Goal: Task Accomplishment & Management: Use online tool/utility

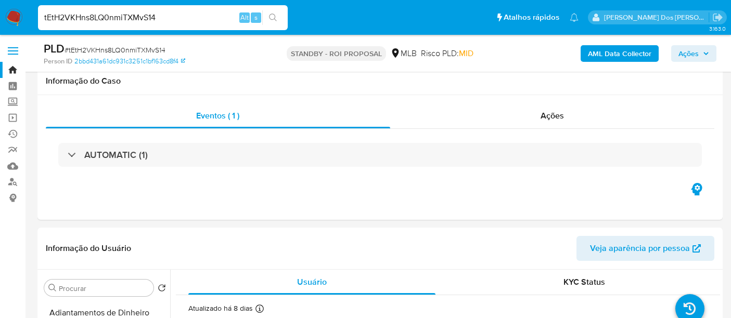
select select "10"
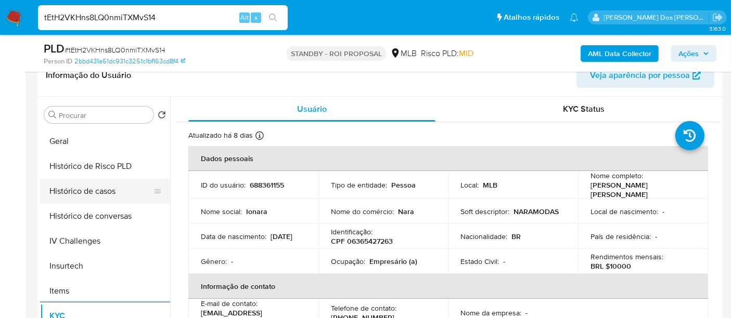
scroll to position [289, 0]
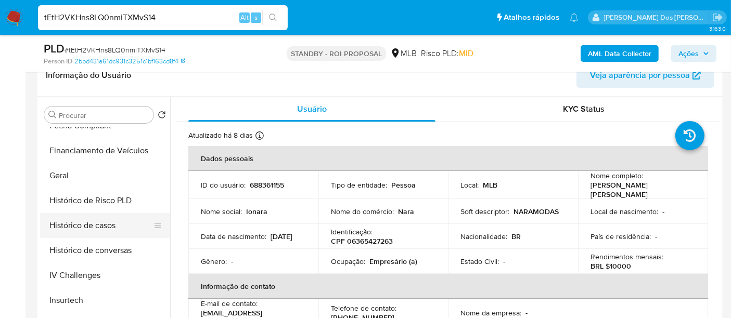
drag, startPoint x: 113, startPoint y: 228, endPoint x: 147, endPoint y: 225, distance: 33.4
click at [114, 228] on button "Histórico de casos" at bounding box center [101, 225] width 122 height 25
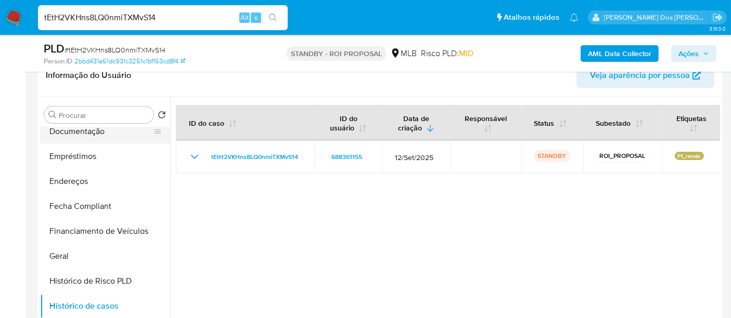
scroll to position [115, 0]
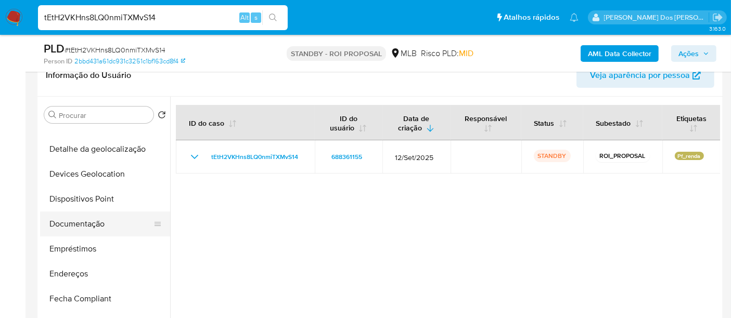
click at [82, 217] on button "Documentação" at bounding box center [101, 224] width 122 height 25
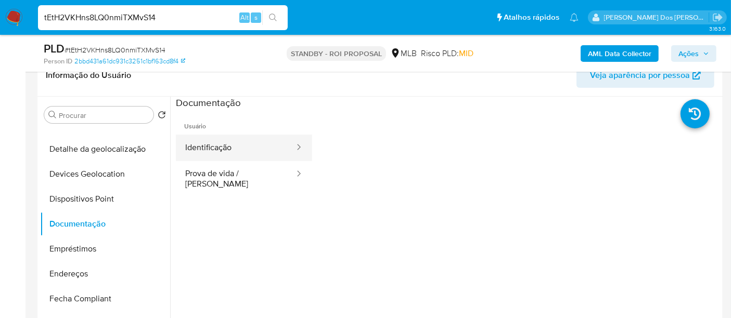
click at [208, 154] on button "Identificação" at bounding box center [236, 148] width 120 height 27
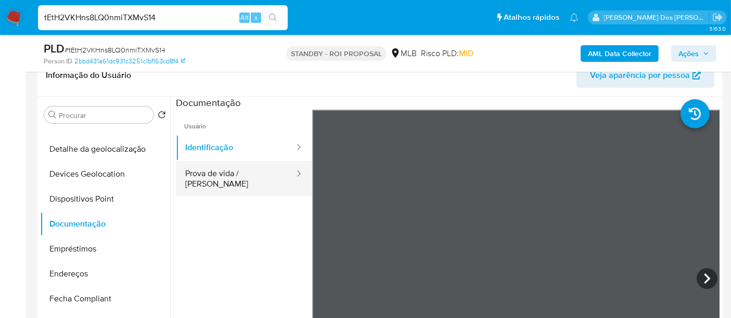
drag, startPoint x: 269, startPoint y: 177, endPoint x: 286, endPoint y: 179, distance: 17.2
click at [269, 177] on button "Prova de vida / [PERSON_NAME]" at bounding box center [236, 178] width 120 height 35
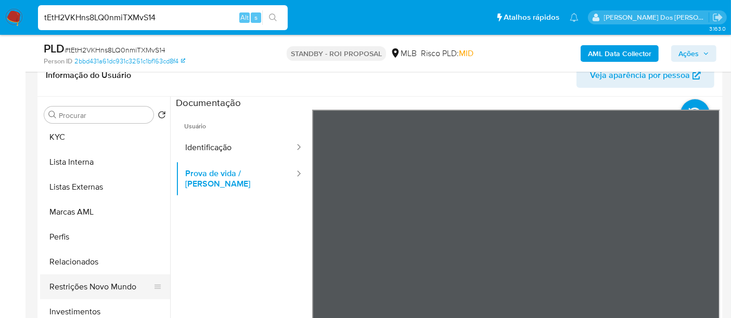
scroll to position [520, 0]
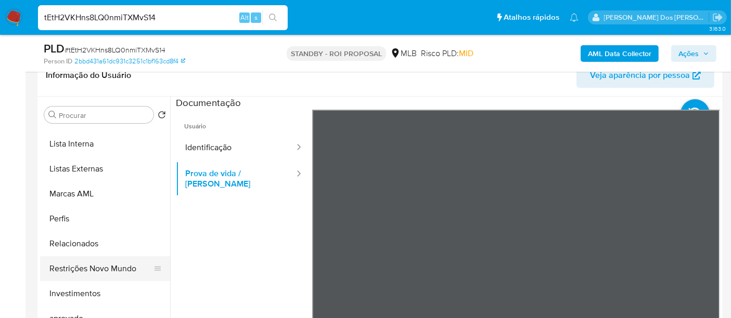
click at [107, 269] on button "Restrições Novo Mundo" at bounding box center [101, 268] width 122 height 25
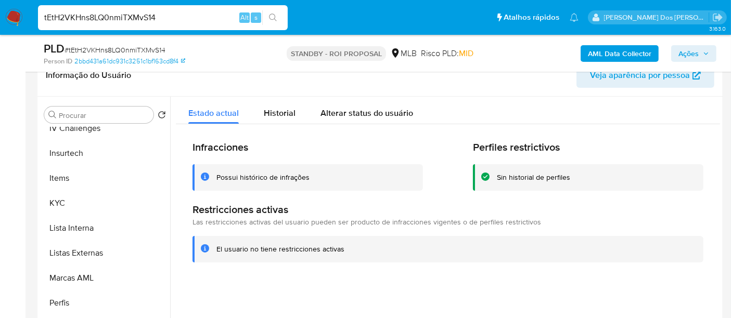
scroll to position [289, 0]
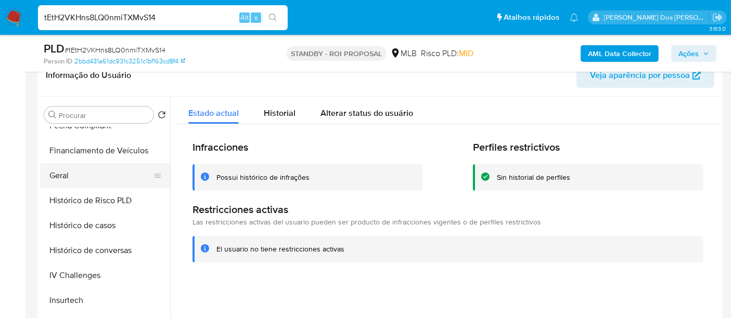
click at [55, 174] on button "Geral" at bounding box center [101, 175] width 122 height 25
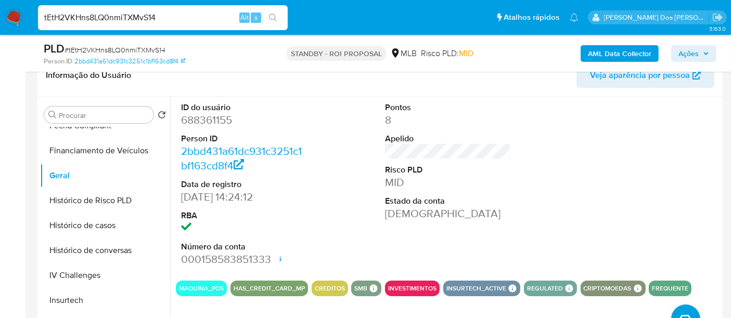
click at [157, 21] on input "tEtH2VKHns8LQ0nmiTXMvS14" at bounding box center [163, 18] width 250 height 14
paste input "QiPaWw22pGJTRpJOS9URHVCE"
type input "QiPaWw22pGJTRpJOS9URHVCE"
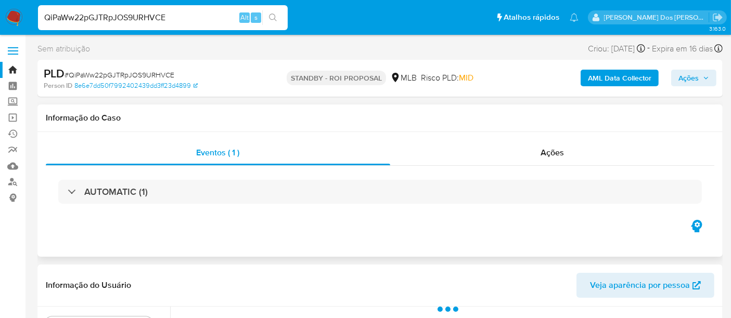
select select "10"
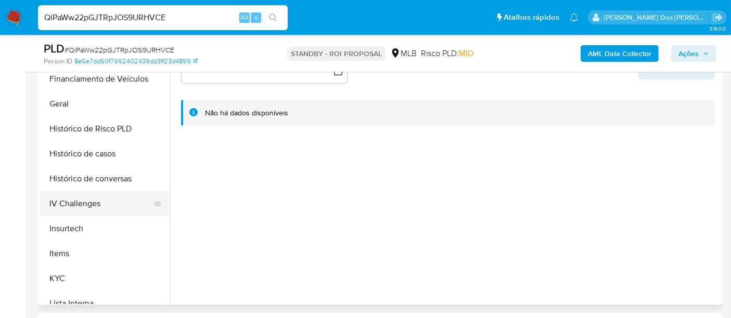
scroll to position [346, 0]
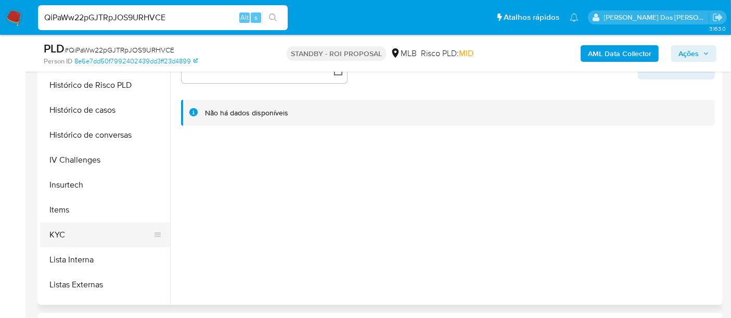
click at [53, 229] on button "KYC" at bounding box center [101, 235] width 122 height 25
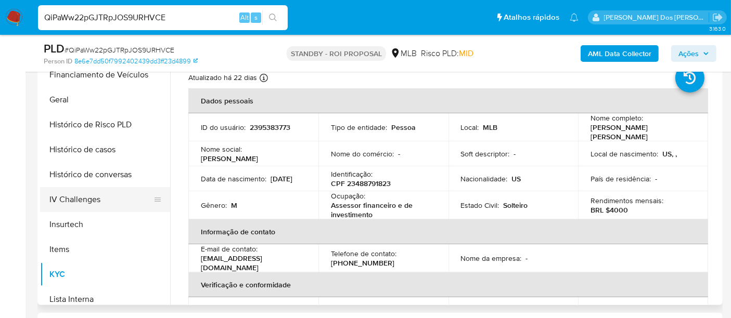
scroll to position [289, 0]
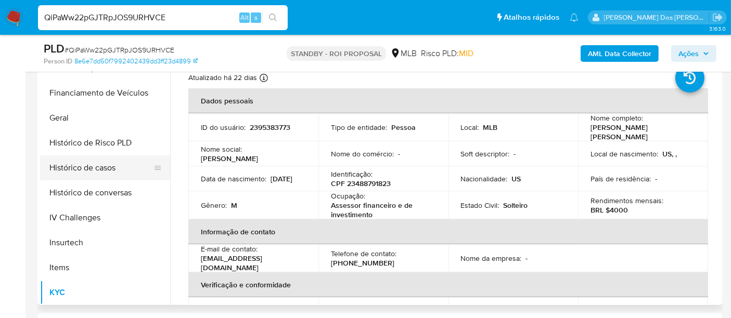
click at [93, 171] on button "Histórico de casos" at bounding box center [101, 168] width 122 height 25
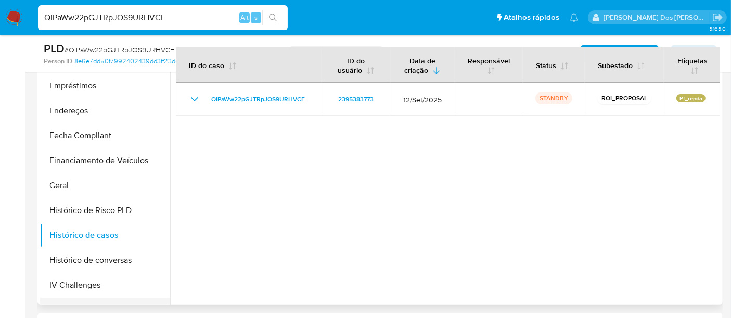
scroll to position [115, 0]
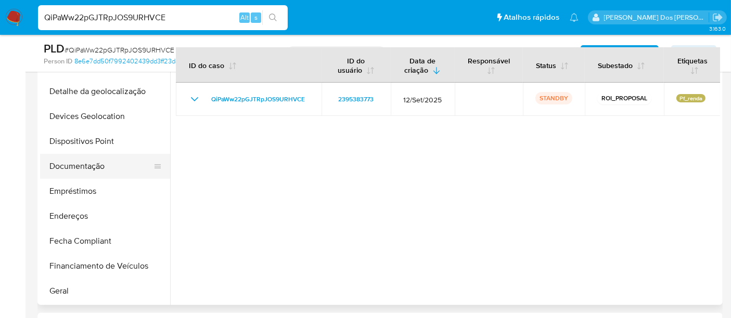
click at [75, 169] on button "Documentação" at bounding box center [101, 166] width 122 height 25
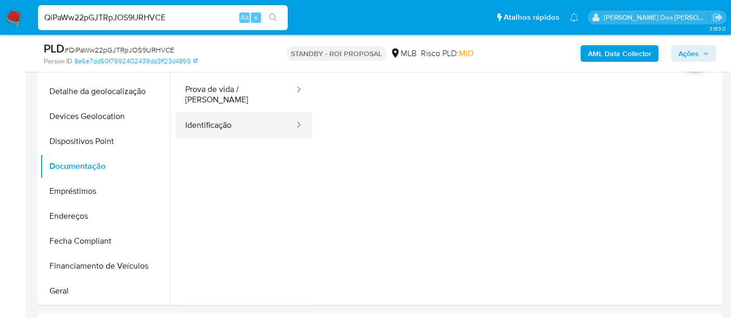
click at [200, 122] on button "Identificação" at bounding box center [236, 125] width 120 height 27
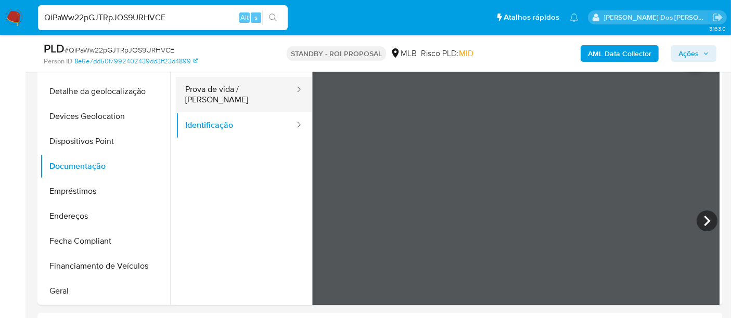
click at [251, 95] on button "Prova de vida / [PERSON_NAME]" at bounding box center [236, 94] width 120 height 35
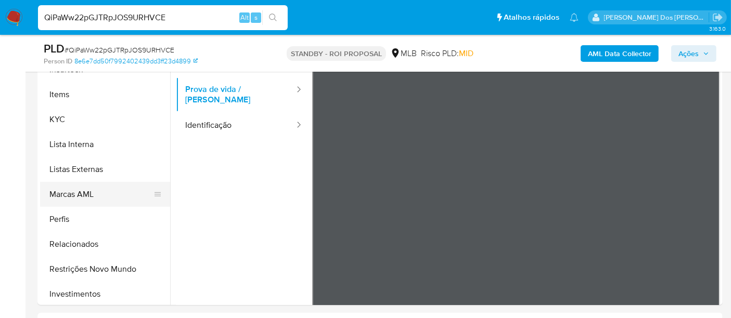
scroll to position [564, 0]
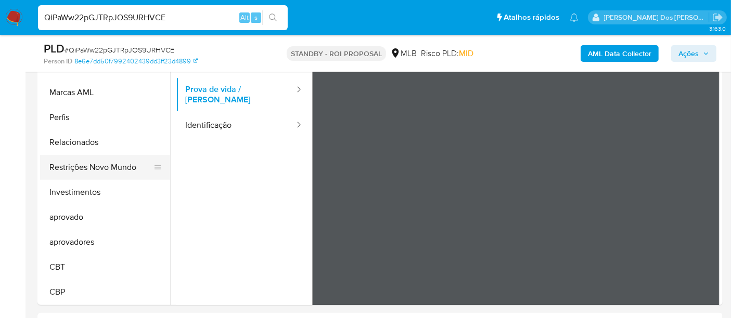
click at [109, 173] on button "Restrições Novo Mundo" at bounding box center [101, 167] width 122 height 25
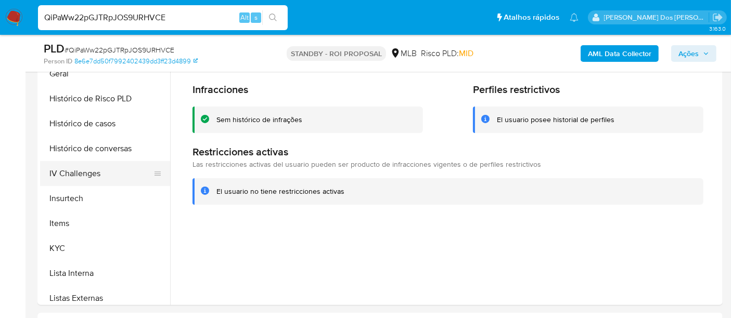
scroll to position [275, 0]
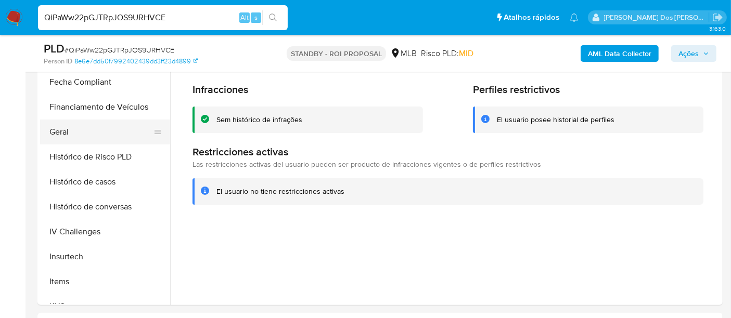
click at [62, 137] on button "Geral" at bounding box center [101, 132] width 122 height 25
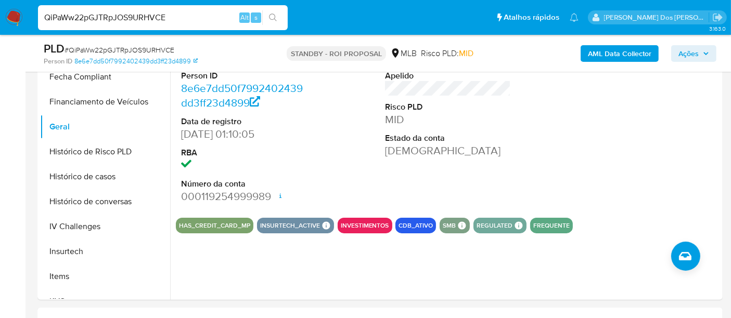
scroll to position [404, 0]
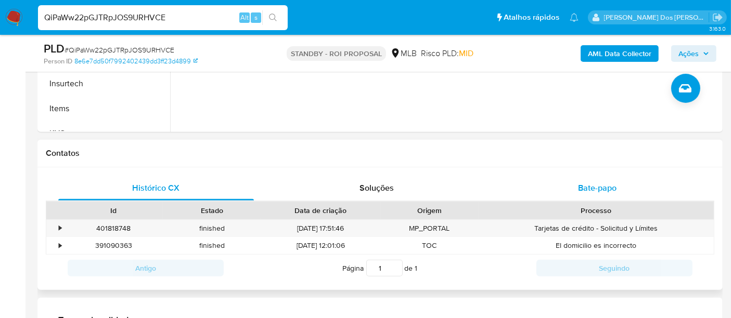
click at [591, 187] on span "Bate-papo" at bounding box center [597, 188] width 38 height 12
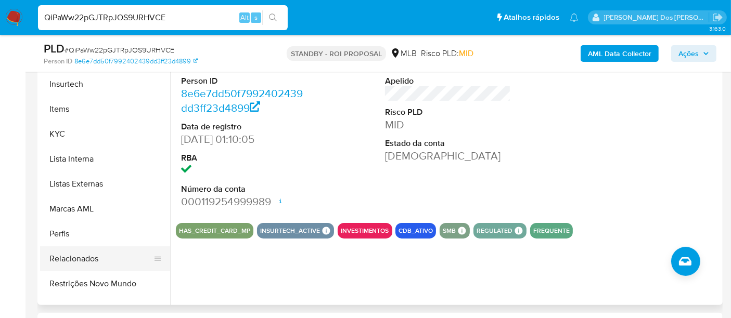
scroll to position [391, 0]
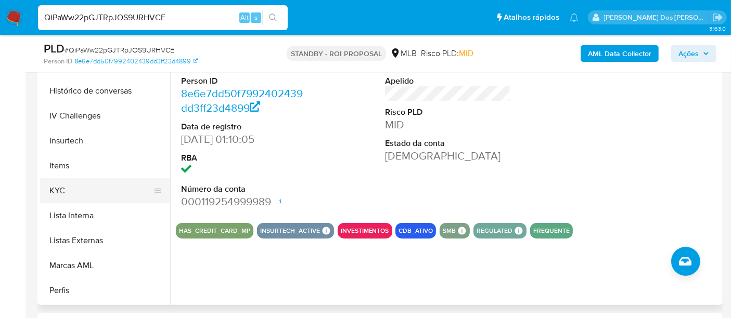
click at [57, 192] on button "KYC" at bounding box center [101, 190] width 122 height 25
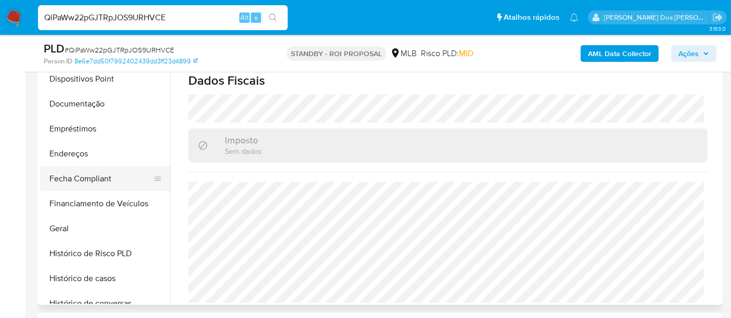
scroll to position [159, 0]
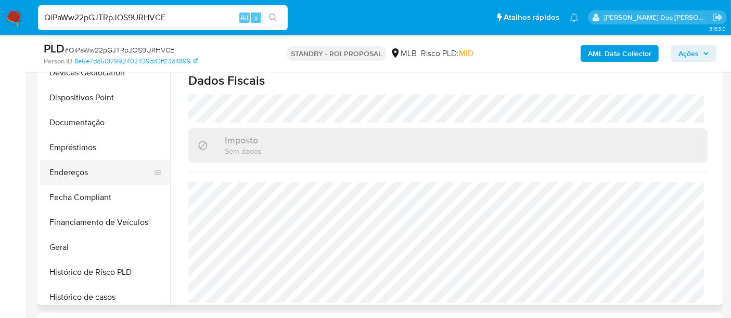
click at [82, 173] on button "Endereços" at bounding box center [101, 172] width 122 height 25
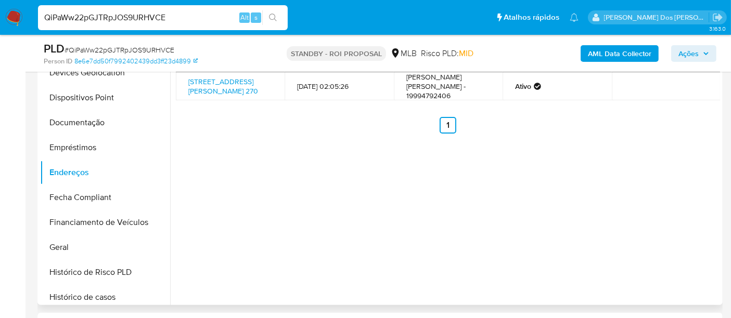
scroll to position [173, 0]
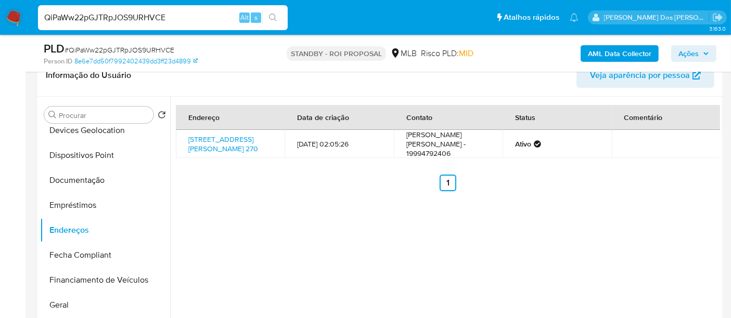
click at [160, 18] on input "QiPaWw22pGJTRpJOS9URHVCE" at bounding box center [163, 18] width 250 height 14
paste input "vMBbqViMz1zU3Gg6kxdV6ei1"
type input "vMBbqViMz1zU3Gg6kxdV6ei1"
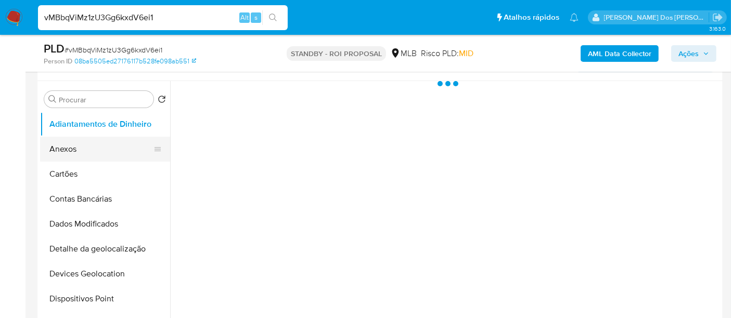
scroll to position [231, 0]
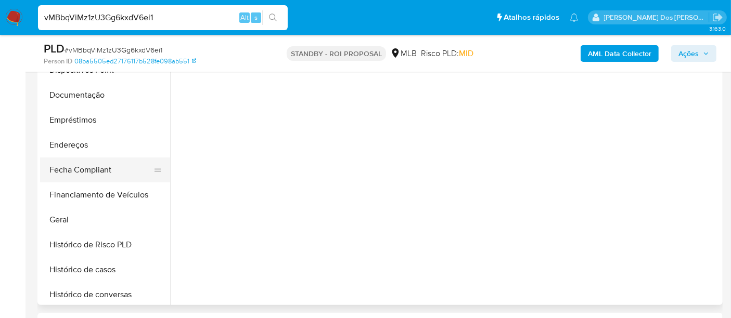
select select "10"
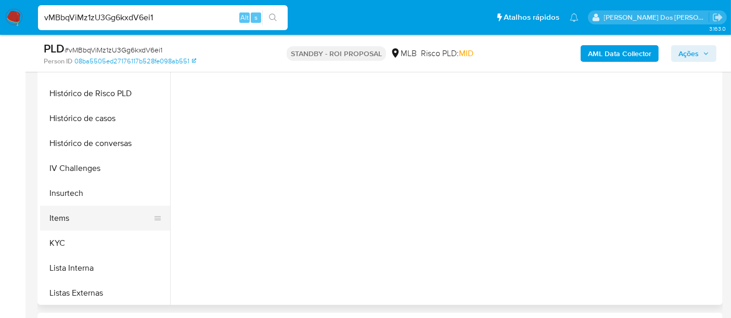
scroll to position [346, 0]
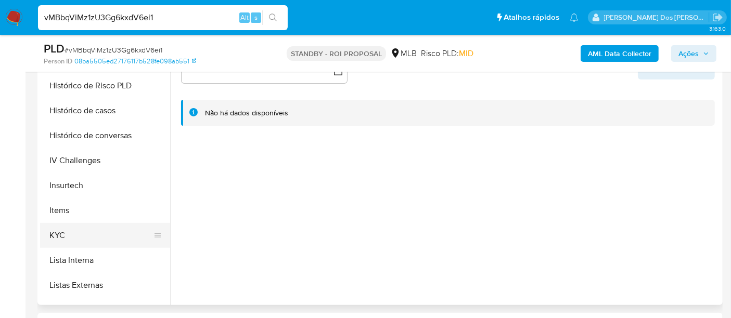
click at [68, 237] on button "KYC" at bounding box center [101, 235] width 122 height 25
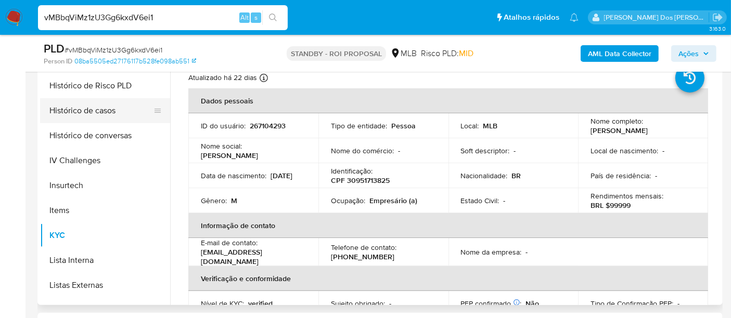
drag, startPoint x: 98, startPoint y: 114, endPoint x: 122, endPoint y: 111, distance: 24.6
click at [97, 114] on button "Histórico de casos" at bounding box center [101, 110] width 122 height 25
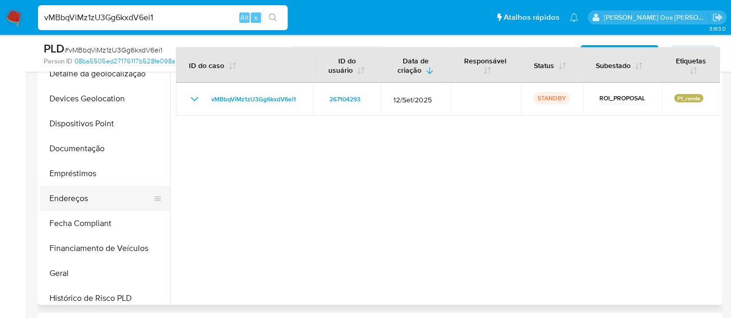
scroll to position [115, 0]
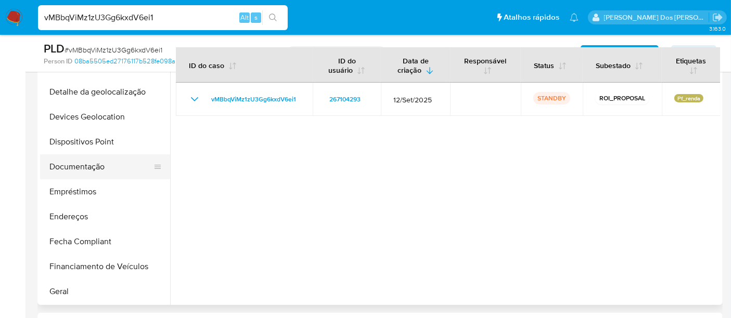
click at [88, 163] on button "Documentação" at bounding box center [101, 166] width 122 height 25
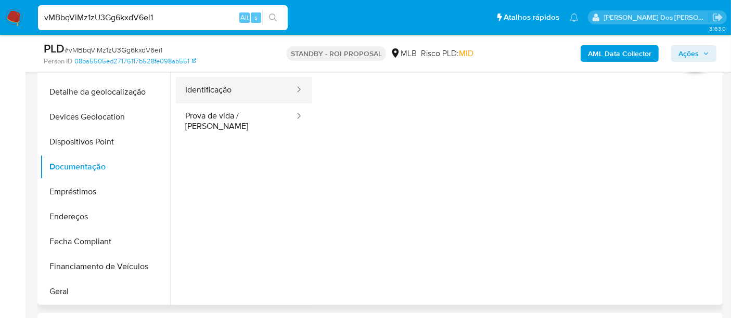
click at [214, 93] on button "Identificação" at bounding box center [236, 90] width 120 height 27
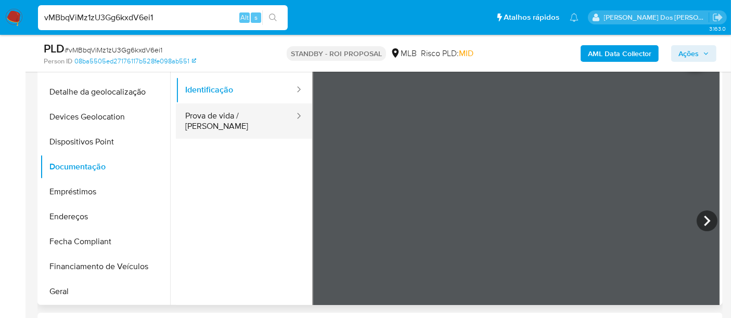
click at [266, 118] on button "Prova de vida / [PERSON_NAME]" at bounding box center [236, 121] width 120 height 35
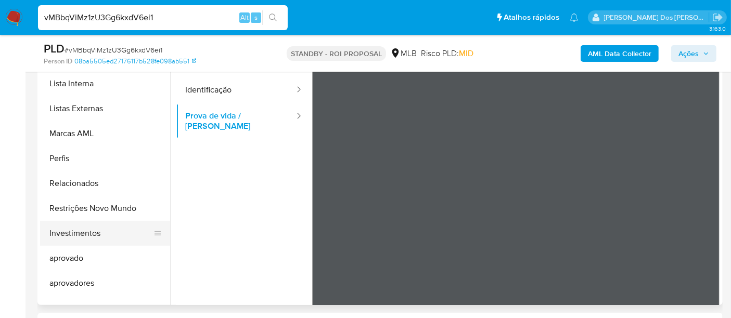
scroll to position [564, 0]
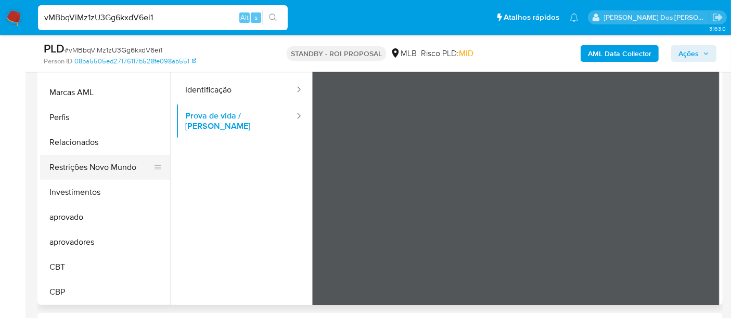
click at [99, 169] on button "Restrições Novo Mundo" at bounding box center [101, 167] width 122 height 25
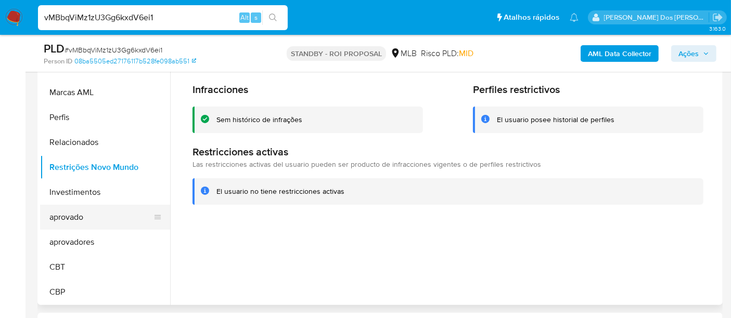
scroll to position [275, 0]
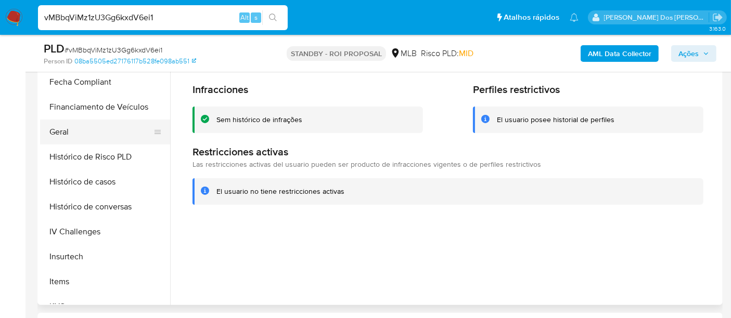
click at [72, 139] on button "Geral" at bounding box center [101, 132] width 122 height 25
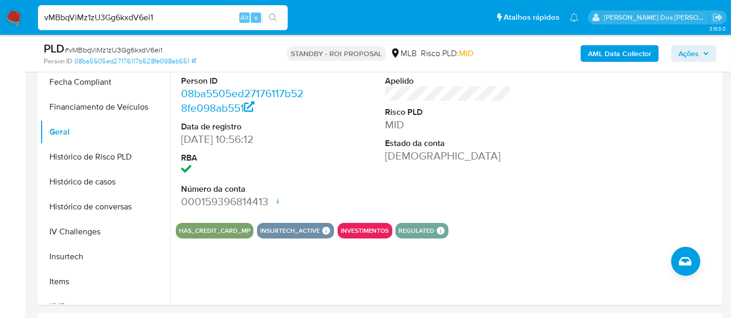
click at [173, 16] on input "vMBbqViMz1zU3Gg6kxdV6ei1" at bounding box center [163, 18] width 250 height 14
paste input "yTHSPjir2jUPq5lnroWolwMN"
type input "yTHSPjir2jUPq5lnroWolwMN"
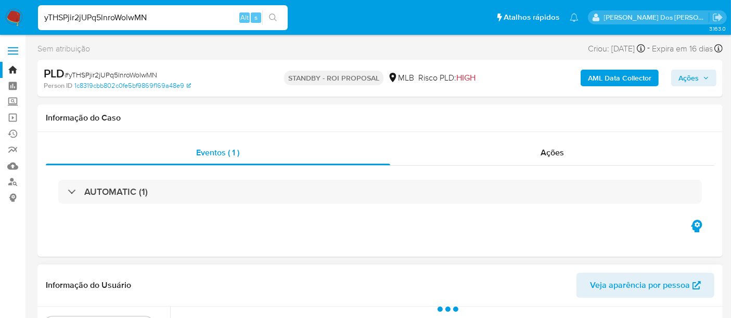
select select "10"
click at [166, 13] on input "yTHSPjir2jUPq5lnroWolwMN" at bounding box center [163, 18] width 250 height 14
click at [165, 14] on input "yTHSPjir2jUPq5lnroWolwMN" at bounding box center [163, 18] width 250 height 14
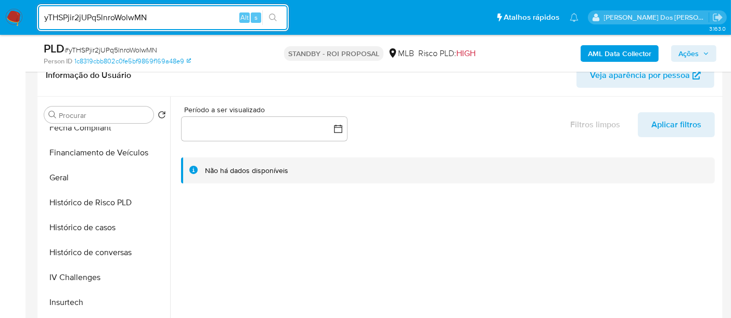
scroll to position [462, 0]
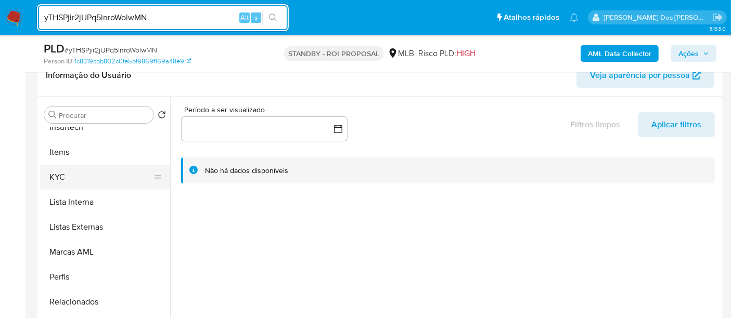
click at [53, 184] on button "KYC" at bounding box center [101, 177] width 122 height 25
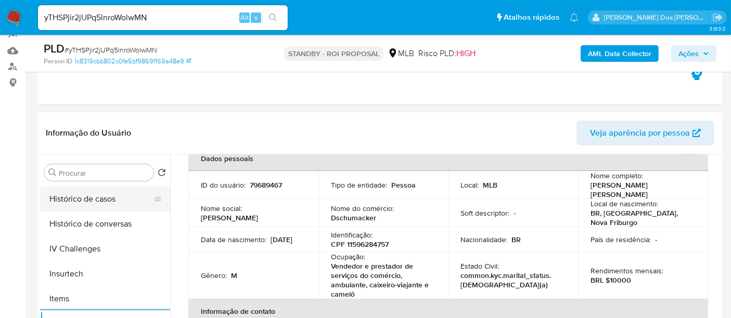
scroll to position [346, 0]
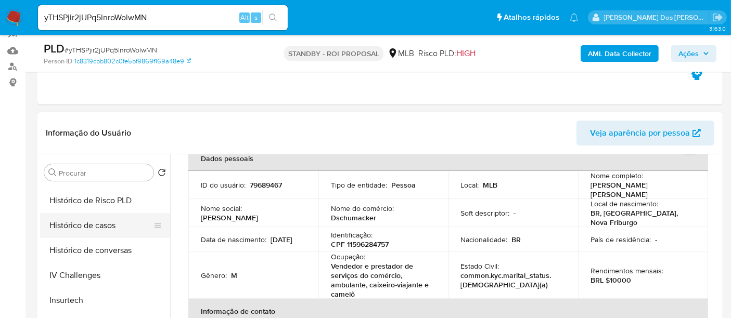
click at [87, 223] on button "Histórico de casos" at bounding box center [101, 225] width 122 height 25
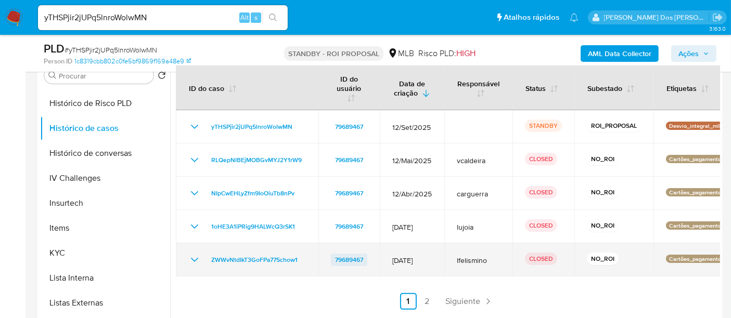
scroll to position [231, 0]
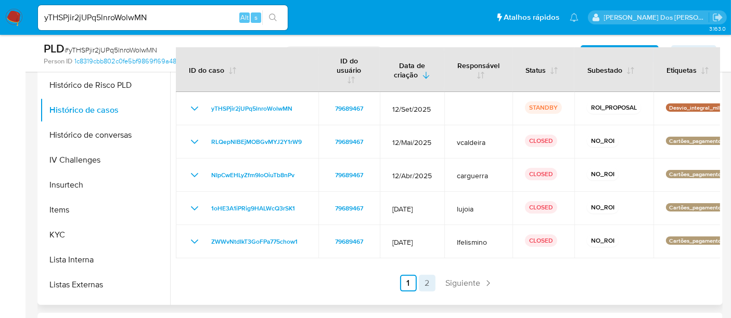
click at [421, 280] on link "2" at bounding box center [427, 283] width 17 height 17
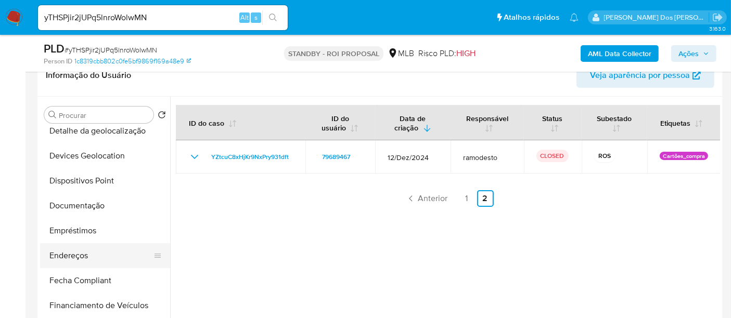
scroll to position [115, 0]
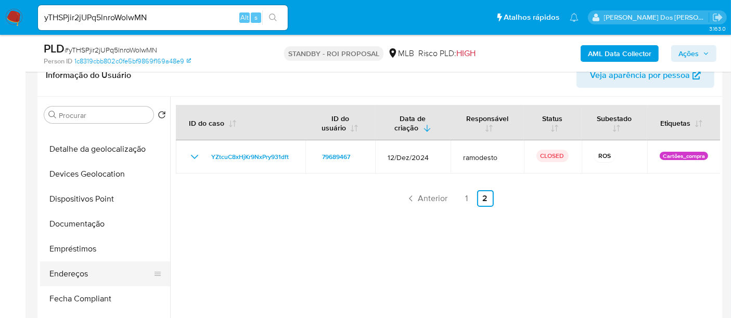
click at [77, 214] on button "Documentação" at bounding box center [105, 224] width 130 height 25
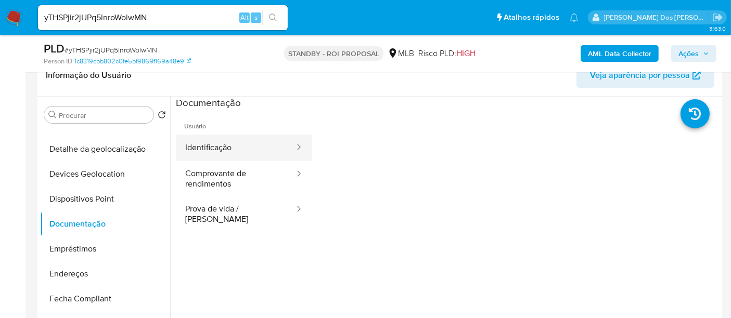
click at [197, 150] on button "Identificação" at bounding box center [236, 148] width 120 height 27
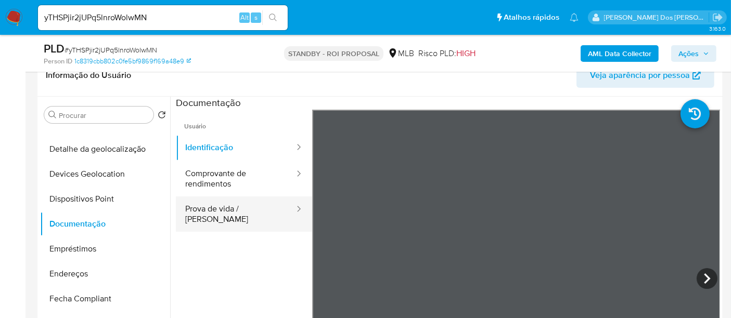
click at [214, 205] on button "Prova de vida / [PERSON_NAME]" at bounding box center [236, 214] width 120 height 35
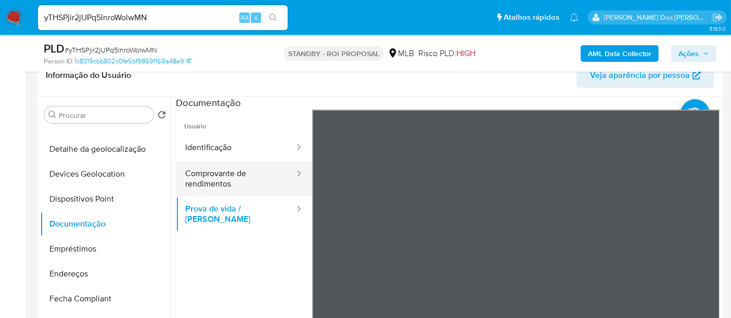
click at [237, 177] on button "Comprovante de rendimentos" at bounding box center [236, 178] width 120 height 35
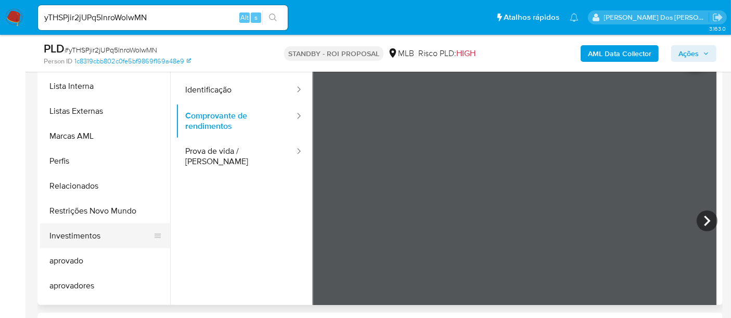
scroll to position [564, 0]
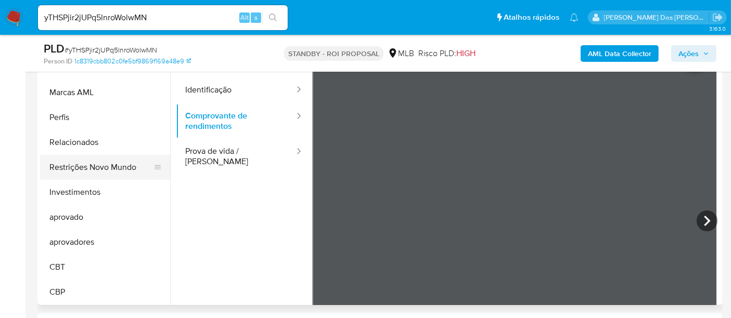
click at [94, 163] on button "Restrições Novo Mundo" at bounding box center [101, 167] width 122 height 25
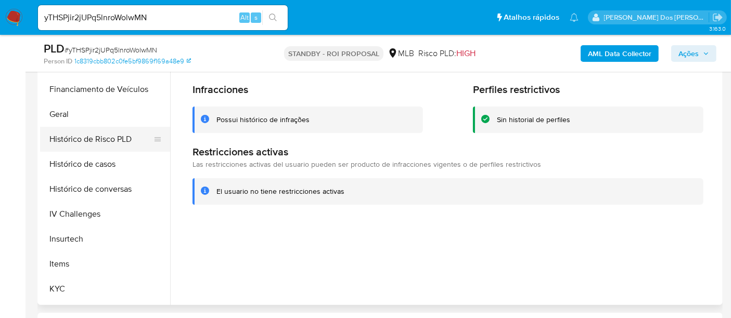
scroll to position [275, 0]
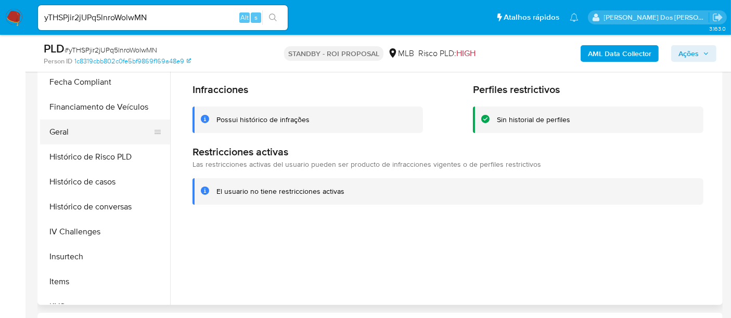
click at [64, 138] on button "Geral" at bounding box center [101, 132] width 122 height 25
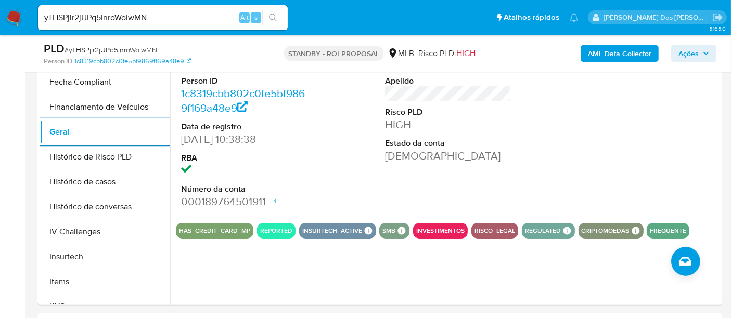
click at [172, 17] on input "yTHSPjir2jUPq5lnroWolwMN" at bounding box center [163, 18] width 250 height 14
paste input "NVRtLTaTdDBDS1oF2cBl4LKk"
type input "NVRtLTaTdDBDS1oF2cBl4LKk"
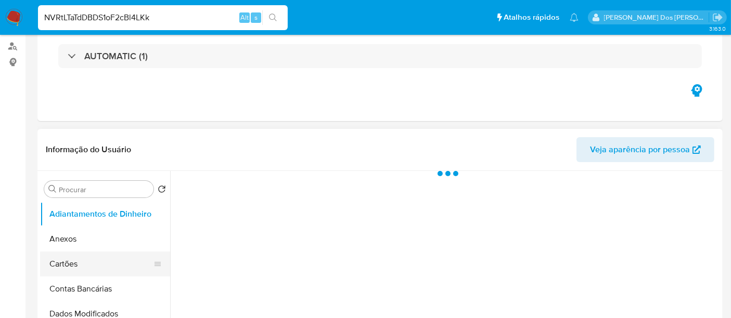
scroll to position [173, 0]
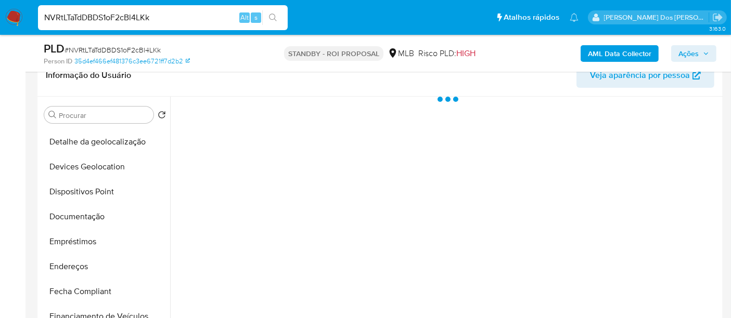
select select "10"
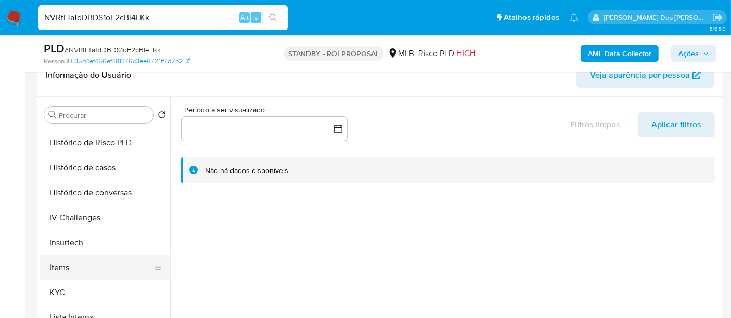
scroll to position [404, 0]
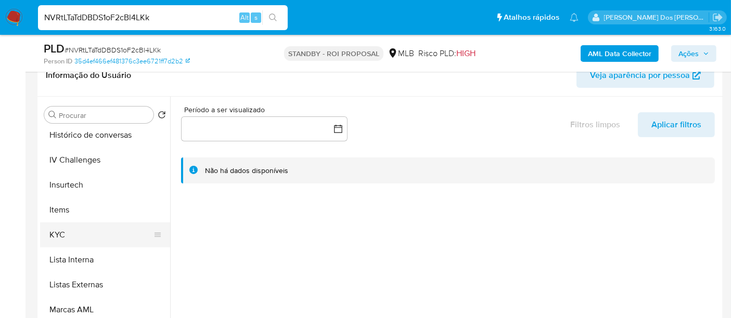
click at [63, 235] on button "KYC" at bounding box center [101, 235] width 122 height 25
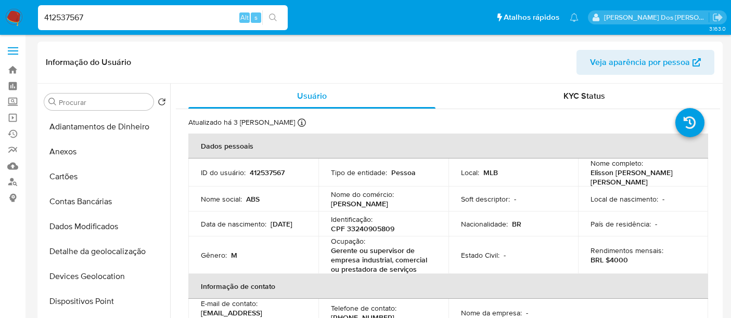
select select "10"
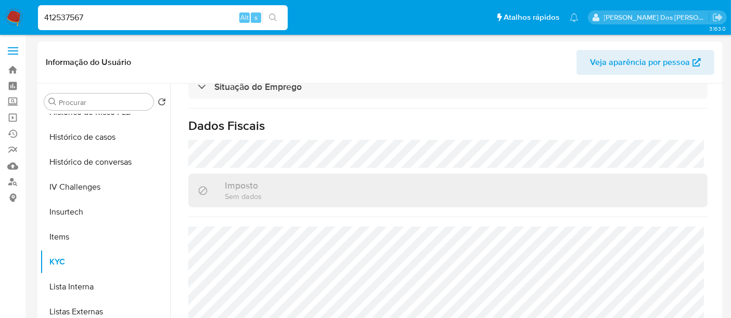
scroll to position [346, 0]
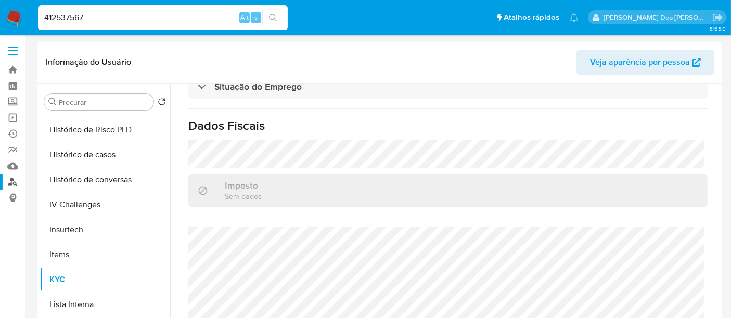
click at [13, 184] on link "Localizador de pessoas" at bounding box center [62, 182] width 124 height 16
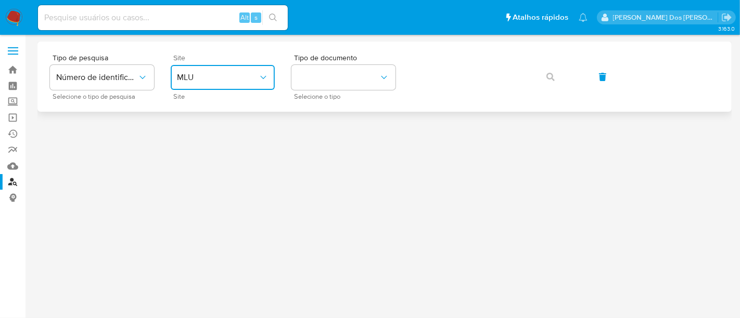
click at [270, 81] on button "MLU" at bounding box center [223, 77] width 104 height 25
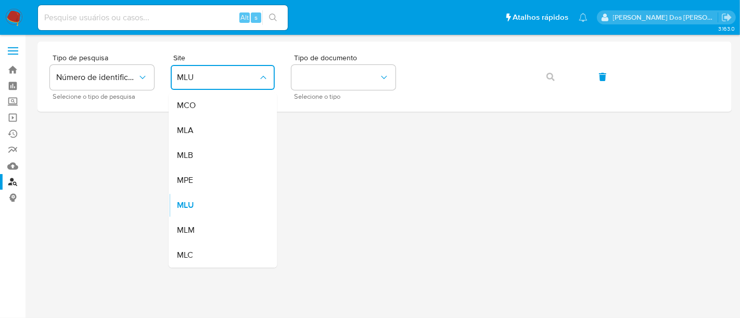
click at [233, 151] on div "MLB" at bounding box center [219, 155] width 85 height 25
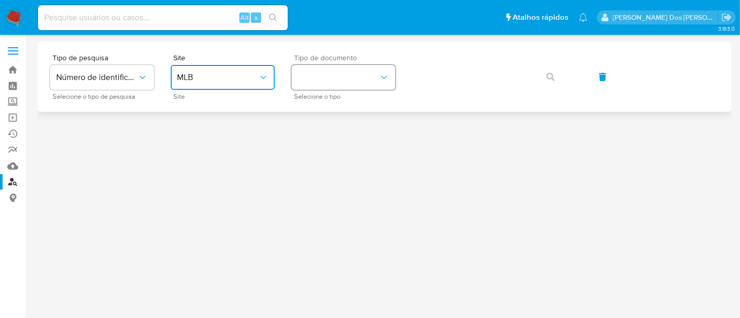
click at [302, 79] on button "identificationType" at bounding box center [343, 77] width 104 height 25
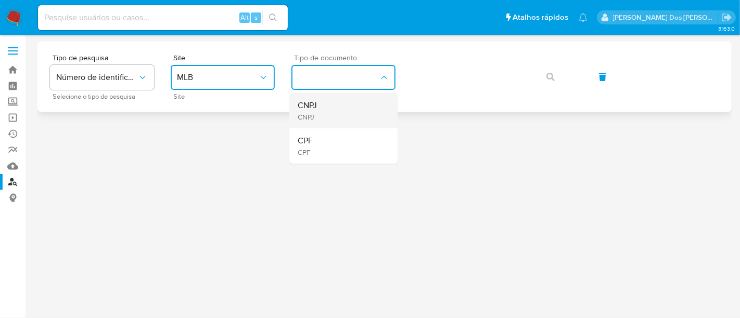
click at [313, 105] on span "CNPJ" at bounding box center [306, 105] width 19 height 10
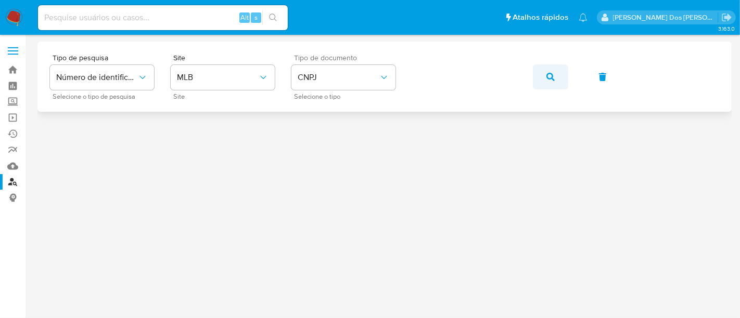
click at [541, 72] on button "button" at bounding box center [550, 76] width 35 height 25
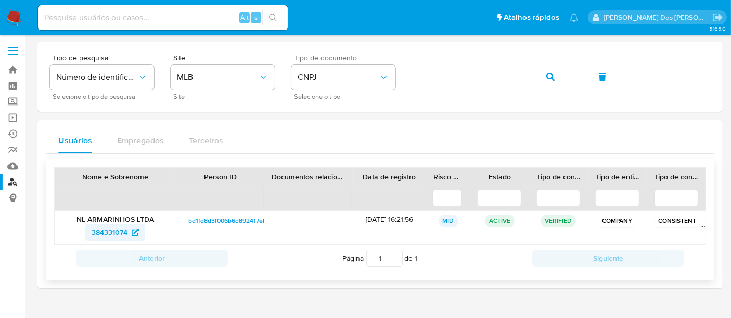
click at [102, 236] on span "384331074" at bounding box center [110, 232] width 36 height 17
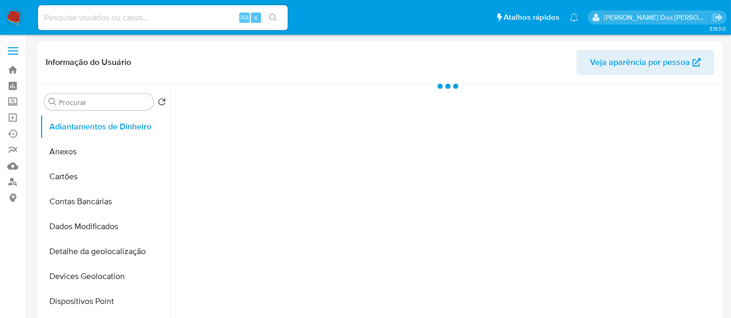
select select "10"
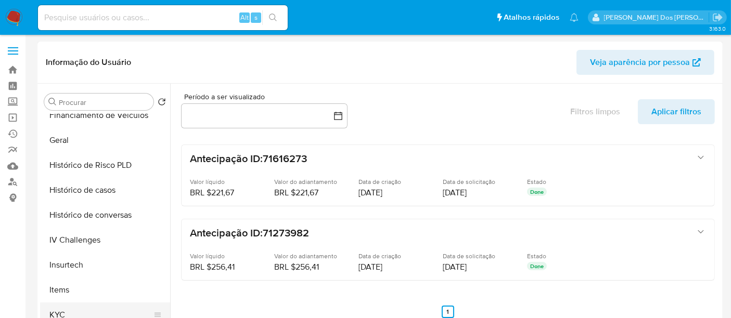
scroll to position [346, 0]
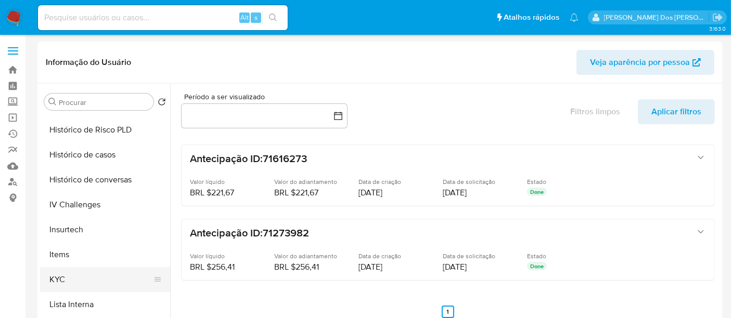
click at [58, 277] on button "KYC" at bounding box center [101, 279] width 122 height 25
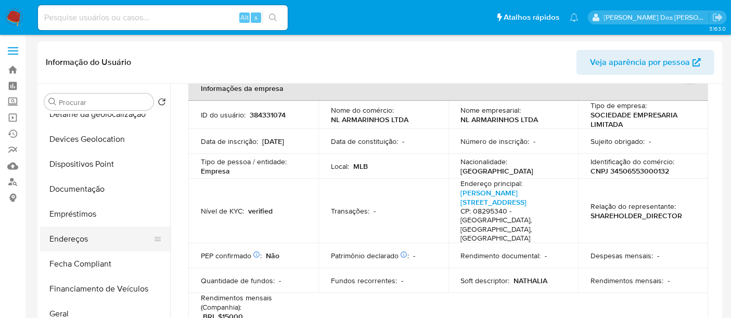
scroll to position [173, 0]
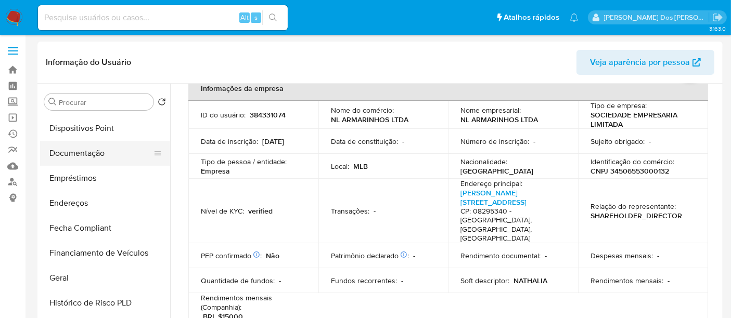
click at [75, 157] on button "Documentação" at bounding box center [101, 153] width 122 height 25
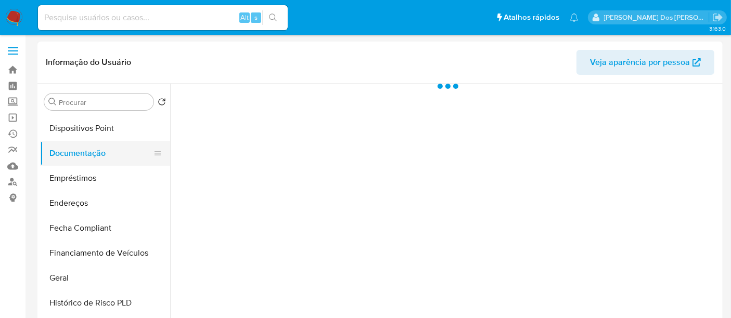
scroll to position [0, 0]
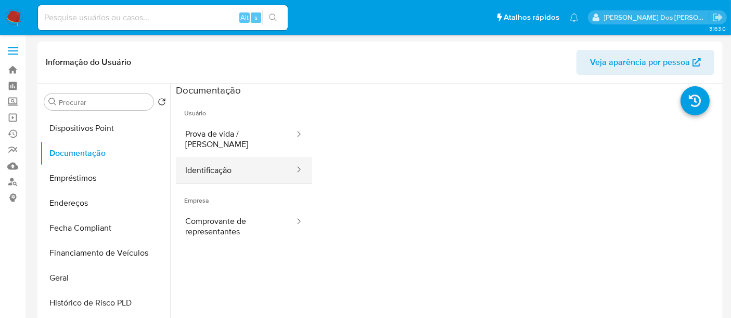
click at [200, 158] on button "Identificação" at bounding box center [236, 170] width 120 height 27
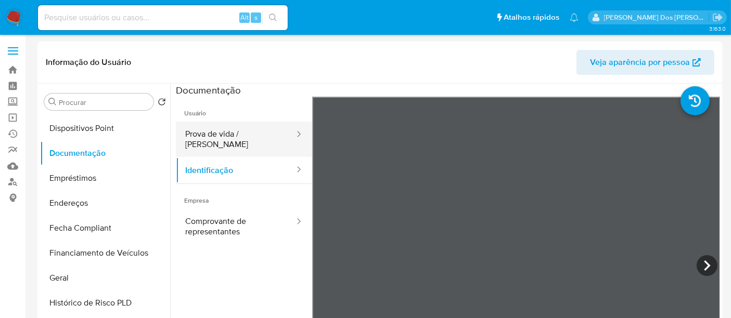
click at [242, 134] on button "Prova de vida / [PERSON_NAME]" at bounding box center [236, 139] width 120 height 35
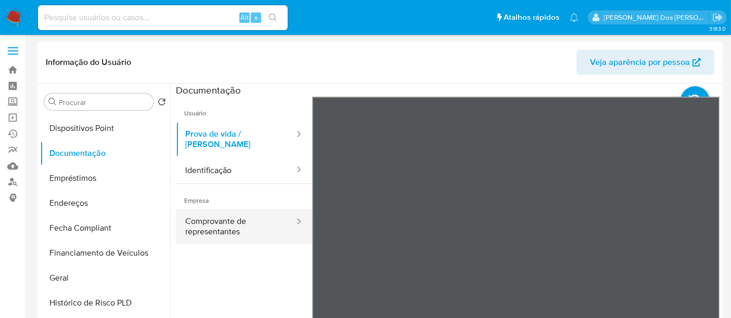
click at [200, 223] on button "Comprovante de representantes" at bounding box center [236, 226] width 120 height 35
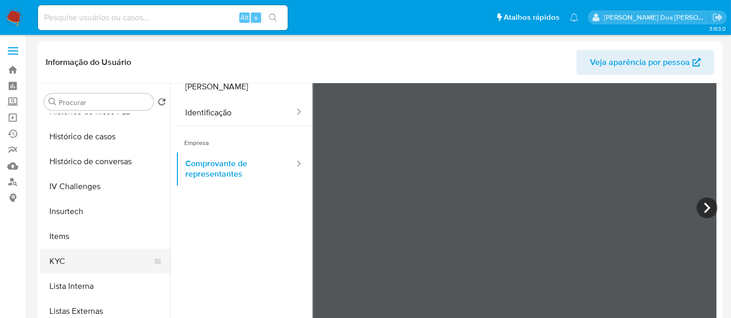
scroll to position [346, 0]
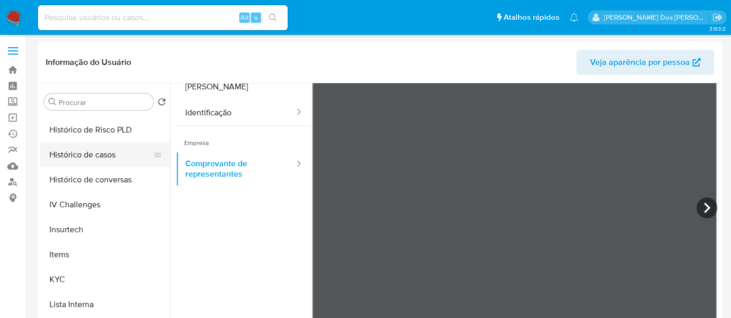
click at [87, 159] on button "Histórico de casos" at bounding box center [101, 155] width 122 height 25
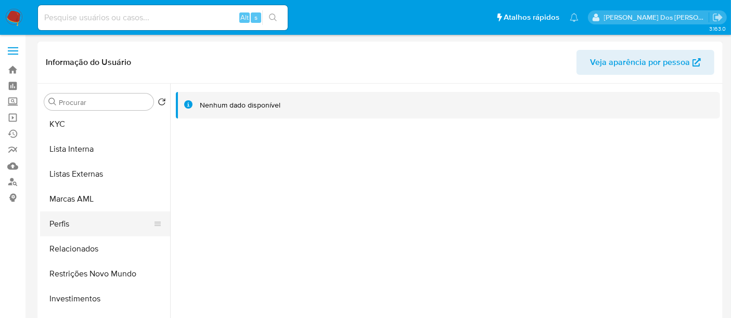
scroll to position [520, 0]
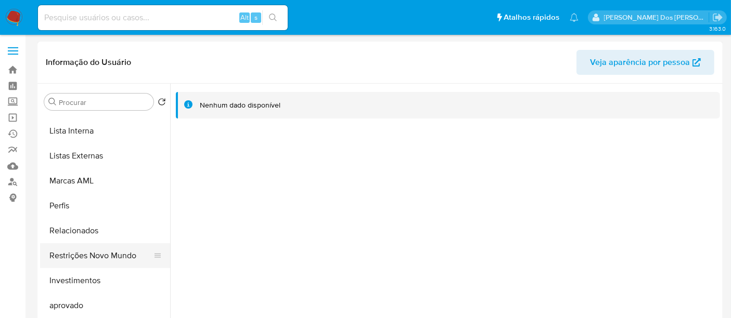
click at [87, 250] on button "Restrições Novo Mundo" at bounding box center [101, 255] width 122 height 25
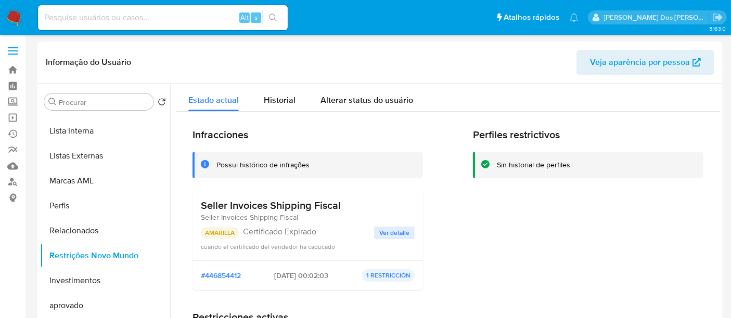
scroll to position [58, 0]
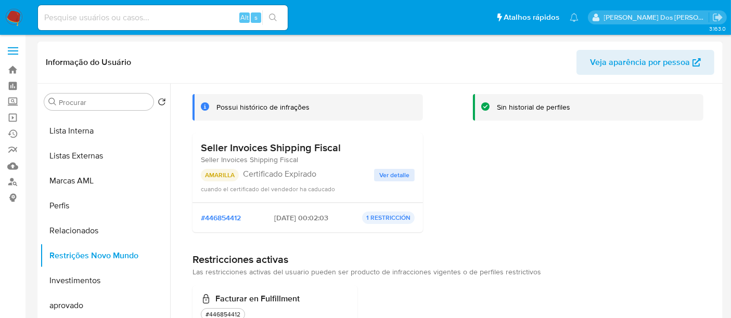
click at [396, 171] on span "Ver detalle" at bounding box center [394, 175] width 30 height 10
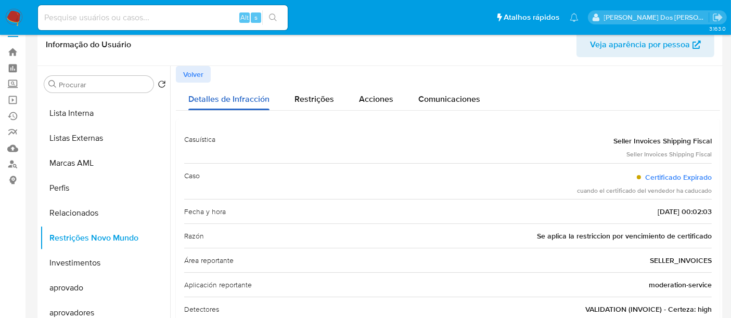
scroll to position [0, 0]
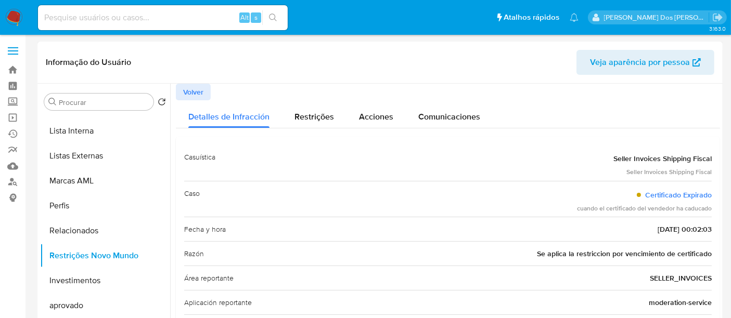
click at [187, 88] on span "Volver" at bounding box center [193, 92] width 20 height 15
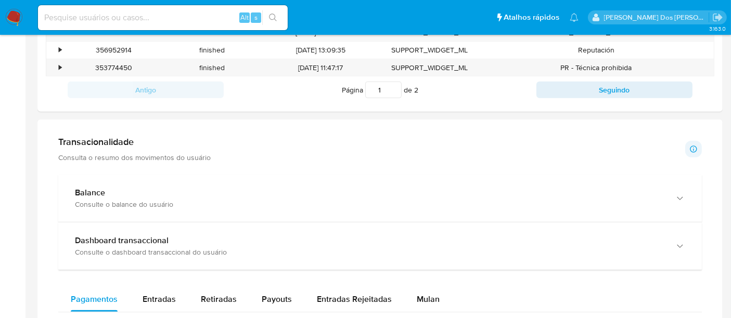
scroll to position [520, 0]
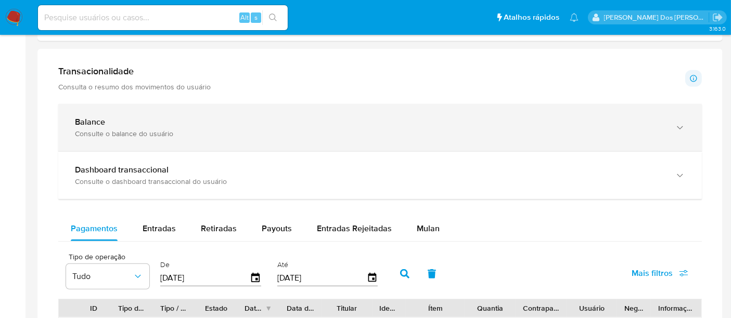
click at [311, 137] on div "Balance Consulte o balance do usuário" at bounding box center [379, 127] width 643 height 47
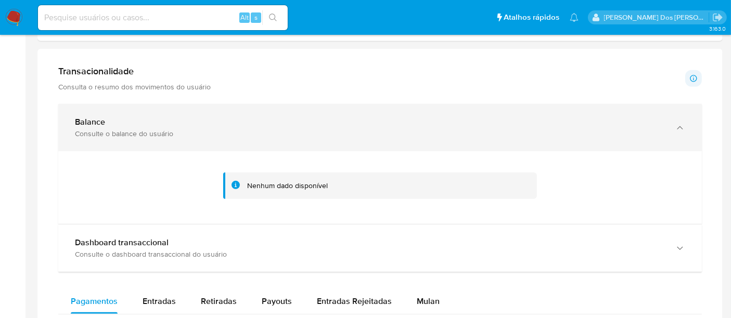
click at [351, 141] on div "Balance Consulte o balance do usuário" at bounding box center [379, 127] width 643 height 47
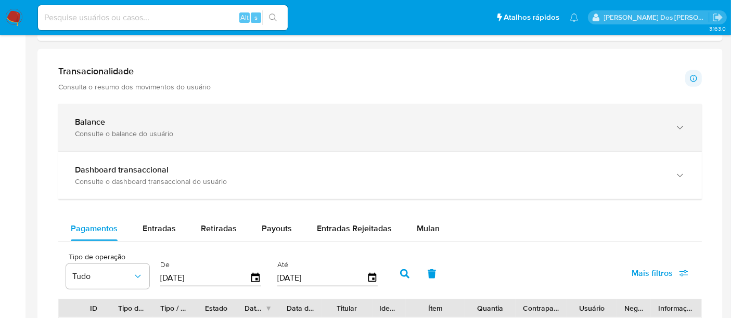
click at [325, 141] on div "Balance Consulte o balance do usuário" at bounding box center [379, 127] width 643 height 47
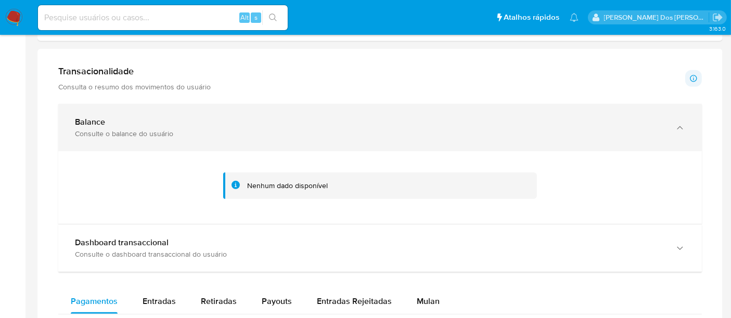
scroll to position [578, 0]
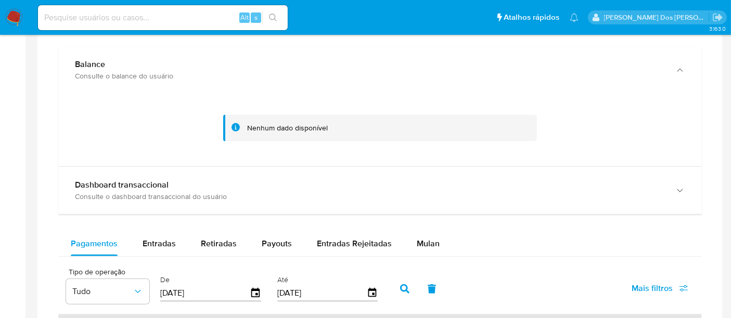
click at [325, 102] on div at bounding box center [380, 128] width 627 height 52
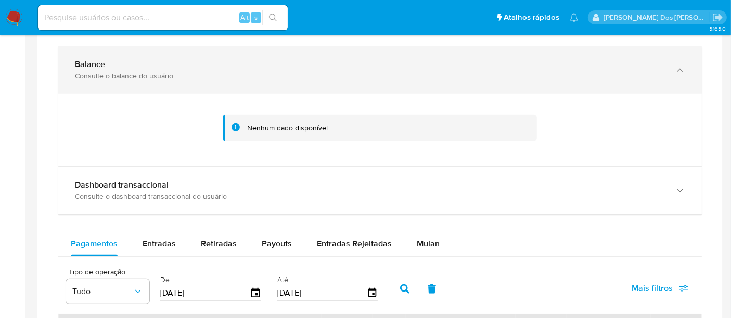
click at [319, 90] on div "Balance Consulte o balance do usuário" at bounding box center [379, 69] width 643 height 47
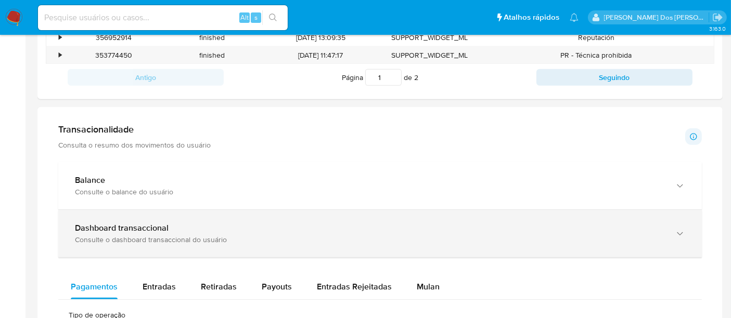
scroll to position [520, 0]
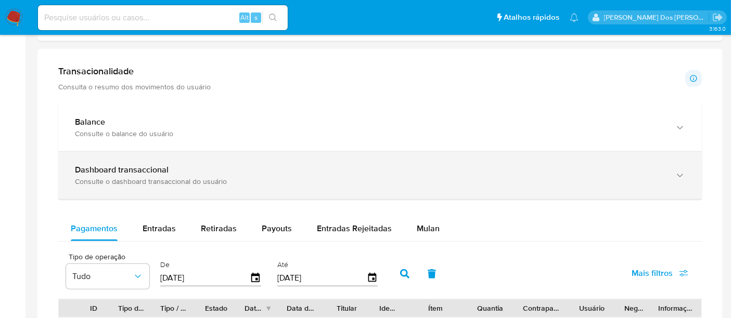
click at [241, 166] on div "Dashboard transaccional" at bounding box center [369, 170] width 589 height 10
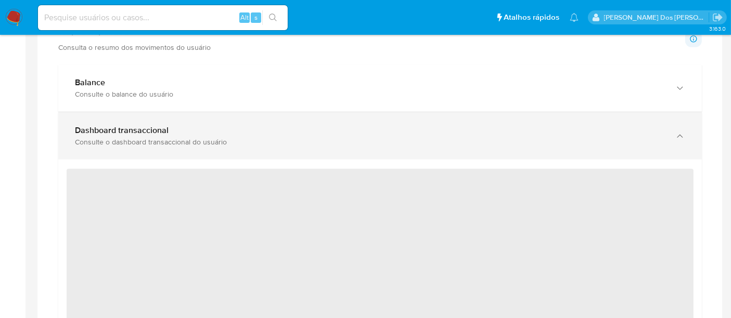
scroll to position [578, 0]
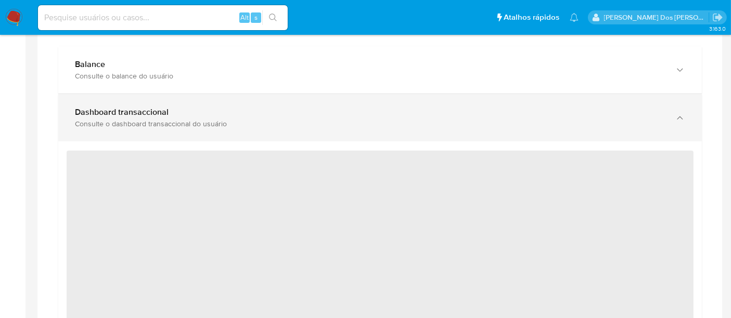
click at [273, 125] on div "Consulte o dashboard transaccional do usuário" at bounding box center [369, 123] width 589 height 9
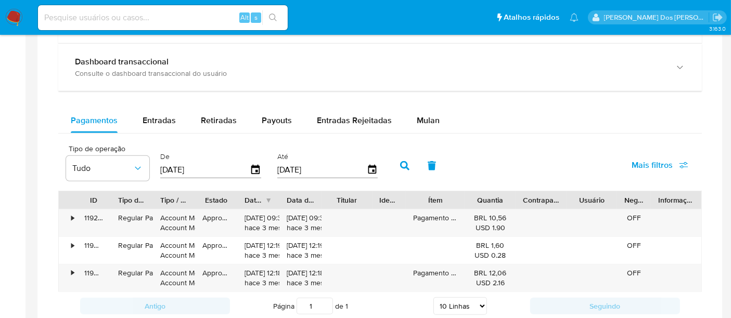
scroll to position [693, 0]
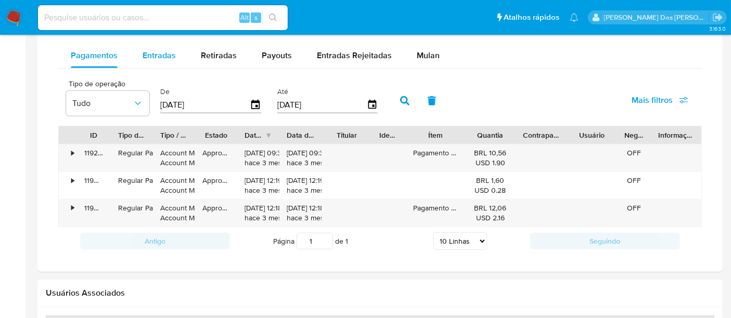
click at [162, 56] on span "Entradas" at bounding box center [159, 55] width 33 height 12
select select "10"
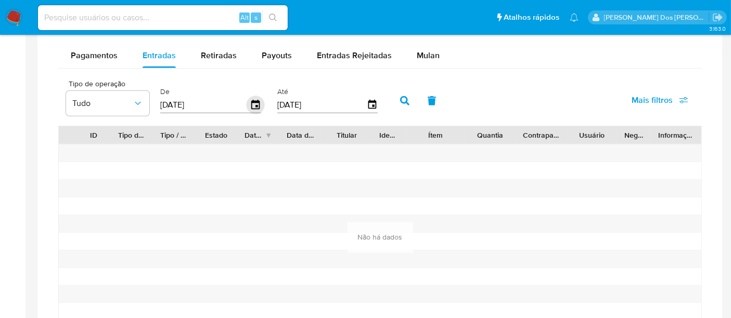
click at [247, 103] on icon "button" at bounding box center [256, 105] width 18 height 18
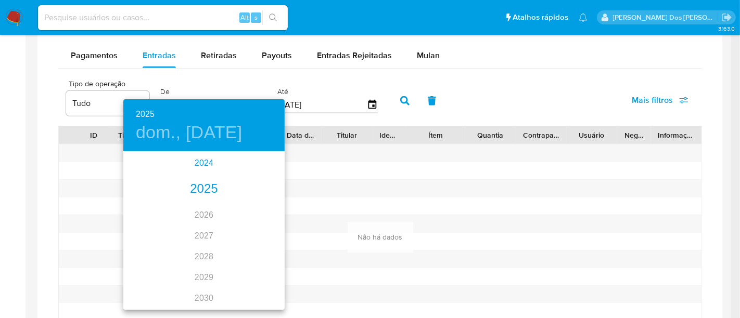
click at [202, 160] on div "2024" at bounding box center [203, 163] width 161 height 21
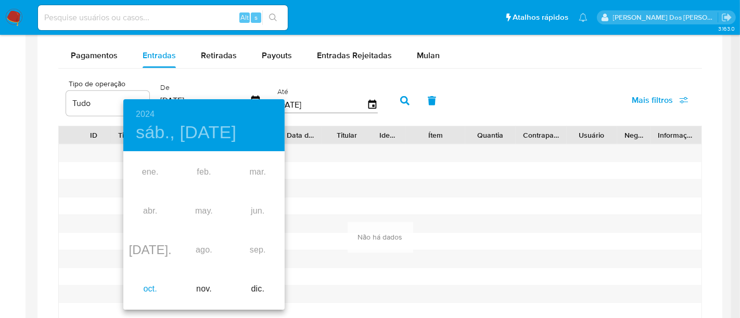
click at [147, 286] on div "oct." at bounding box center [150, 289] width 54 height 39
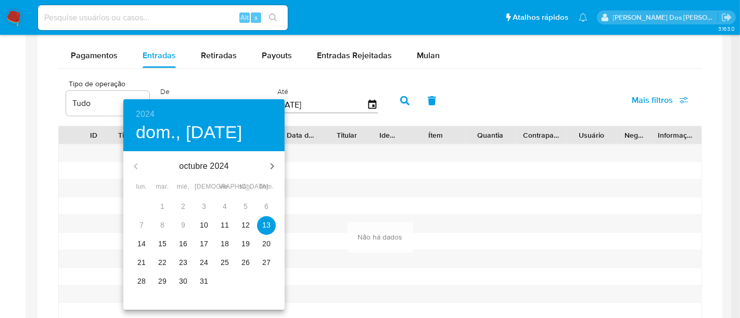
click at [206, 223] on p "10" at bounding box center [204, 225] width 8 height 10
type input "10/10/2024"
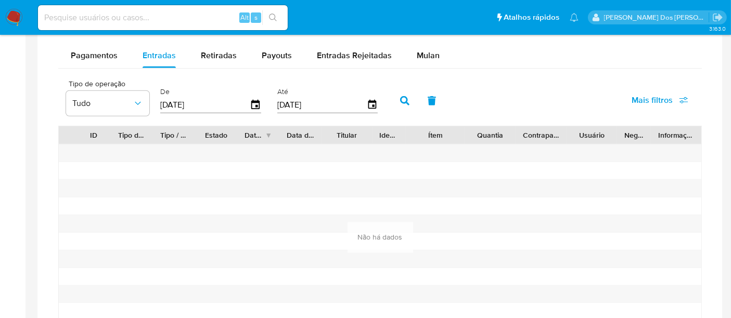
click at [406, 101] on button "button" at bounding box center [404, 100] width 27 height 25
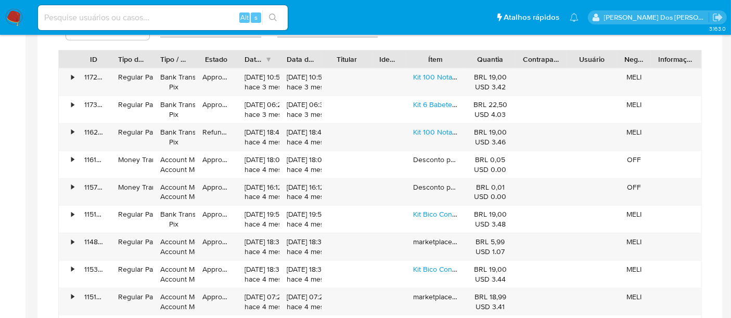
scroll to position [636, 0]
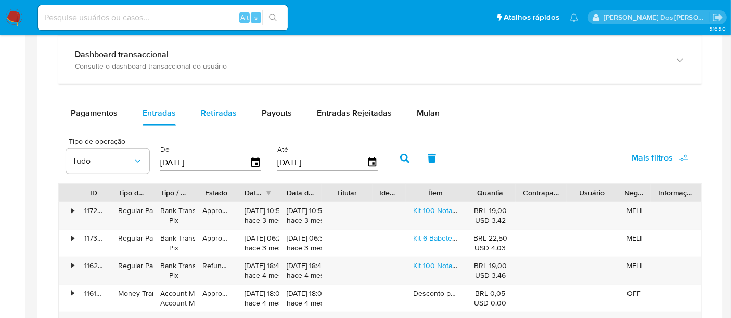
click at [229, 107] on span "Retiradas" at bounding box center [219, 113] width 36 height 12
select select "10"
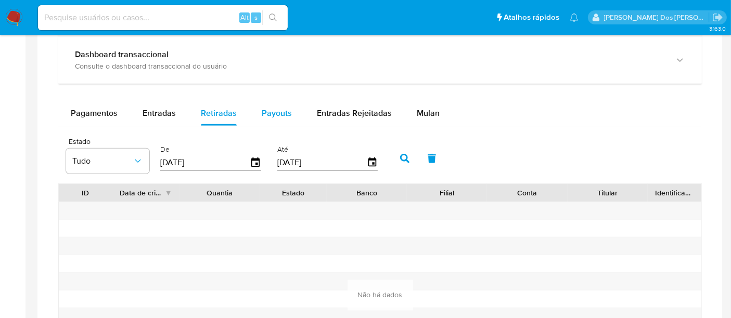
click at [274, 114] on span "Payouts" at bounding box center [277, 113] width 30 height 12
select select "10"
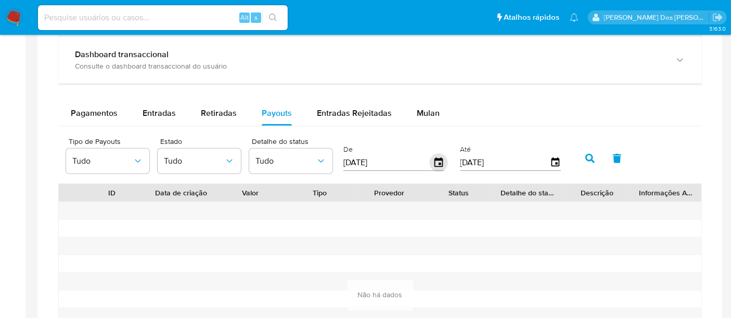
click at [434, 161] on icon "button" at bounding box center [438, 162] width 8 height 9
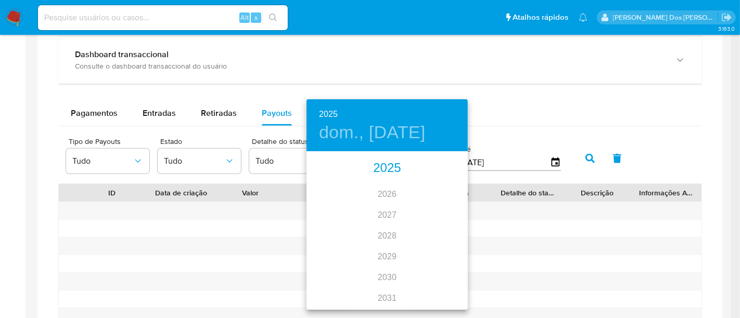
click at [391, 171] on div "2025" at bounding box center [386, 168] width 161 height 21
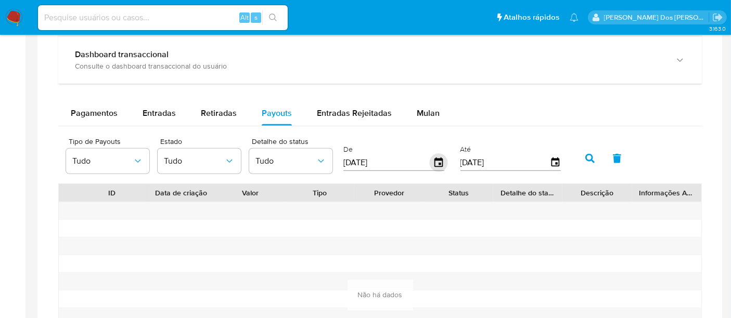
click at [434, 161] on icon "button" at bounding box center [438, 162] width 8 height 9
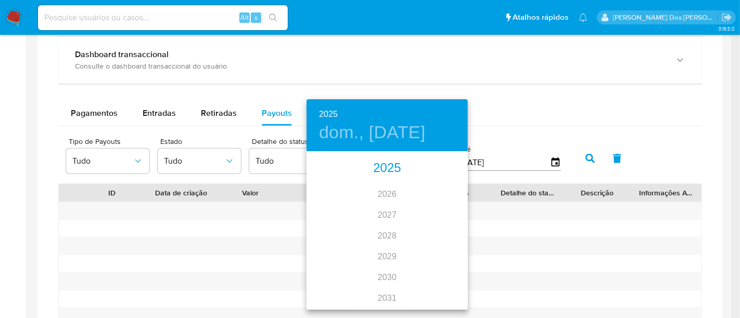
click at [386, 172] on div "2025" at bounding box center [386, 168] width 161 height 21
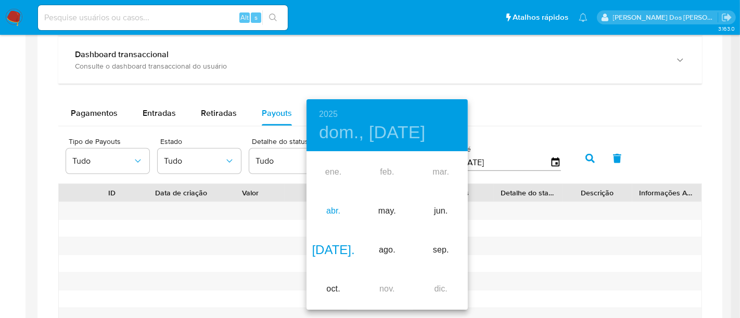
click at [332, 215] on div "abr." at bounding box center [333, 211] width 54 height 39
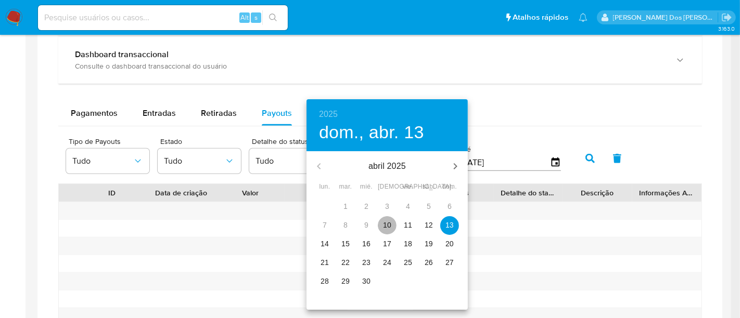
drag, startPoint x: 390, startPoint y: 222, endPoint x: 477, endPoint y: 193, distance: 92.4
click at [390, 222] on p "10" at bounding box center [387, 225] width 8 height 10
type input "10/04/2025"
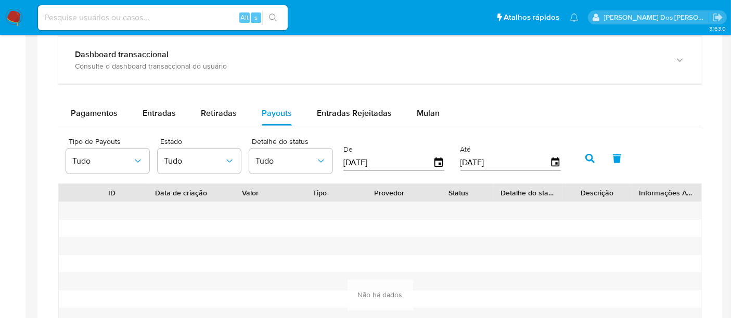
click at [577, 161] on button "button" at bounding box center [589, 158] width 27 height 25
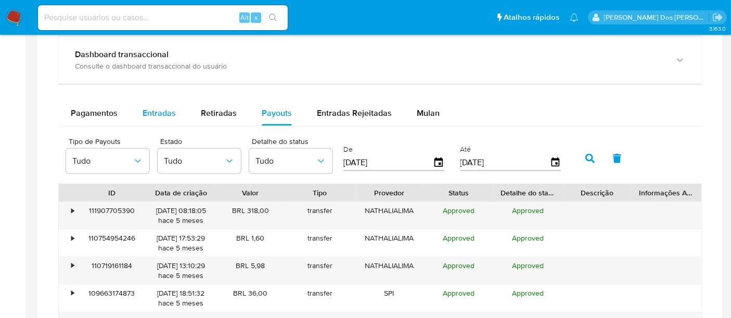
click at [171, 111] on span "Entradas" at bounding box center [159, 113] width 33 height 12
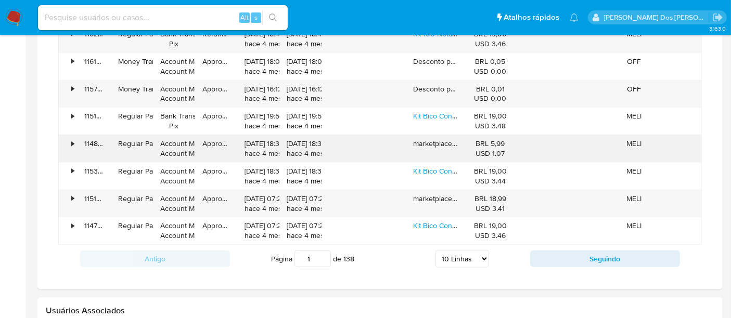
scroll to position [924, 0]
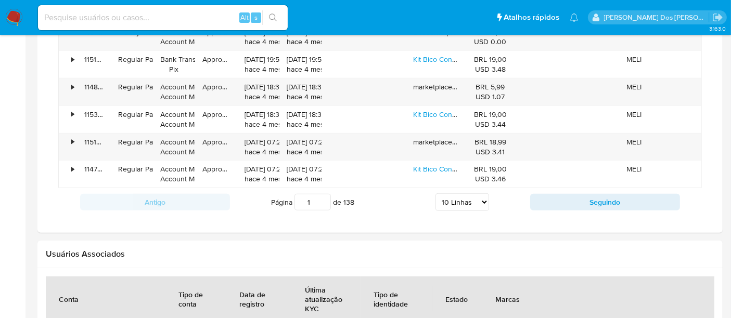
click at [474, 201] on select "5 Linhas 10 Linhas 20 Linhas 25 Linhas 50 Linhas 100 Linhas" at bounding box center [462, 202] width 54 height 18
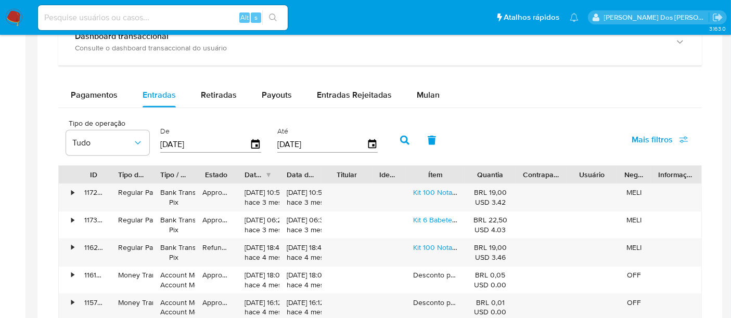
scroll to position [636, 0]
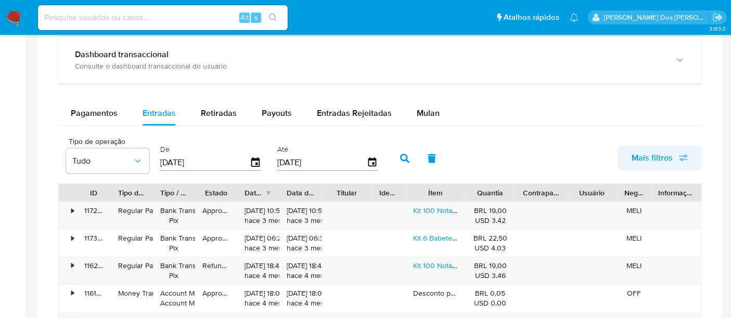
click at [637, 160] on span "Mais filtros" at bounding box center [651, 158] width 41 height 25
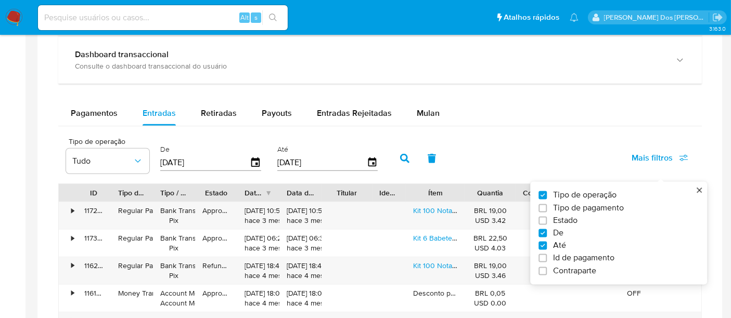
click at [563, 217] on span "Estado" at bounding box center [565, 220] width 24 height 10
click at [547, 217] on input "Estado" at bounding box center [542, 220] width 8 height 8
checkbox input "true"
type input "10/10/2024"
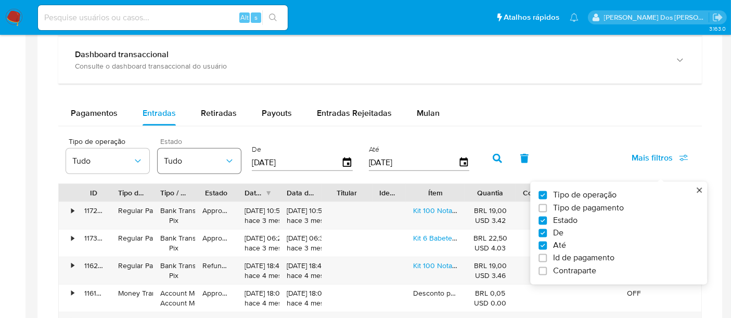
click at [231, 156] on icon "button" at bounding box center [229, 161] width 10 height 10
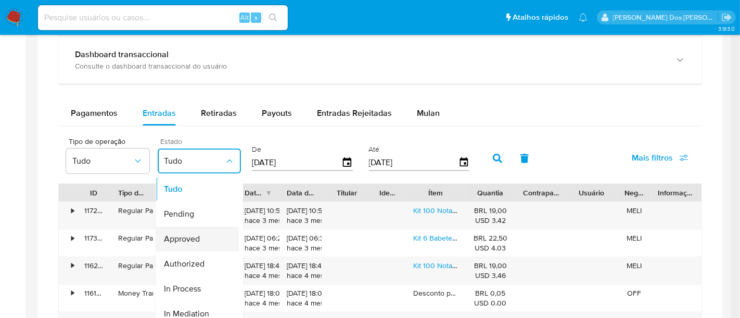
click at [197, 240] on span "Approved" at bounding box center [182, 239] width 36 height 10
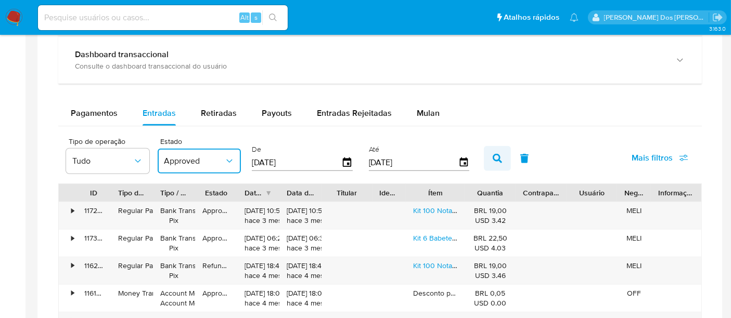
click at [494, 161] on icon "button" at bounding box center [497, 158] width 9 height 9
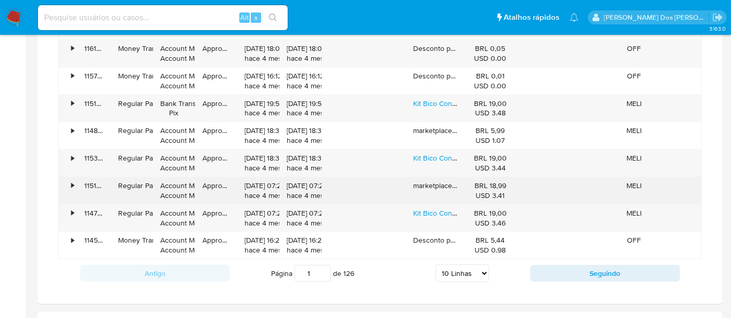
scroll to position [866, 0]
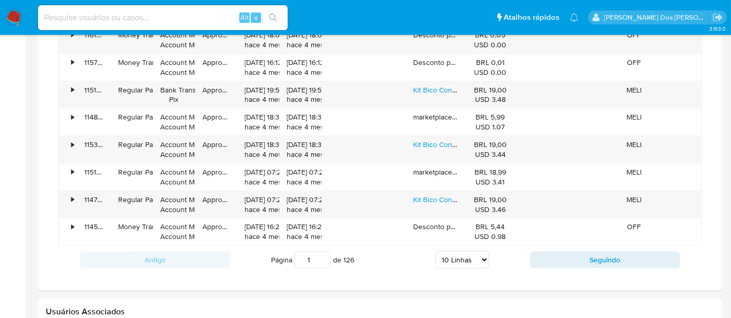
drag, startPoint x: 460, startPoint y: 254, endPoint x: 463, endPoint y: 258, distance: 5.6
click at [460, 254] on select "5 Linhas 10 Linhas 20 Linhas 25 Linhas 50 Linhas 100 Linhas" at bounding box center [462, 260] width 54 height 18
select select "100"
click at [436, 251] on select "5 Linhas 10 Linhas 20 Linhas 25 Linhas 50 Linhas 100 Linhas" at bounding box center [462, 260] width 54 height 18
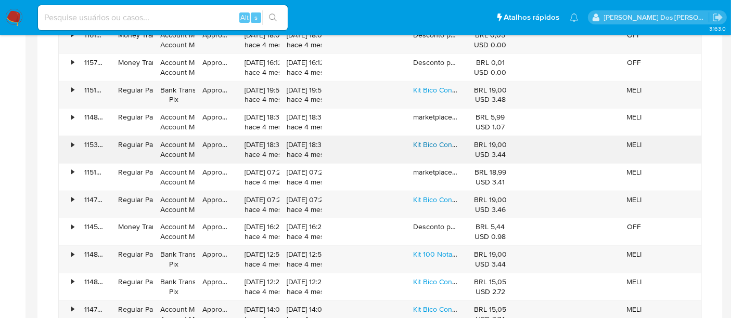
click at [446, 141] on link "Kit Bico Confeiteiro Inox Decorador Bolo Saco Confeiteiro 5p" at bounding box center [511, 144] width 196 height 10
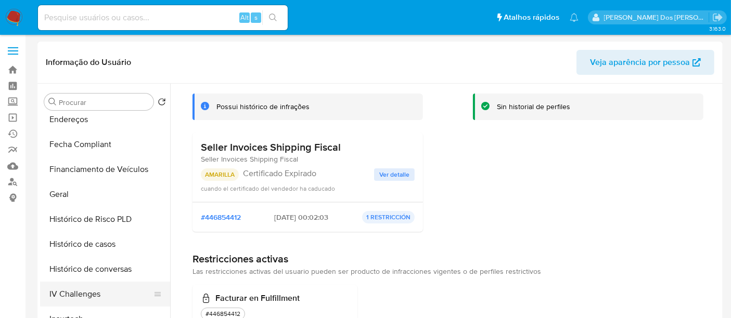
scroll to position [217, 0]
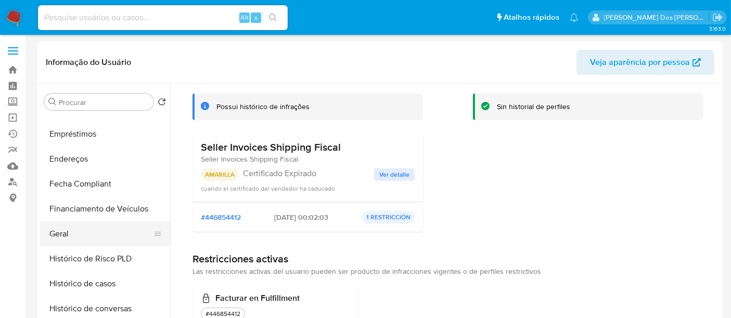
click at [66, 239] on button "Geral" at bounding box center [101, 234] width 122 height 25
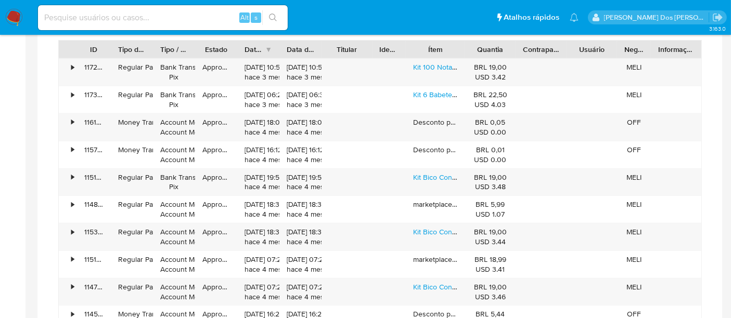
scroll to position [866, 0]
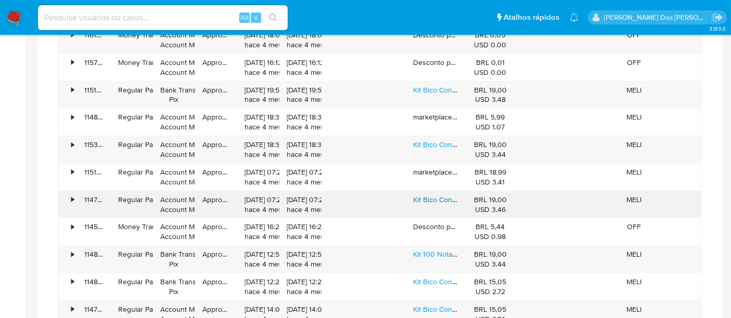
click at [423, 196] on link "Kit Bico Confeiteiro Inox Decorador Bolo Saco Confeiteiro 5p" at bounding box center [511, 200] width 196 height 10
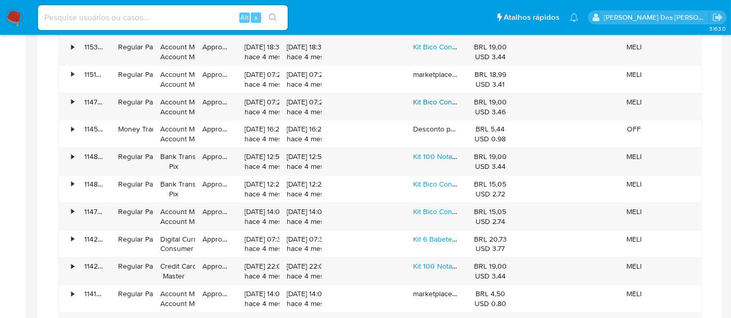
scroll to position [1040, 0]
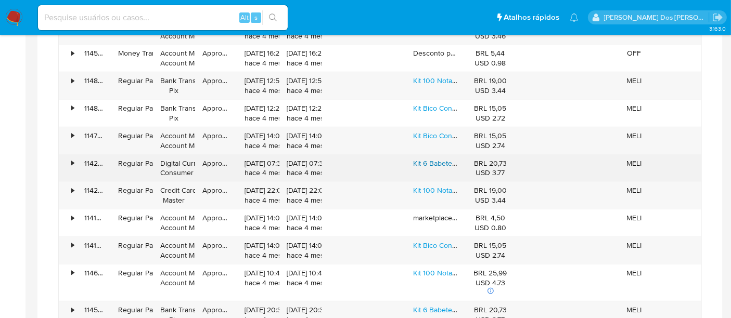
click at [423, 158] on link "Kit 6 Babete Paninho Fralda De Boca Bebe 100% Algodão" at bounding box center [506, 163] width 186 height 10
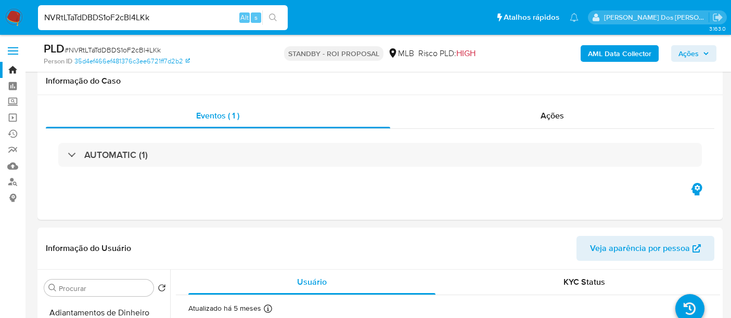
select select "10"
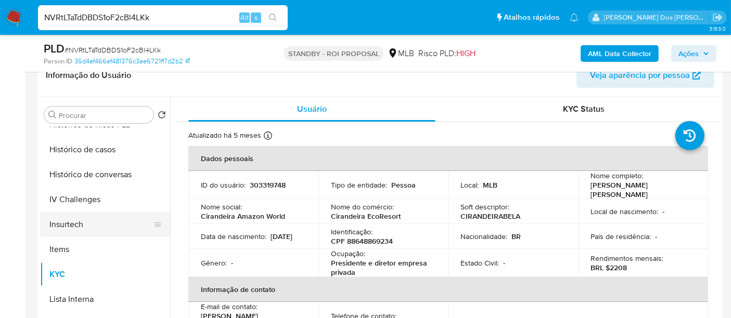
scroll to position [346, 0]
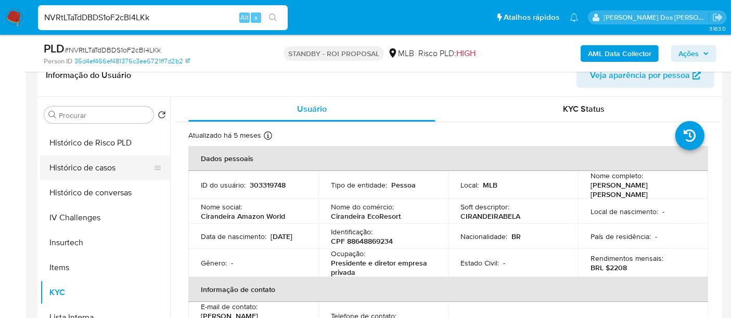
click at [94, 173] on button "Histórico de casos" at bounding box center [101, 168] width 122 height 25
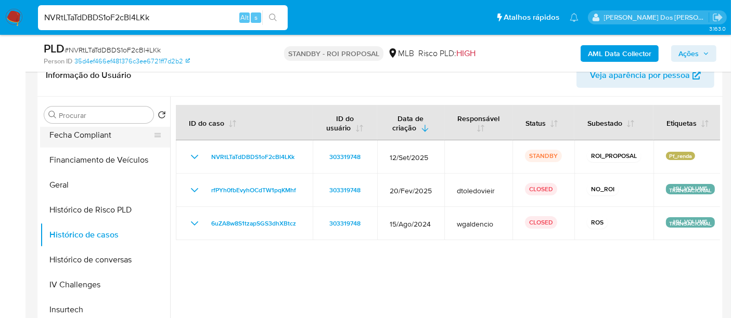
scroll to position [173, 0]
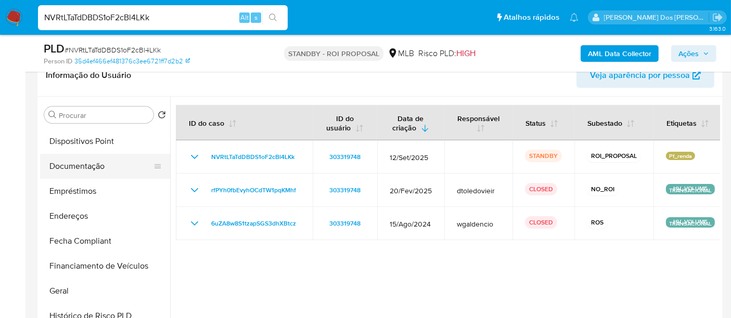
click at [86, 169] on button "Documentação" at bounding box center [101, 166] width 122 height 25
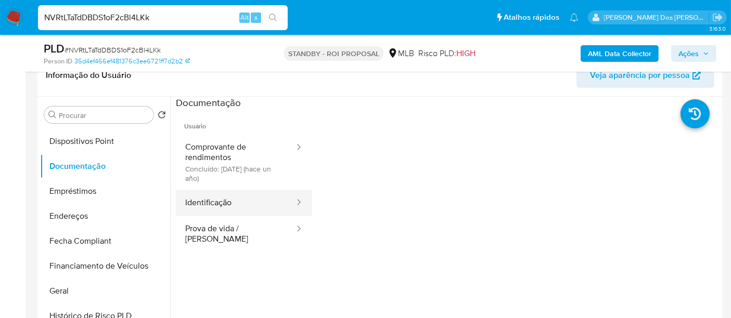
click at [202, 200] on button "Identificação" at bounding box center [236, 203] width 120 height 27
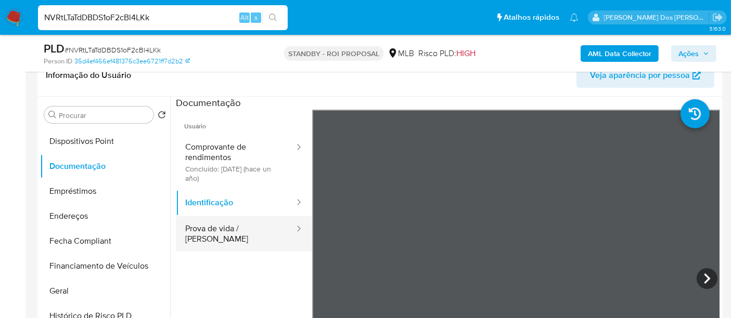
click at [239, 224] on button "Prova de vida / [PERSON_NAME]" at bounding box center [236, 233] width 120 height 35
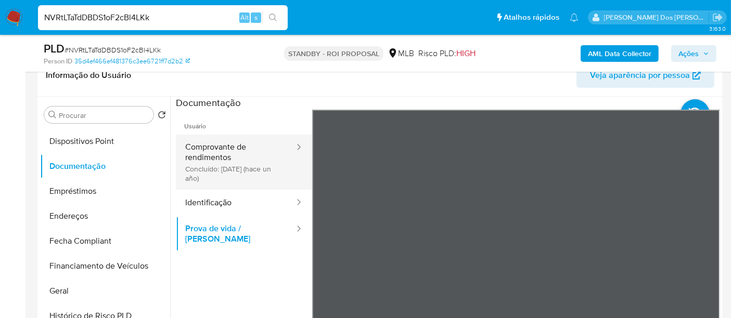
click at [226, 149] on button "Comprovante de rendimentos Concluído: 24/06/2024 (hace un año)" at bounding box center [236, 162] width 120 height 55
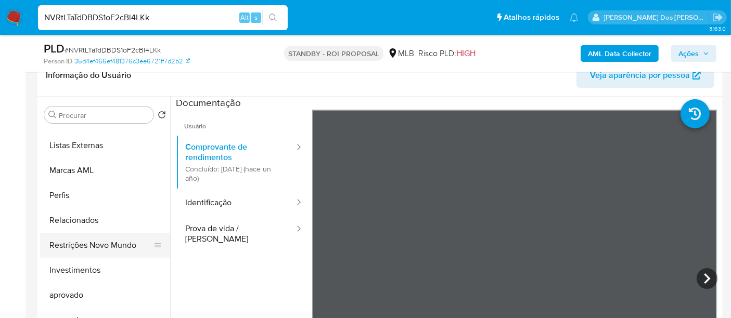
scroll to position [564, 0]
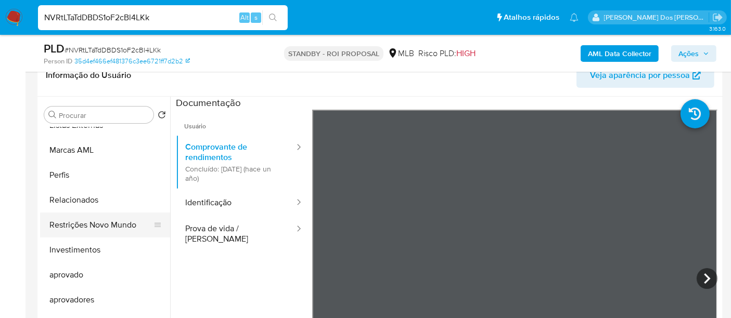
drag, startPoint x: 120, startPoint y: 225, endPoint x: 132, endPoint y: 226, distance: 11.5
click at [120, 225] on button "Restrições Novo Mundo" at bounding box center [101, 225] width 122 height 25
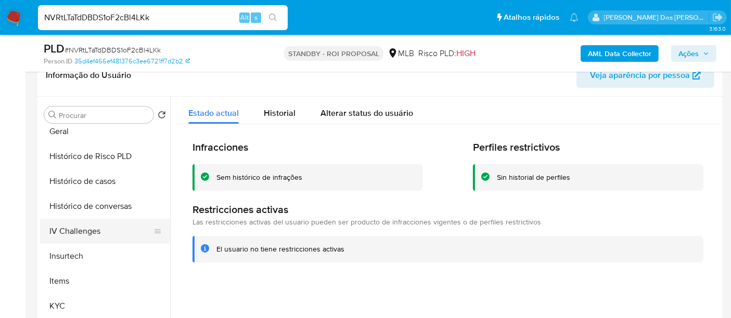
scroll to position [275, 0]
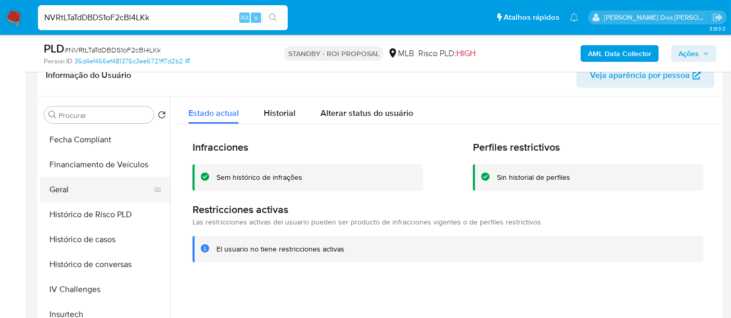
click at [63, 192] on button "Geral" at bounding box center [101, 189] width 122 height 25
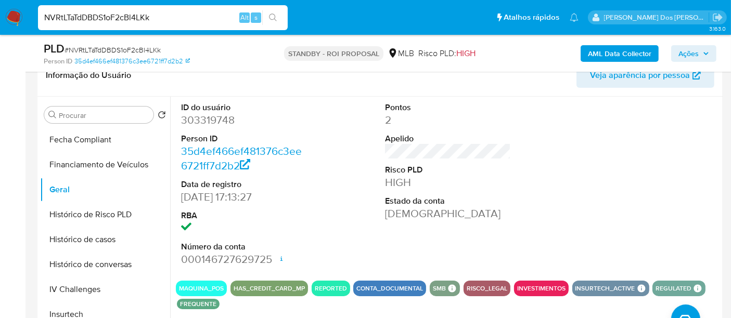
click at [151, 15] on input "NVRtLTaTdDBDS1oF2cBl4LKk" at bounding box center [163, 18] width 250 height 14
paste input "FfRsz3CeGQ1oonPdFWVc8lNn"
type input "FfRsz3CeGQ1oonPdFWVc8lNn"
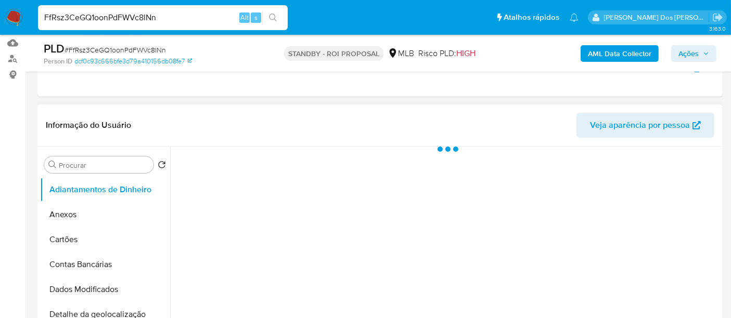
scroll to position [173, 0]
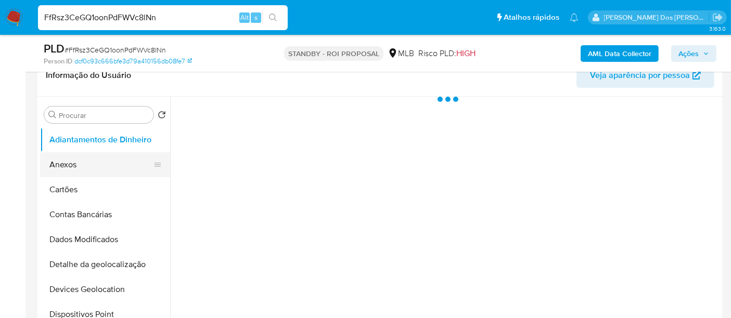
select select "10"
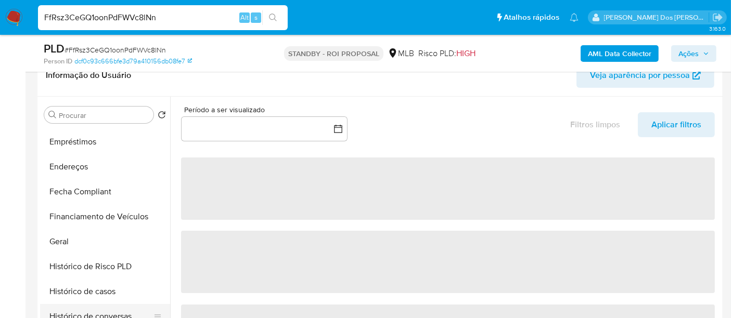
scroll to position [346, 0]
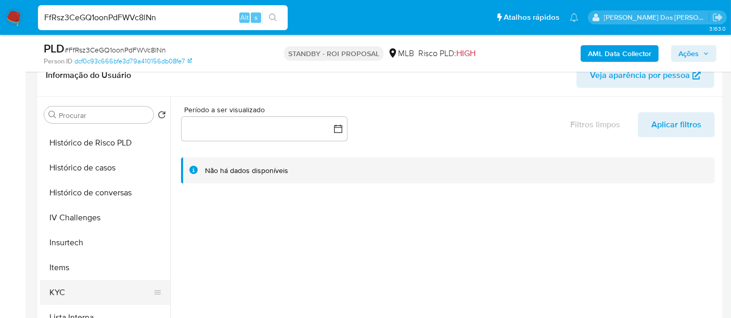
click at [59, 293] on button "KYC" at bounding box center [101, 292] width 122 height 25
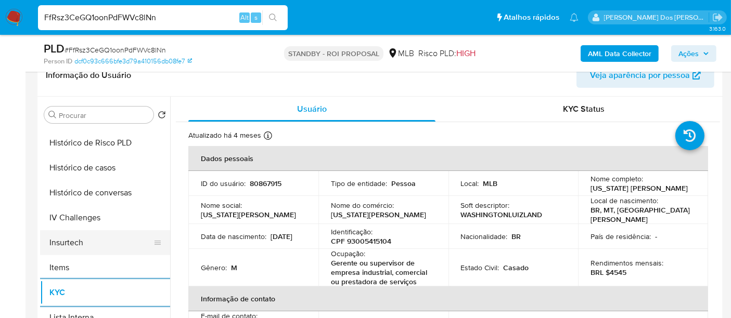
scroll to position [289, 0]
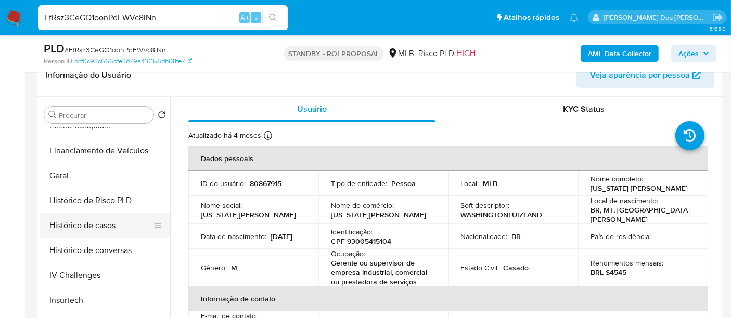
click at [98, 234] on button "Histórico de casos" at bounding box center [101, 225] width 122 height 25
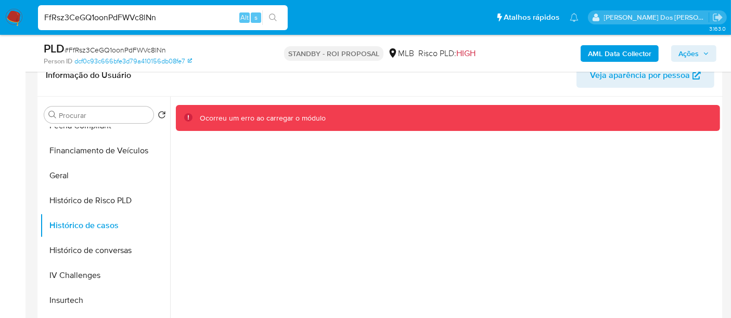
click at [10, 14] on img at bounding box center [14, 18] width 18 height 18
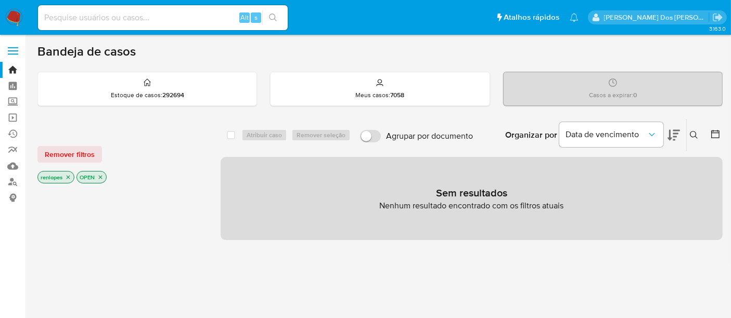
click at [135, 18] on input at bounding box center [163, 18] width 250 height 14
paste input "FfRsz3CeGQ1oonPdFWVc8lNn"
type input "FfRsz3CeGQ1oonPdFWVc8lNn"
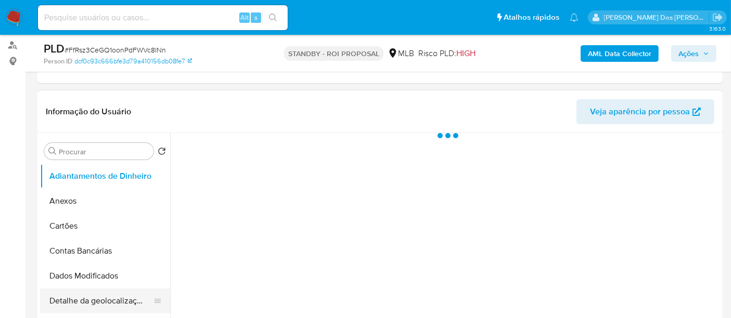
scroll to position [231, 0]
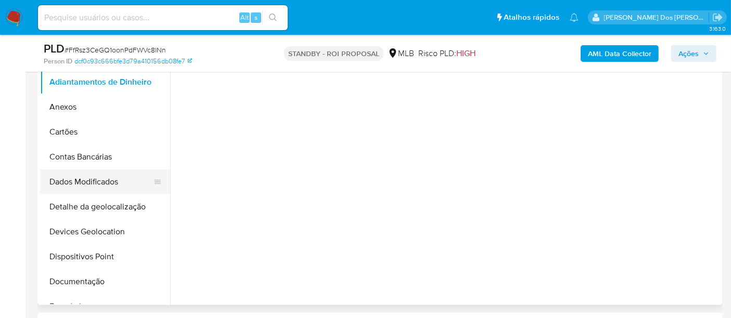
select select "10"
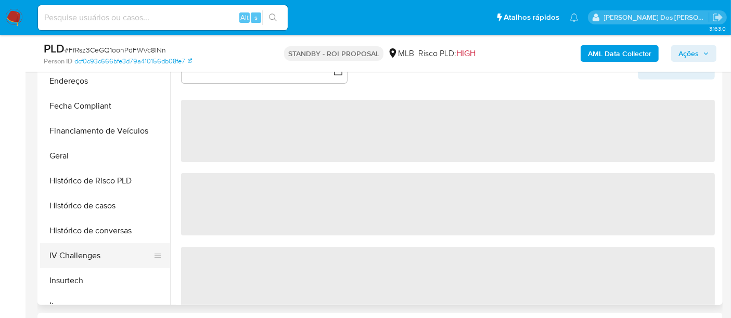
scroll to position [289, 0]
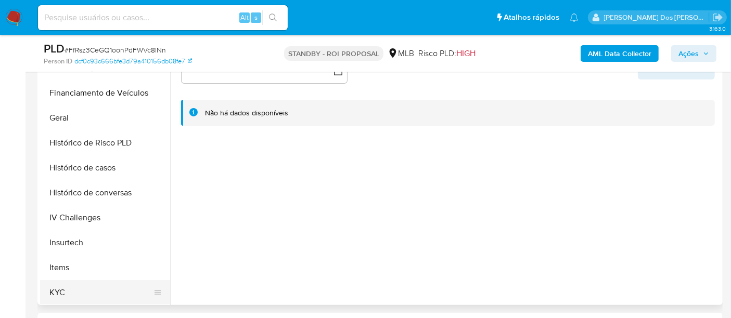
click at [65, 287] on button "KYC" at bounding box center [101, 292] width 122 height 25
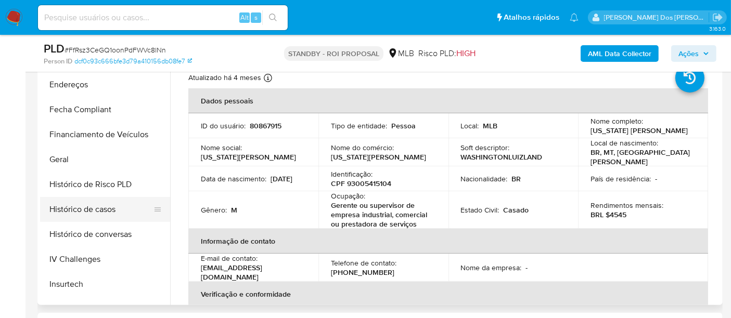
scroll to position [231, 0]
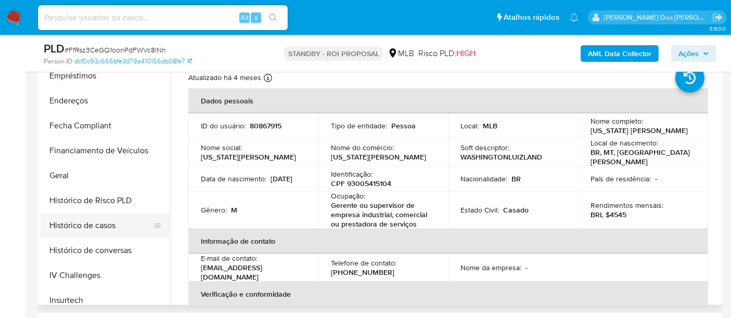
click at [104, 227] on button "Histórico de casos" at bounding box center [101, 225] width 122 height 25
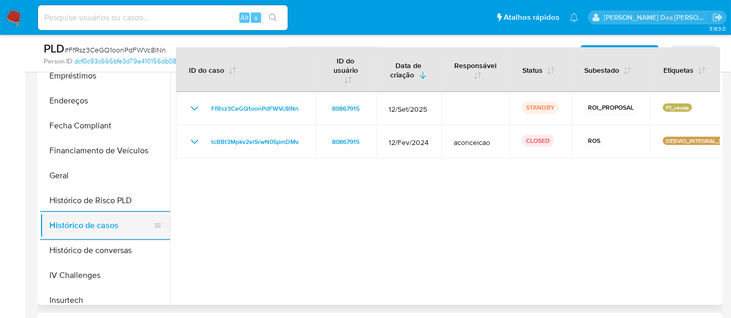
scroll to position [173, 0]
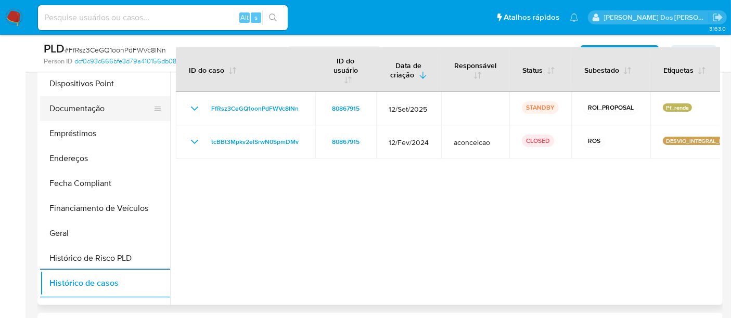
click at [92, 108] on button "Documentação" at bounding box center [101, 108] width 122 height 25
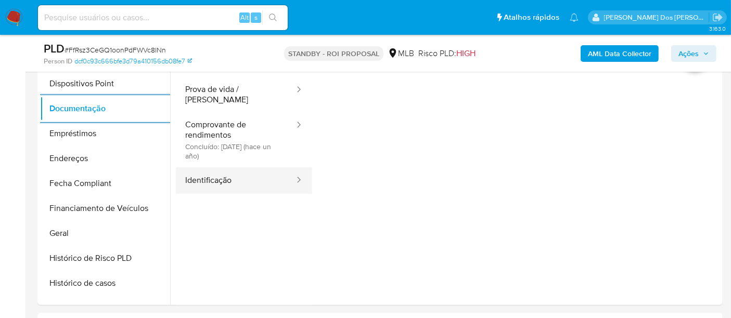
click at [227, 167] on button "Identificação" at bounding box center [236, 180] width 120 height 27
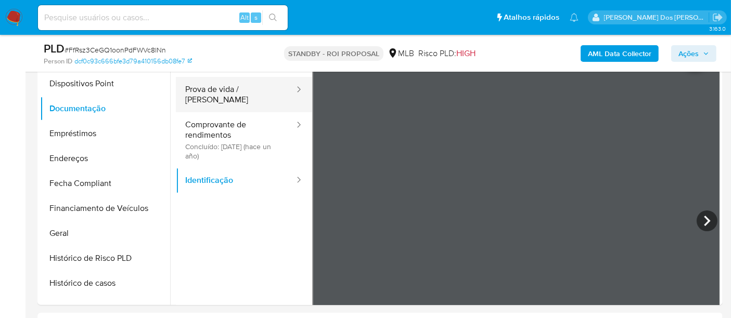
click at [222, 86] on button "Prova de vida / [PERSON_NAME]" at bounding box center [236, 94] width 120 height 35
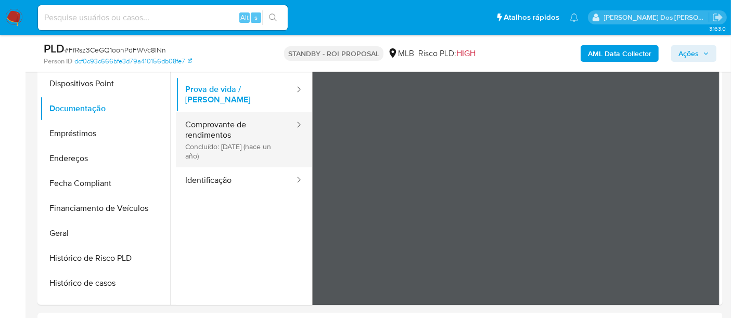
click at [187, 128] on button "Comprovante de rendimentos Concluído: 28/06/2024 (hace un año)" at bounding box center [236, 139] width 120 height 55
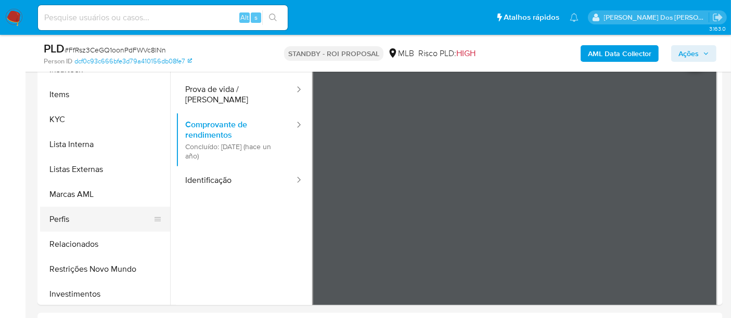
scroll to position [564, 0]
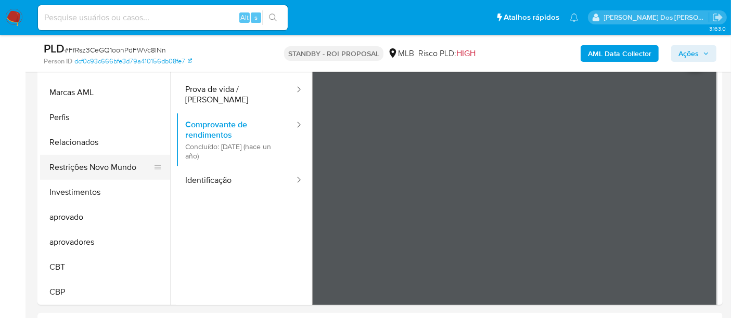
click at [101, 170] on button "Restrições Novo Mundo" at bounding box center [101, 167] width 122 height 25
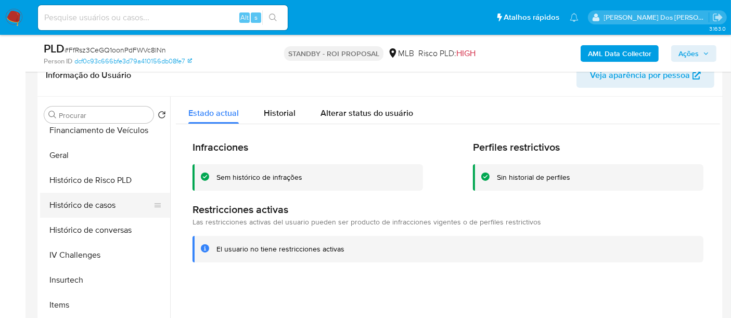
scroll to position [275, 0]
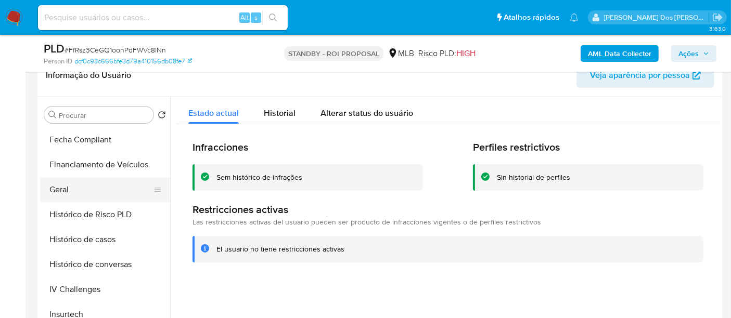
click at [67, 195] on button "Geral" at bounding box center [101, 189] width 122 height 25
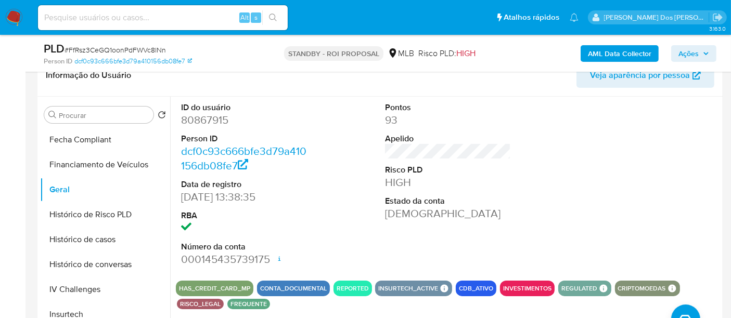
click at [159, 22] on input at bounding box center [163, 18] width 250 height 14
paste input "LC3iE2RoN6FWRSkI2sIKETK0"
type input "LC3iE2RoN6FWRSkI2sIKETK0"
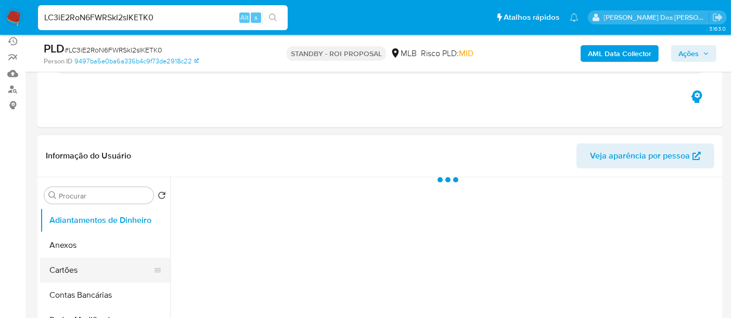
scroll to position [173, 0]
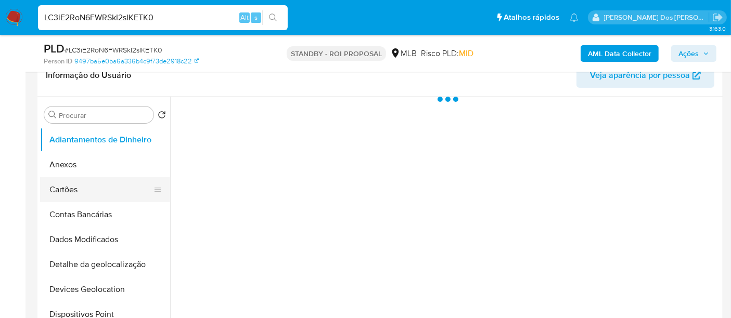
select select "10"
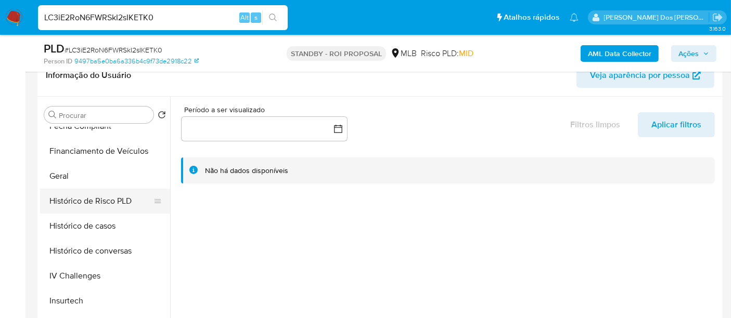
scroll to position [404, 0]
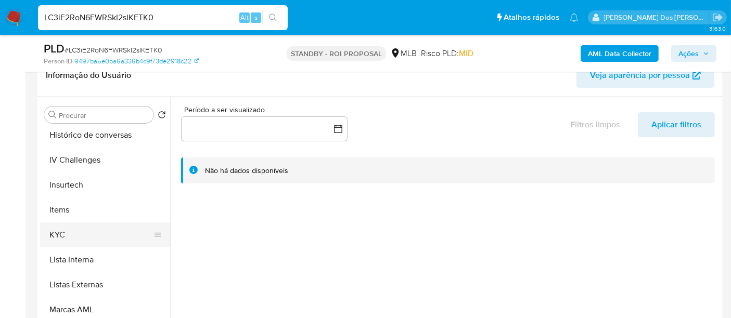
click at [61, 237] on button "KYC" at bounding box center [101, 235] width 122 height 25
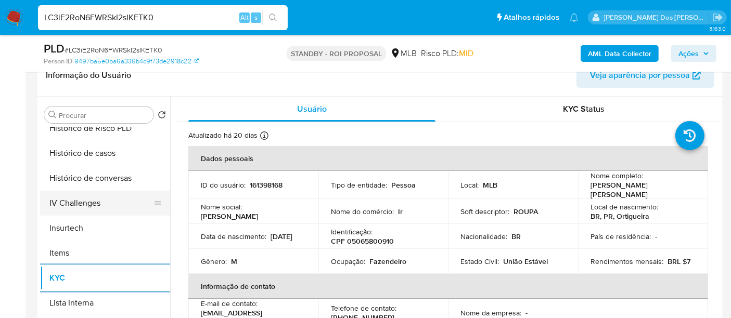
scroll to position [346, 0]
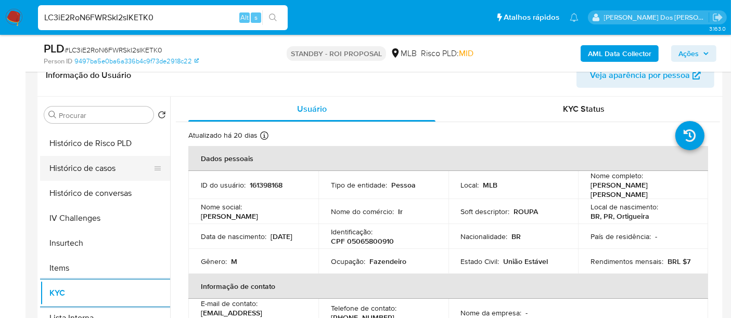
click at [90, 167] on button "Histórico de casos" at bounding box center [101, 168] width 122 height 25
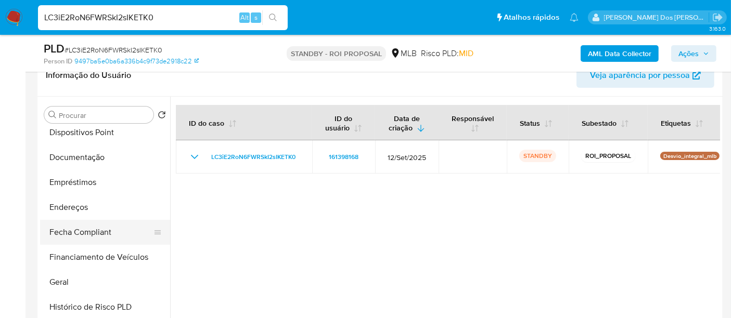
scroll to position [173, 0]
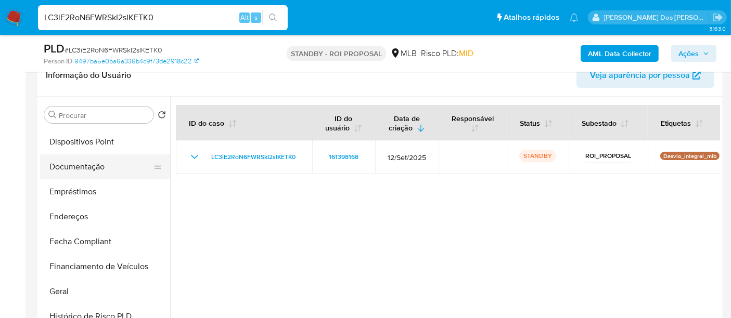
click at [95, 172] on button "Documentação" at bounding box center [101, 166] width 122 height 25
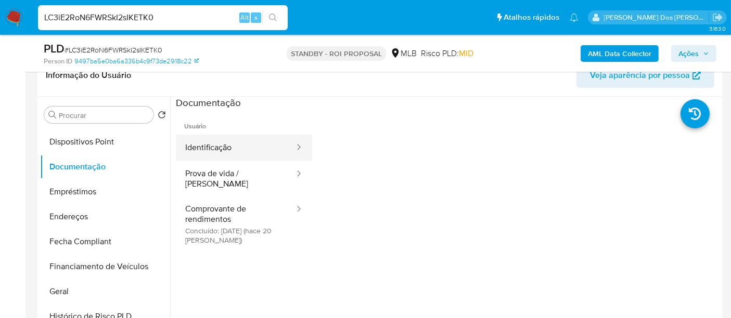
click at [234, 153] on button "Identificação" at bounding box center [236, 148] width 120 height 27
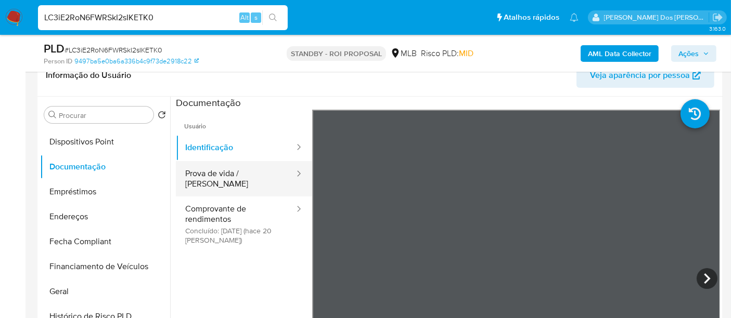
click at [237, 173] on button "Prova de vida / [PERSON_NAME]" at bounding box center [236, 178] width 120 height 35
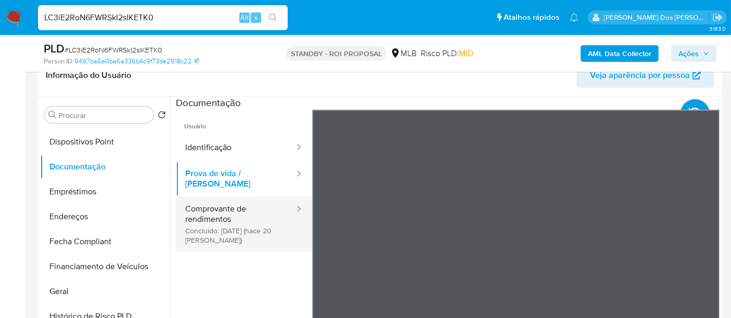
click at [229, 197] on button "Comprovante de rendimentos Concluído: 20/09/2025 (hace 20 días)" at bounding box center [236, 224] width 120 height 55
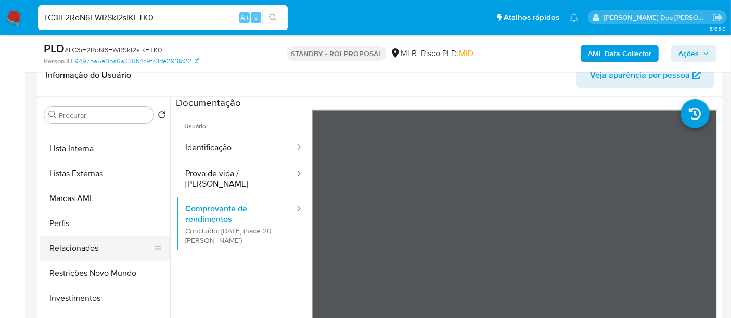
scroll to position [564, 0]
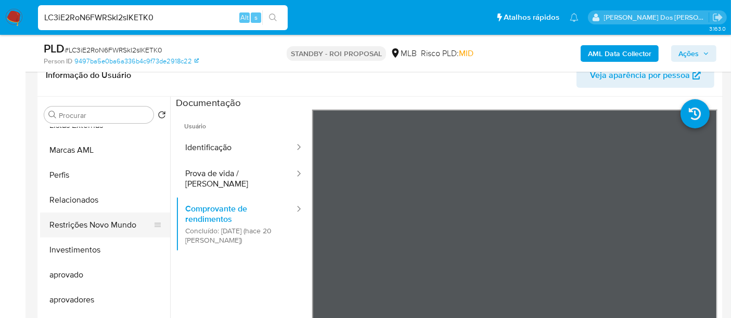
click at [105, 223] on button "Restrições Novo Mundo" at bounding box center [101, 225] width 122 height 25
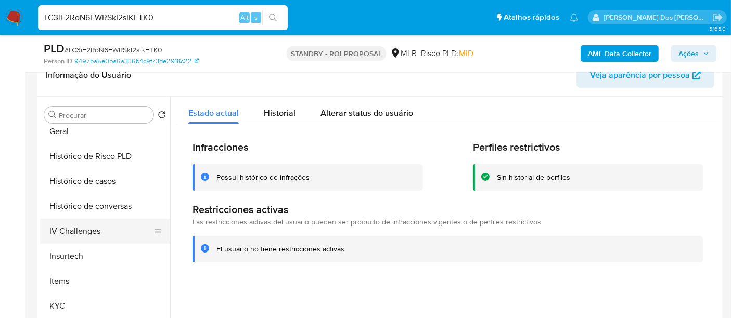
scroll to position [275, 0]
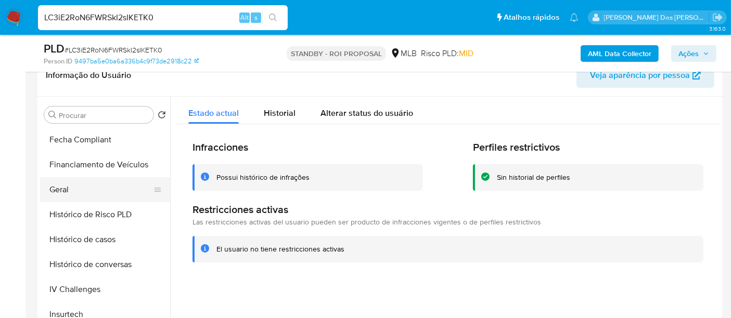
click at [63, 189] on button "Geral" at bounding box center [101, 189] width 122 height 25
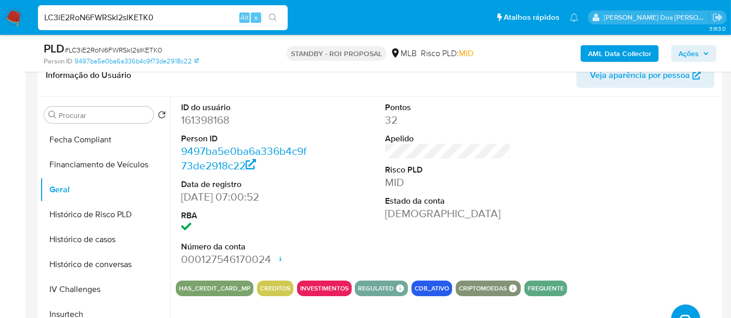
click at [157, 21] on input "LC3iE2RoN6FWRSkI2sIKETK0" at bounding box center [163, 18] width 250 height 14
paste input "tmktULw7IcaBSM9L1H4Otquq"
type input "tmktULw7IcaBSM9L1H4Otquq"
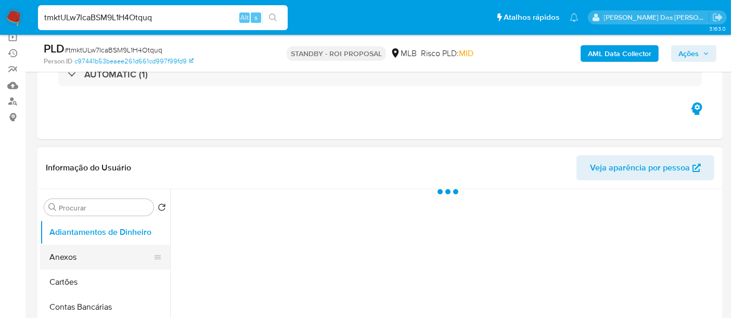
scroll to position [173, 0]
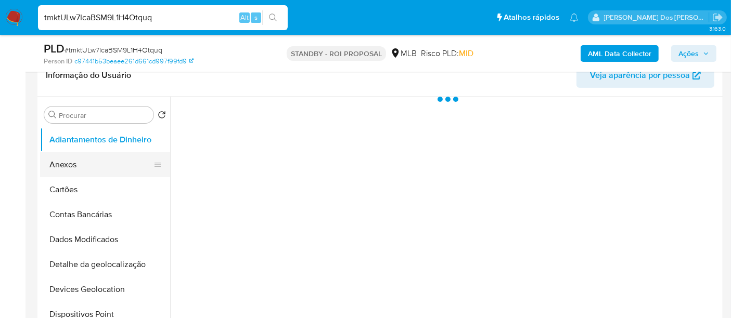
select select "10"
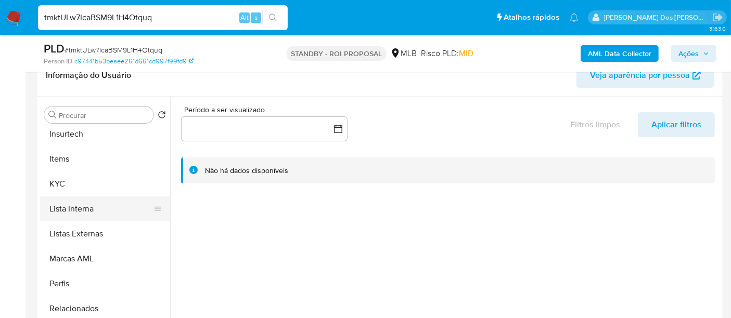
scroll to position [462, 0]
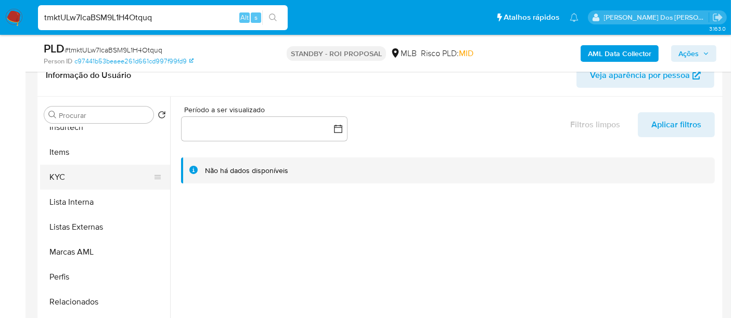
click at [55, 179] on button "KYC" at bounding box center [101, 177] width 122 height 25
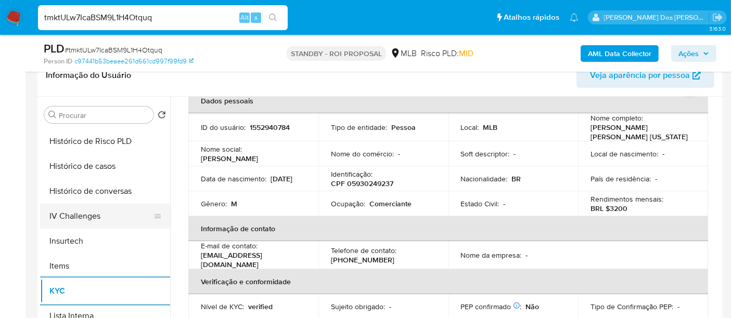
scroll to position [346, 0]
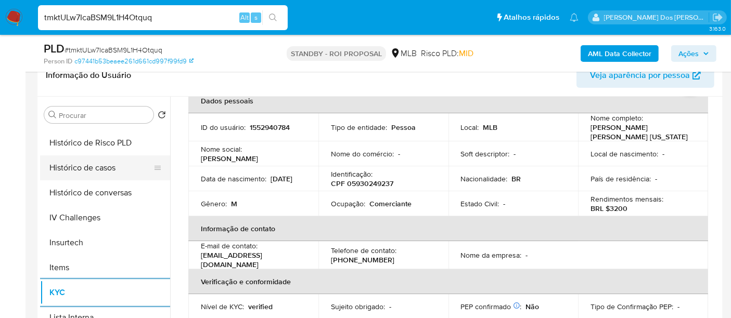
click at [93, 161] on button "Histórico de casos" at bounding box center [101, 168] width 122 height 25
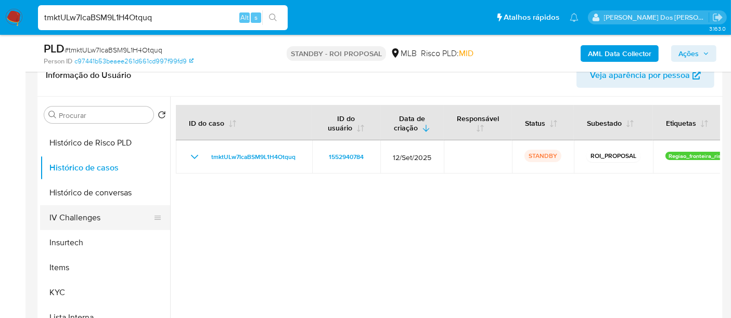
scroll to position [173, 0]
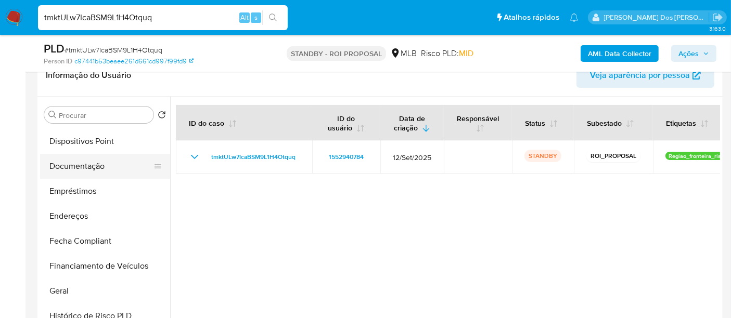
click at [90, 165] on button "Documentação" at bounding box center [101, 166] width 122 height 25
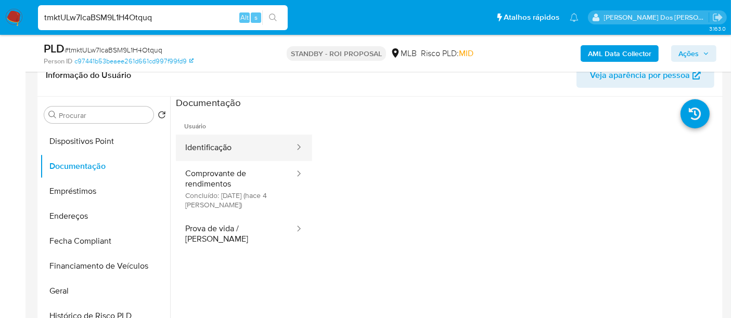
click at [203, 154] on button "Identificação" at bounding box center [236, 148] width 120 height 27
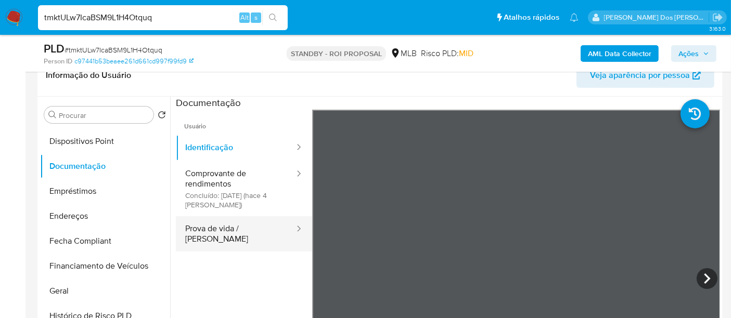
click at [243, 224] on button "Prova de vida / [PERSON_NAME]" at bounding box center [236, 233] width 120 height 35
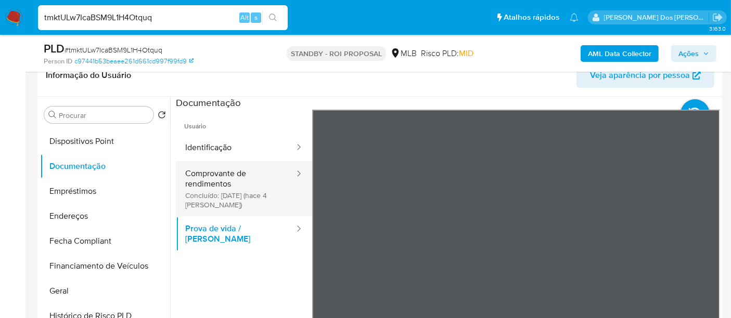
click at [198, 192] on button "Comprovante de rendimentos Concluído: 06/10/2025 (hace 4 días)" at bounding box center [236, 188] width 120 height 55
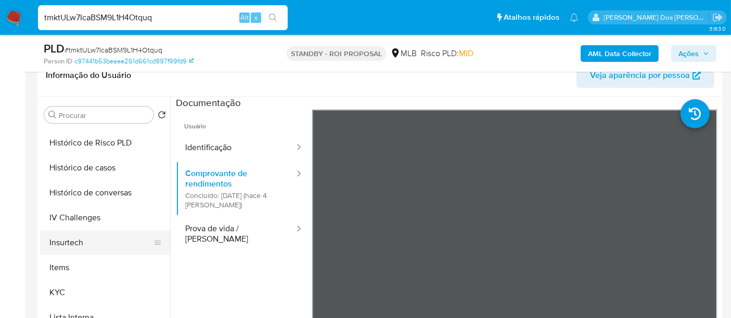
scroll to position [289, 0]
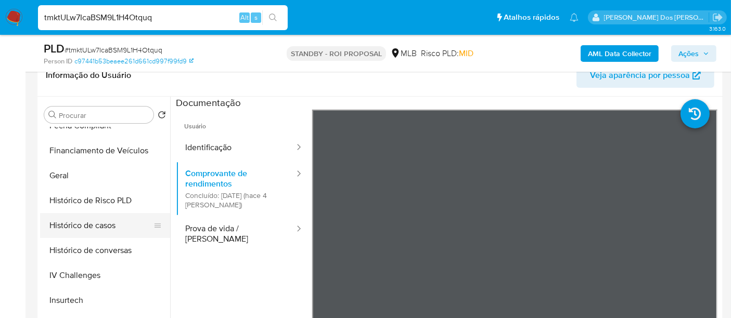
click at [77, 226] on button "Histórico de casos" at bounding box center [101, 225] width 122 height 25
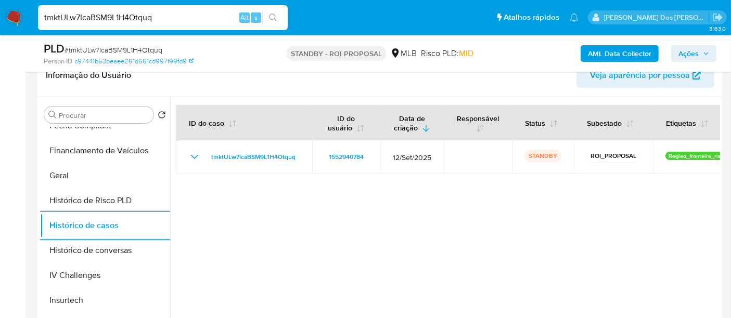
click at [135, 24] on div "tmktULw7IcaBSM9L1H4Otquq Alt s" at bounding box center [163, 17] width 250 height 25
click at [134, 14] on input "tmktULw7IcaBSM9L1H4Otquq" at bounding box center [163, 18] width 250 height 14
click at [134, 13] on input "tmktULw7IcaBSM9L1H4Otquq" at bounding box center [163, 18] width 250 height 14
paste input "LC3iE2RoN6FWRSkI2sIKETK0"
type input "LC3iE2RoN6FWRSkI2sIKETK0"
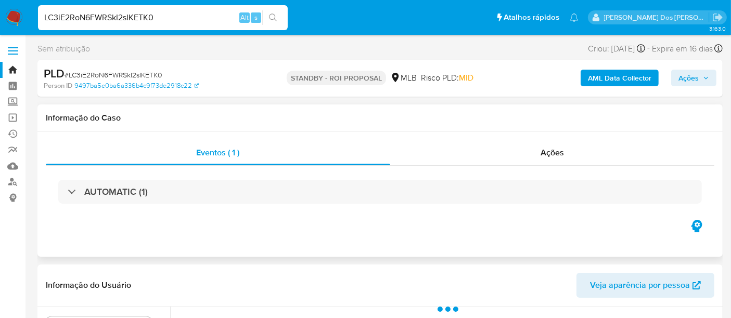
select select "10"
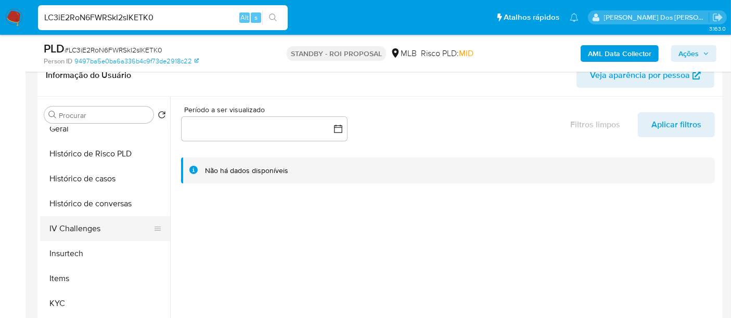
scroll to position [346, 0]
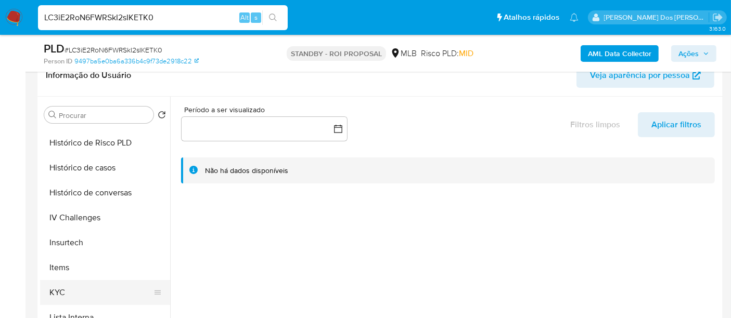
click at [59, 289] on button "KYC" at bounding box center [101, 292] width 122 height 25
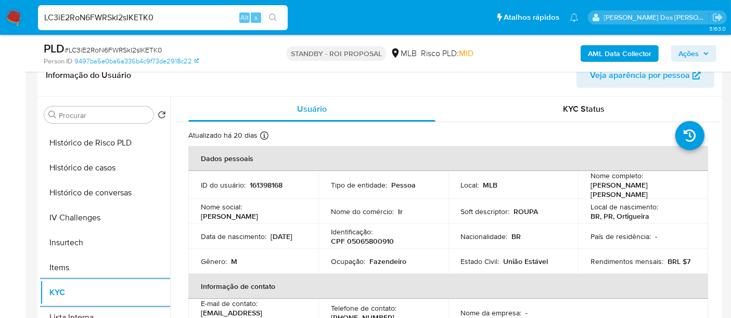
click at [138, 26] on div "LC3iE2RoN6FWRSkI2sIKETK0 Alt s" at bounding box center [163, 17] width 250 height 25
click at [136, 23] on input "LC3iE2RoN6FWRSkI2sIKETK0" at bounding box center [163, 18] width 250 height 14
click at [135, 23] on input "LC3iE2RoN6FWRSkI2sIKETK0" at bounding box center [163, 18] width 250 height 14
paste input "tmktULw7IcaBSM9L1H4Otquq"
type input "tmktULw7IcaBSM9L1H4Otquq"
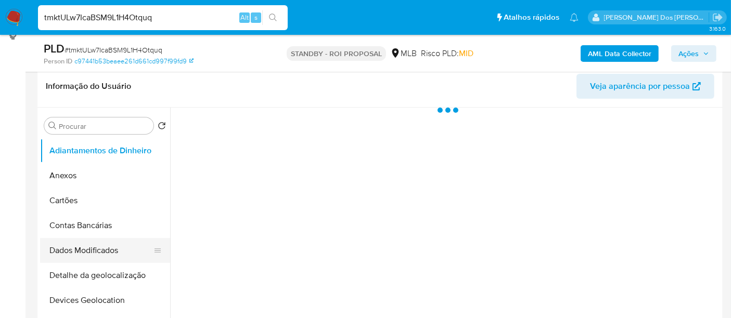
scroll to position [231, 0]
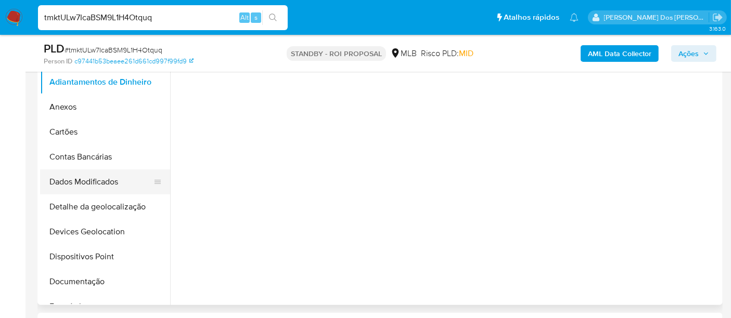
select select "10"
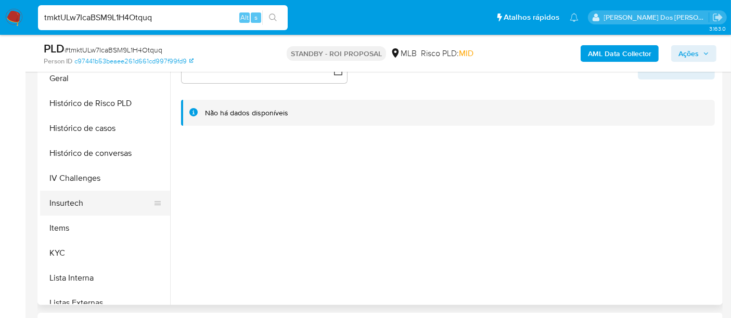
scroll to position [346, 0]
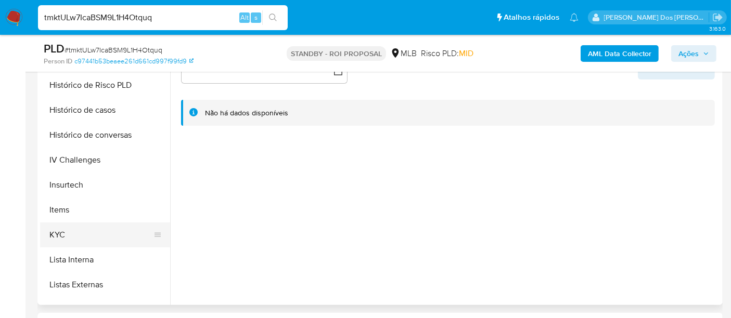
click at [66, 232] on button "KYC" at bounding box center [101, 235] width 122 height 25
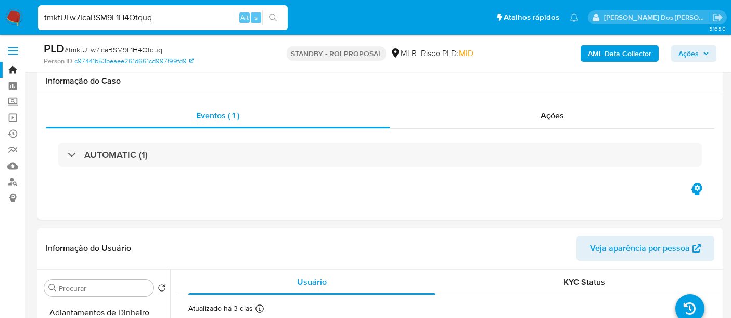
select select "10"
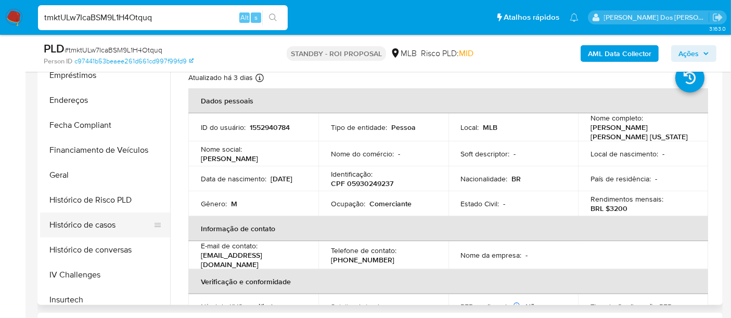
scroll to position [231, 0]
click at [103, 227] on button "Histórico de casos" at bounding box center [101, 225] width 122 height 25
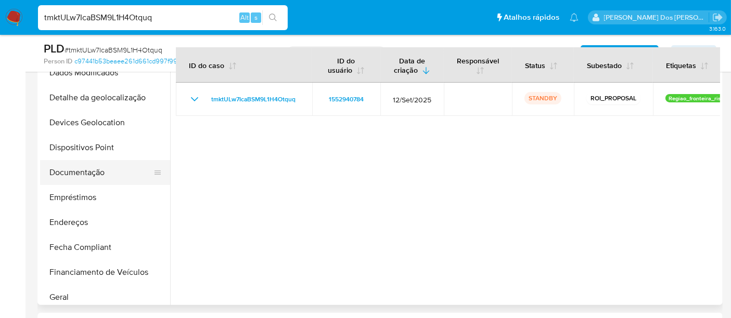
scroll to position [58, 0]
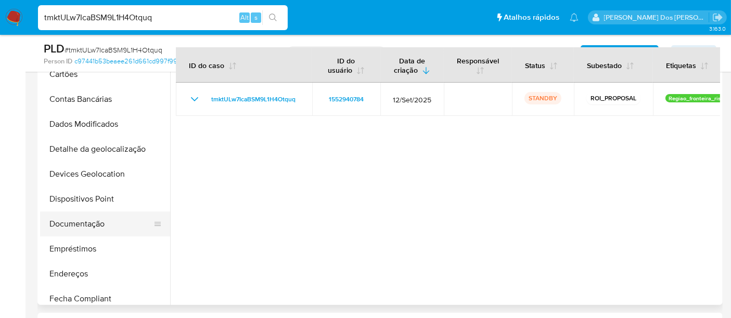
click at [86, 223] on button "Documentação" at bounding box center [101, 224] width 122 height 25
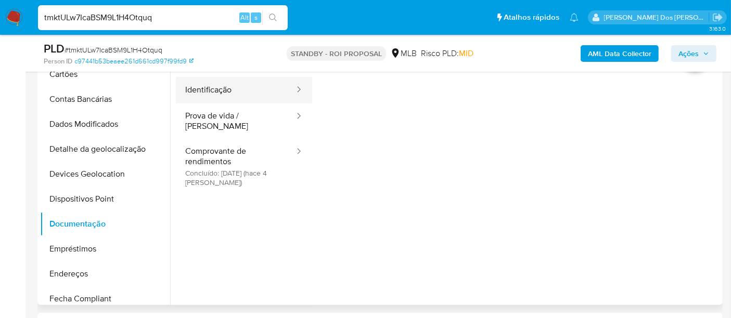
click at [214, 84] on button "Identificação" at bounding box center [236, 90] width 120 height 27
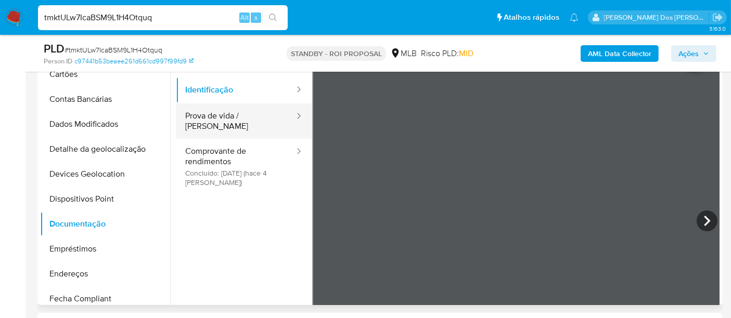
click at [218, 114] on button "Prova de vida / [PERSON_NAME]" at bounding box center [236, 121] width 120 height 35
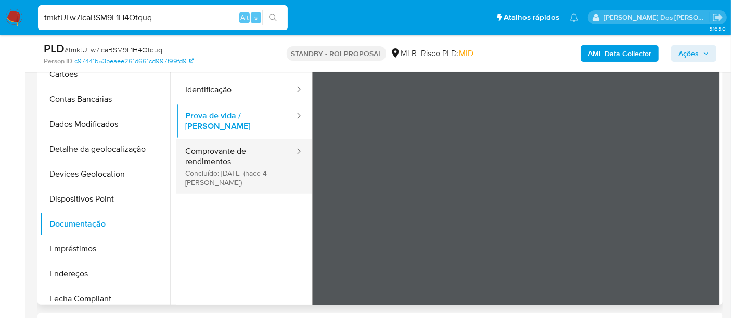
click at [196, 166] on button "Comprovante de rendimentos Concluído: [DATE] (hace 4 [PERSON_NAME])" at bounding box center [236, 166] width 120 height 55
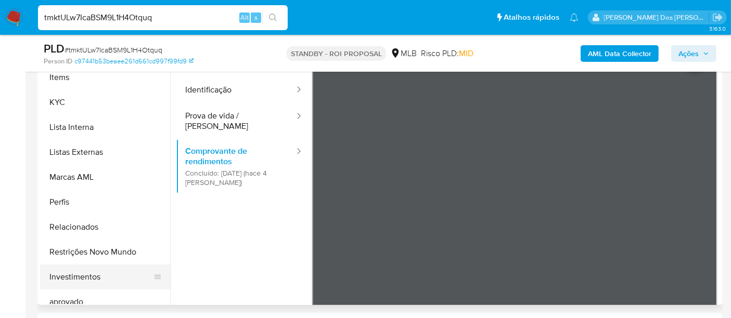
scroll to position [520, 0]
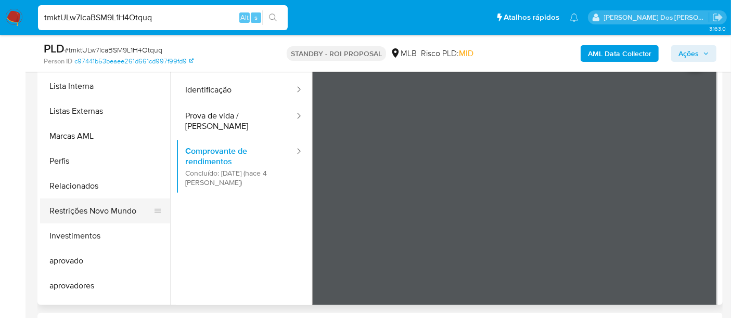
click at [106, 212] on button "Restrições Novo Mundo" at bounding box center [101, 211] width 122 height 25
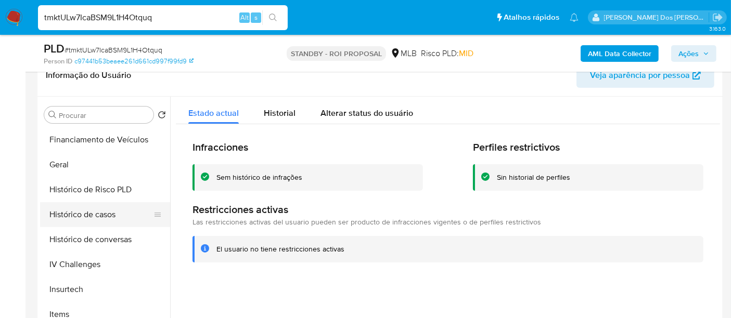
scroll to position [289, 0]
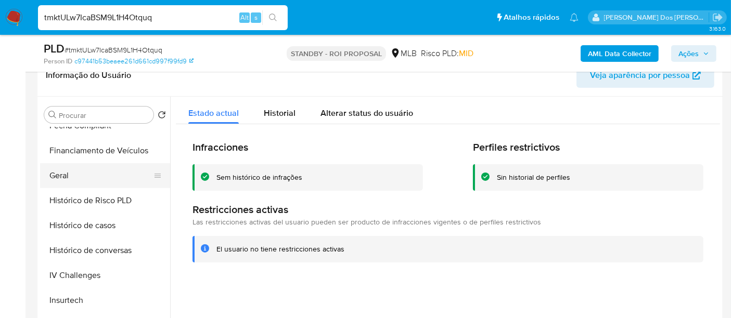
click at [64, 182] on button "Geral" at bounding box center [101, 175] width 122 height 25
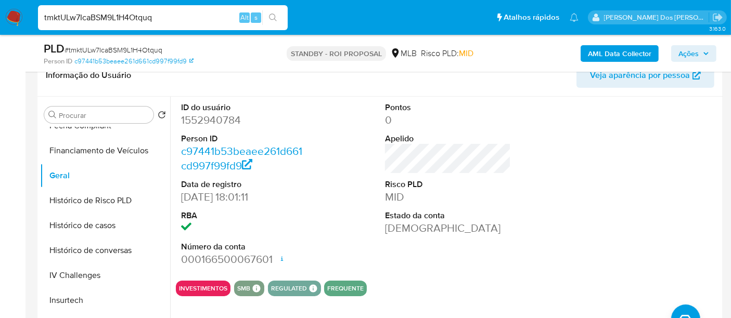
click at [172, 13] on input "tmktULw7IcaBSM9L1H4Otquq" at bounding box center [163, 18] width 250 height 14
paste input "jg0CuKYxXfJYpDzY5BhH0EX0"
type input "jg0CuKYxXfJYpDzY5BhH0EX0"
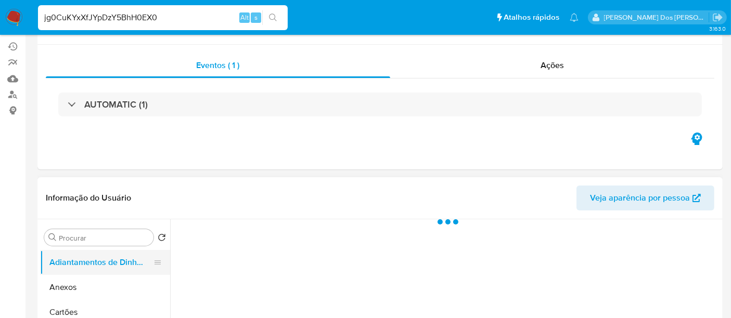
scroll to position [173, 0]
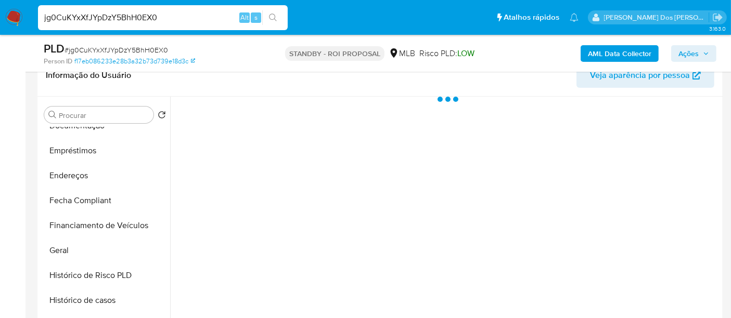
select select "10"
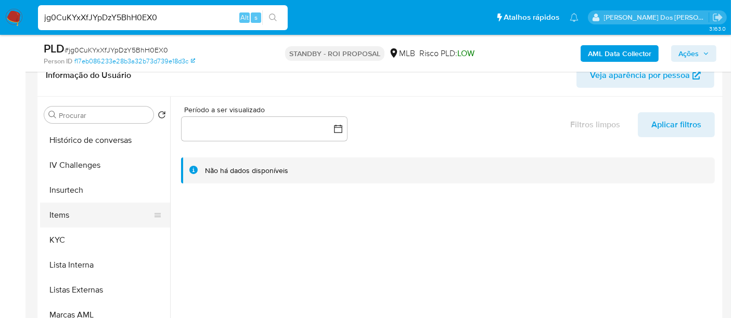
scroll to position [404, 0]
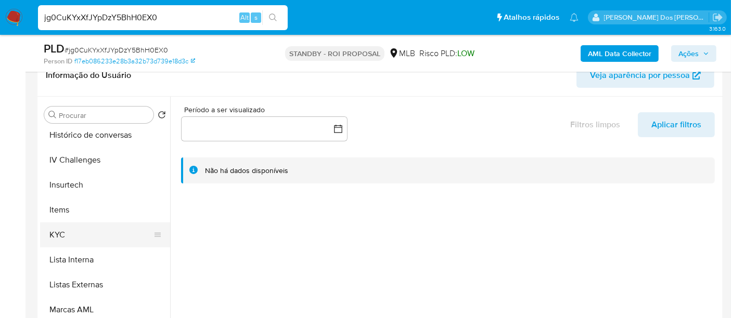
click at [60, 238] on button "KYC" at bounding box center [101, 235] width 122 height 25
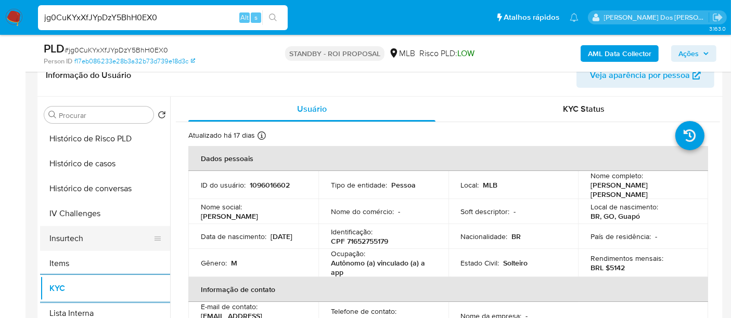
scroll to position [332, 0]
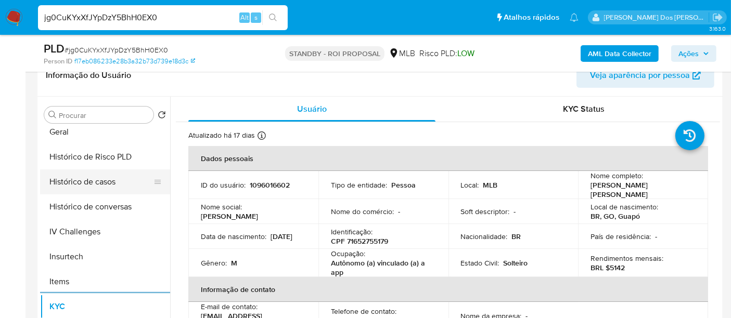
click at [81, 180] on button "Histórico de casos" at bounding box center [101, 182] width 122 height 25
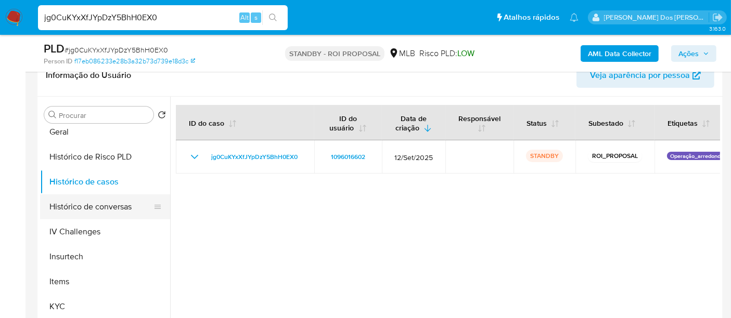
scroll to position [159, 0]
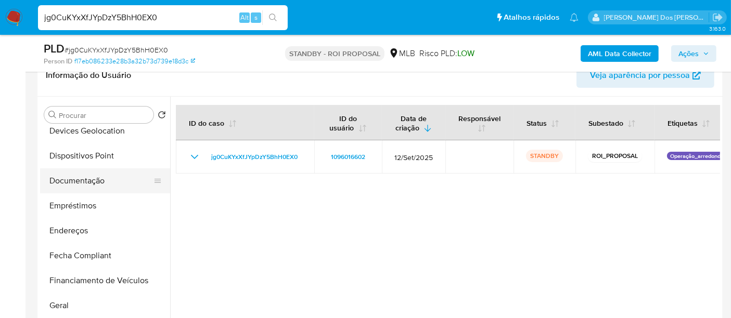
click at [92, 186] on button "Documentação" at bounding box center [101, 181] width 122 height 25
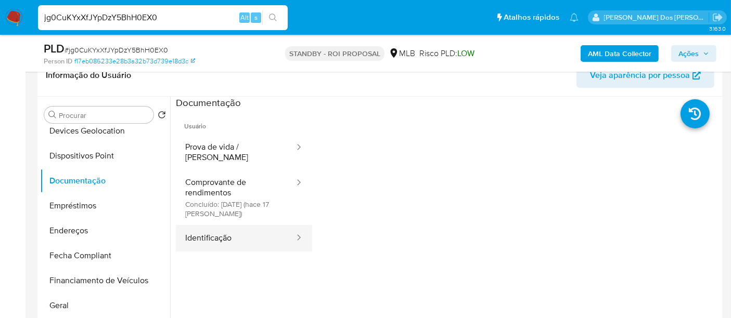
click at [210, 228] on button "Identificação" at bounding box center [236, 238] width 120 height 27
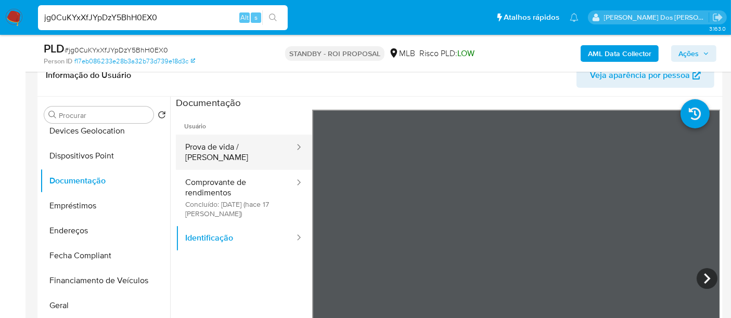
click at [235, 150] on button "Prova de vida / [PERSON_NAME]" at bounding box center [236, 152] width 120 height 35
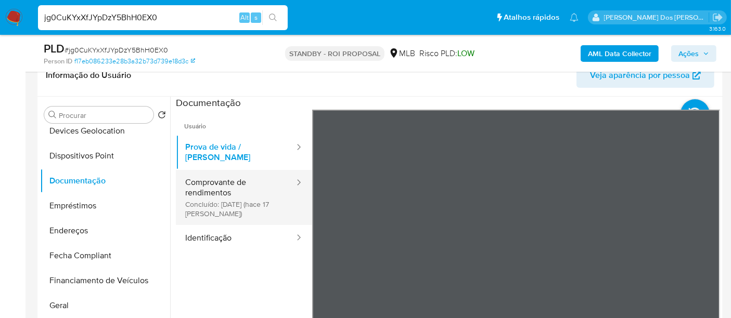
click at [208, 182] on button "Comprovante de rendimentos Concluído: [DATE] (hace 17 [PERSON_NAME])" at bounding box center [236, 197] width 120 height 55
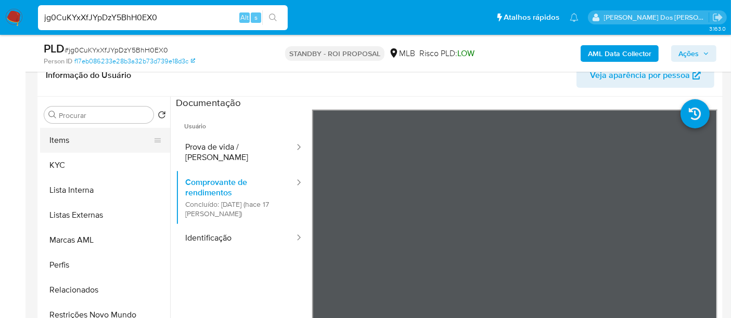
scroll to position [505, 0]
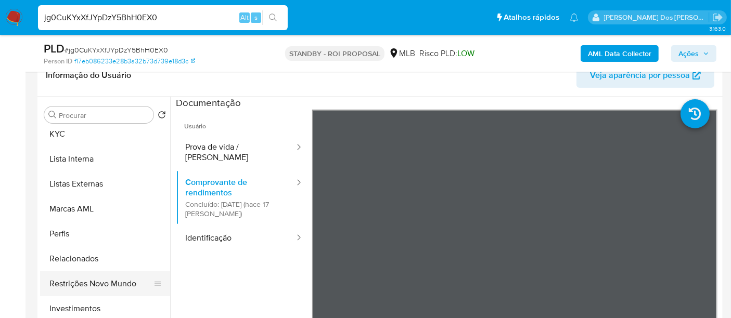
click at [97, 284] on button "Restrições Novo Mundo" at bounding box center [101, 283] width 122 height 25
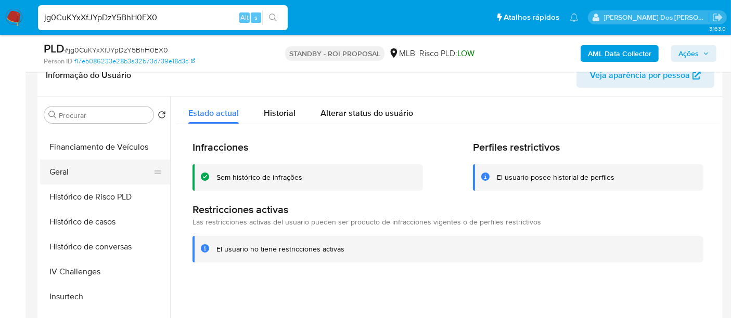
scroll to position [274, 0]
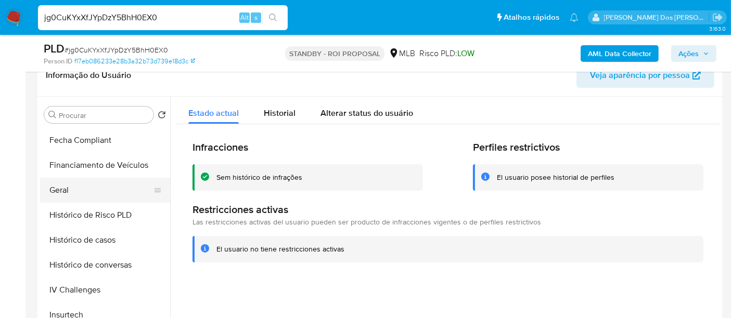
click at [71, 191] on button "Geral" at bounding box center [101, 190] width 122 height 25
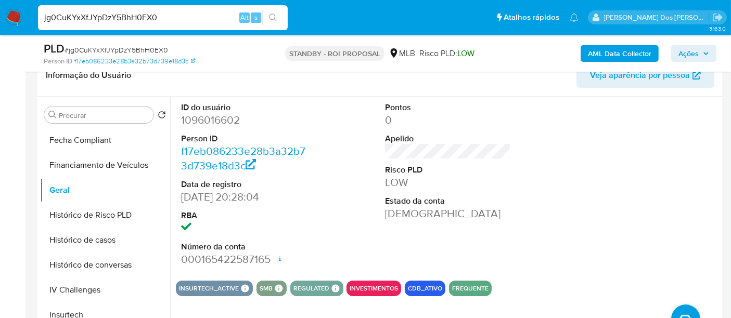
click at [180, 15] on input "jg0CuKYxXfJYpDzY5BhH0EX0" at bounding box center [163, 18] width 250 height 14
paste input "L5EMu6aHxZ8dYA7GRDtLqQP2"
type input "L5EMu6aHxZ8dYA7GRDtLqQP2"
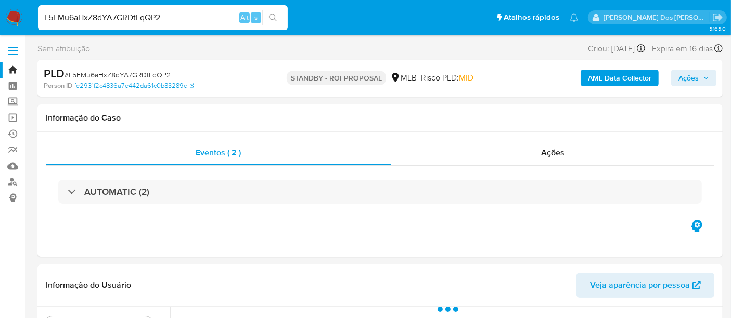
select select "10"
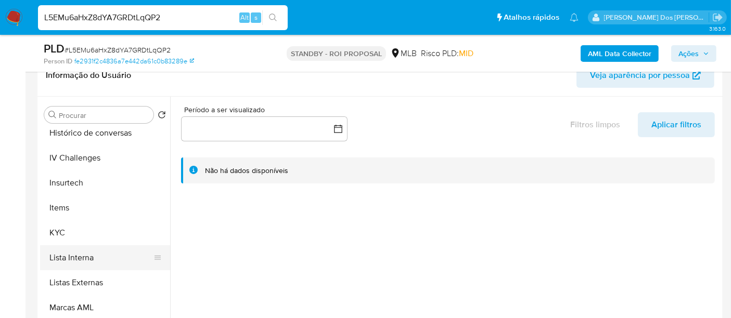
scroll to position [448, 0]
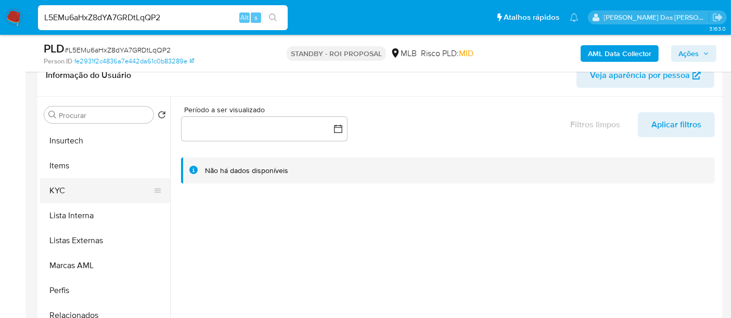
click at [58, 189] on button "KYC" at bounding box center [101, 190] width 122 height 25
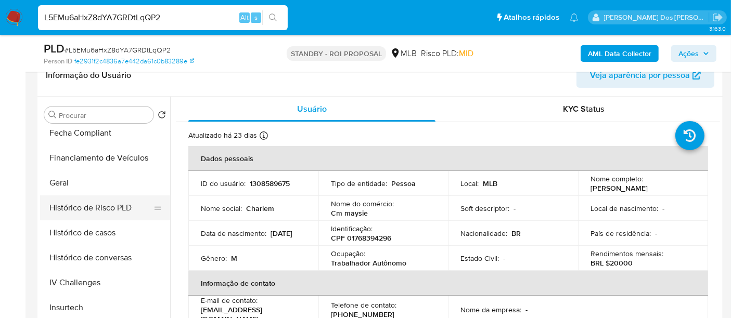
scroll to position [275, 0]
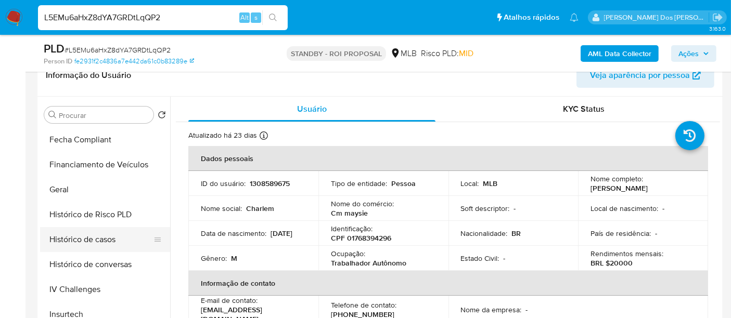
click at [94, 238] on button "Histórico de casos" at bounding box center [101, 239] width 122 height 25
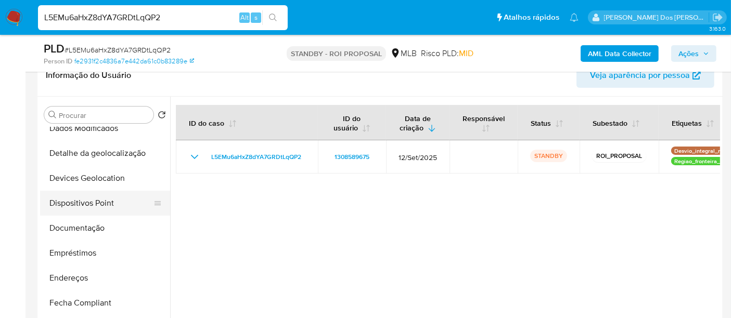
scroll to position [101, 0]
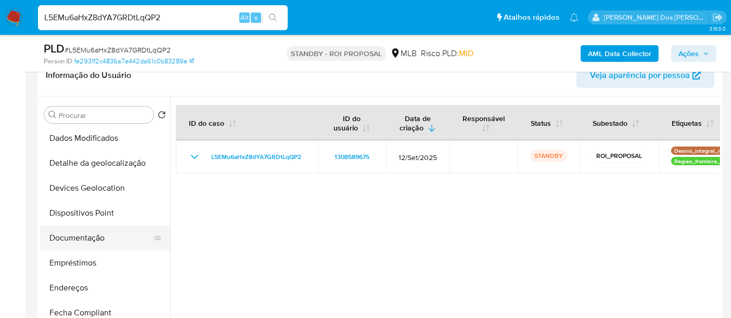
click at [81, 238] on button "Documentação" at bounding box center [101, 238] width 122 height 25
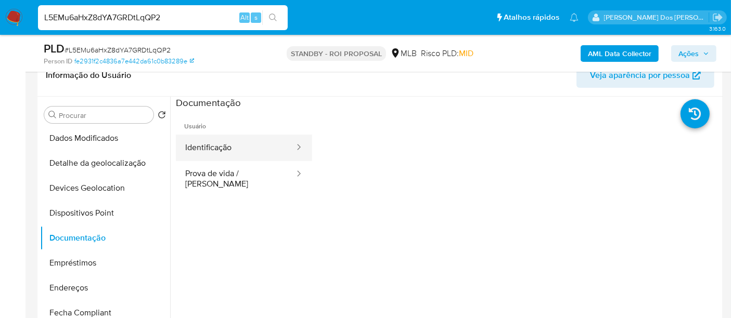
click at [215, 149] on button "Identificação" at bounding box center [236, 148] width 120 height 27
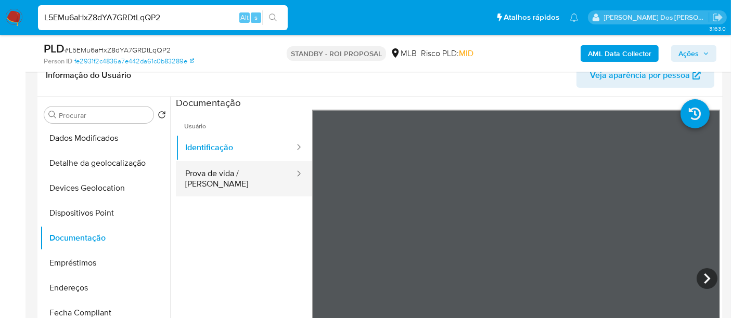
click at [214, 174] on button "Prova de vida / [PERSON_NAME]" at bounding box center [236, 178] width 120 height 35
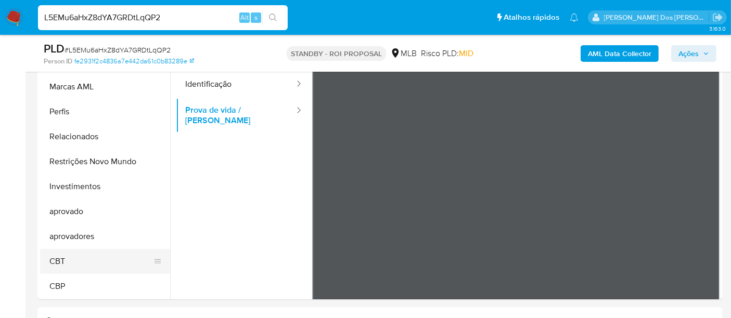
scroll to position [289, 0]
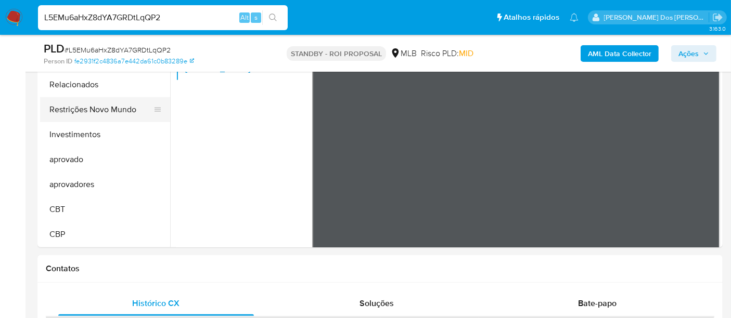
click at [119, 110] on button "Restrições Novo Mundo" at bounding box center [101, 109] width 122 height 25
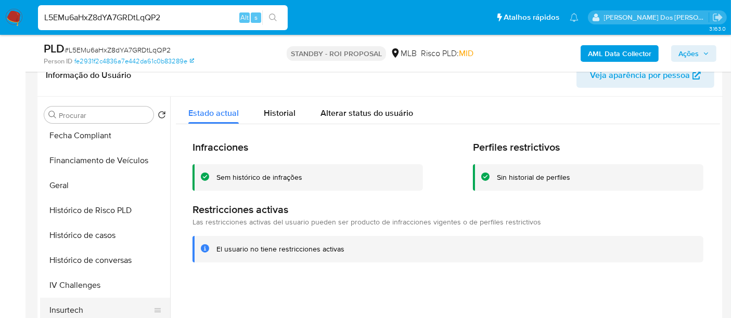
scroll to position [275, 0]
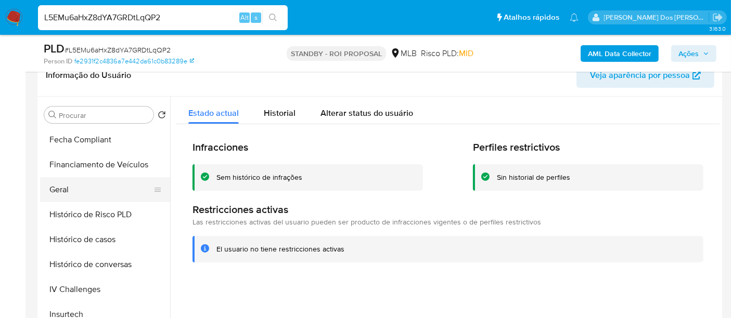
click at [64, 183] on button "Geral" at bounding box center [101, 189] width 122 height 25
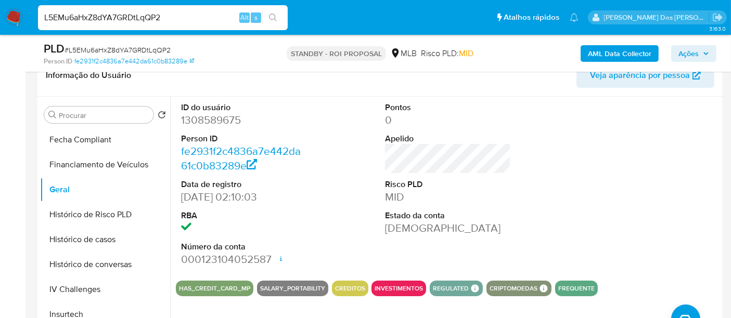
click at [182, 20] on input "L5EMu6aHxZ8dYA7GRDtLqQP2" at bounding box center [163, 18] width 250 height 14
paste input "BvTEHMTJcNZlQi3xZQKCkmmk"
type input "BvTEHMTJcNZlQi3xZQKCkmmk"
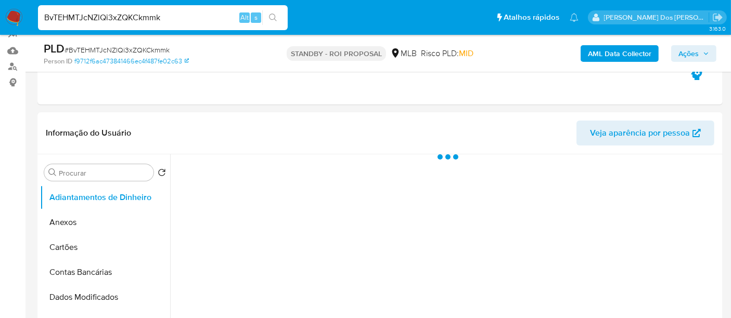
select select "10"
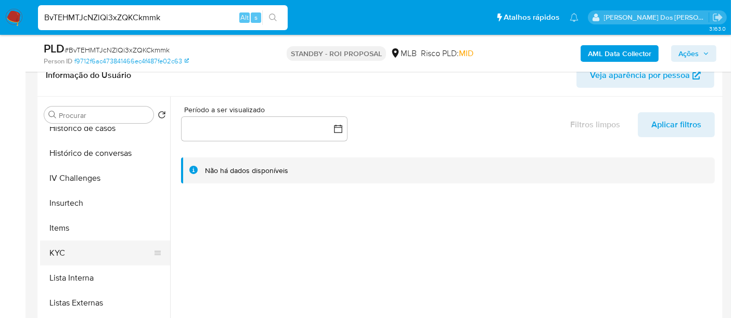
scroll to position [404, 0]
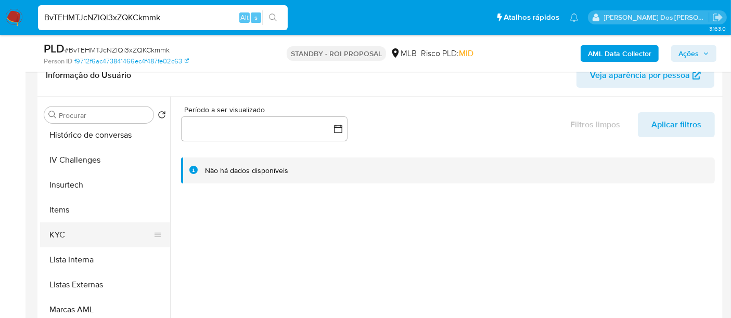
click at [67, 232] on button "KYC" at bounding box center [101, 235] width 122 height 25
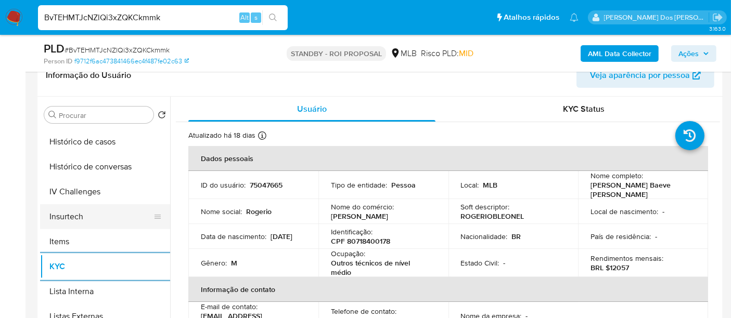
scroll to position [346, 0]
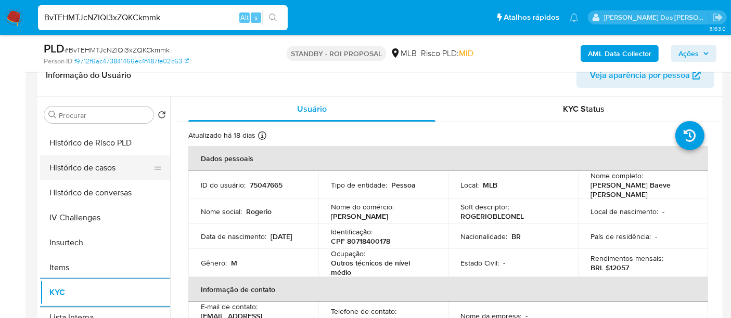
click at [86, 173] on button "Histórico de casos" at bounding box center [101, 168] width 122 height 25
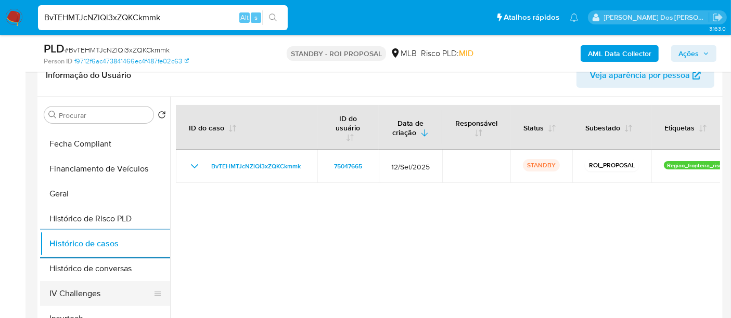
scroll to position [173, 0]
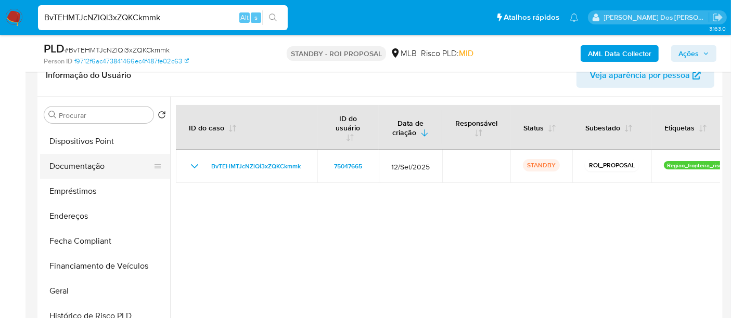
click at [93, 170] on button "Documentação" at bounding box center [101, 166] width 122 height 25
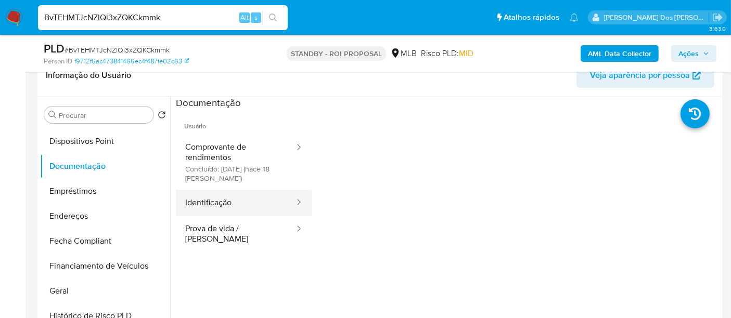
drag, startPoint x: 209, startPoint y: 208, endPoint x: 242, endPoint y: 203, distance: 33.6
click at [209, 207] on button "Identificação" at bounding box center [236, 203] width 120 height 27
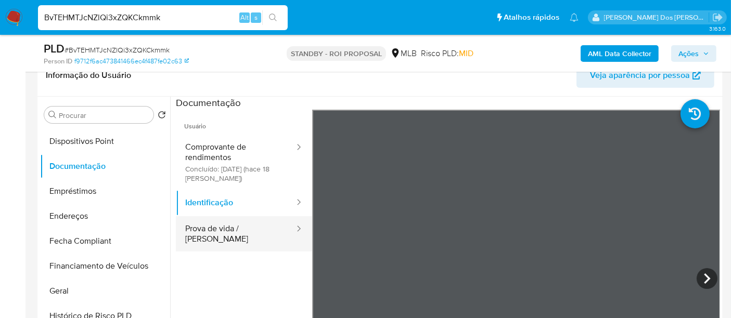
click at [248, 225] on button "Prova de vida / [PERSON_NAME]" at bounding box center [236, 233] width 120 height 35
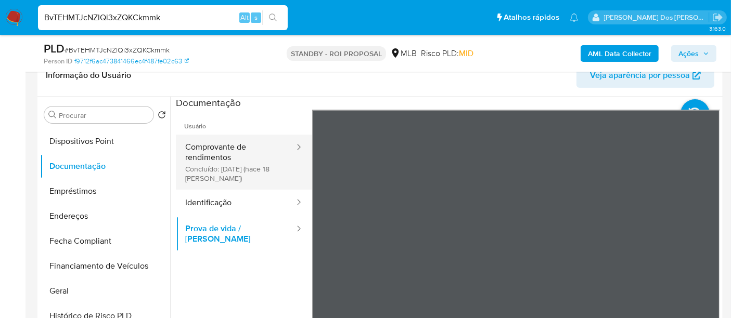
click at [209, 148] on button "Comprovante de rendimentos Concluído: 22/09/2025 (hace 18 días)" at bounding box center [236, 162] width 120 height 55
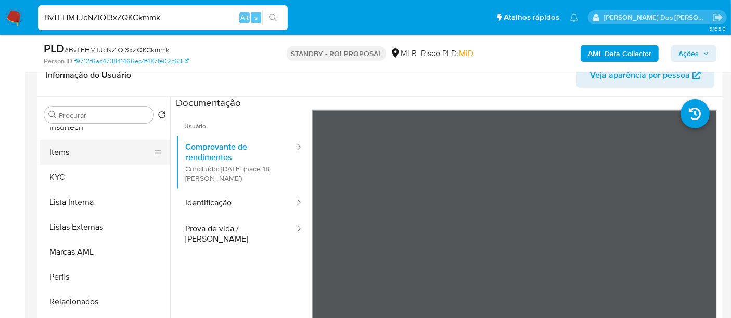
scroll to position [520, 0]
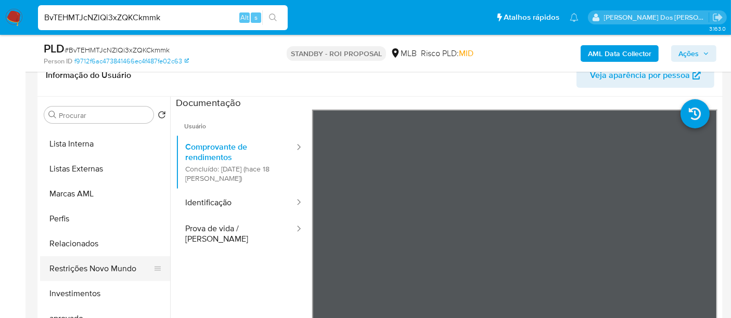
click at [122, 269] on button "Restrições Novo Mundo" at bounding box center [101, 268] width 122 height 25
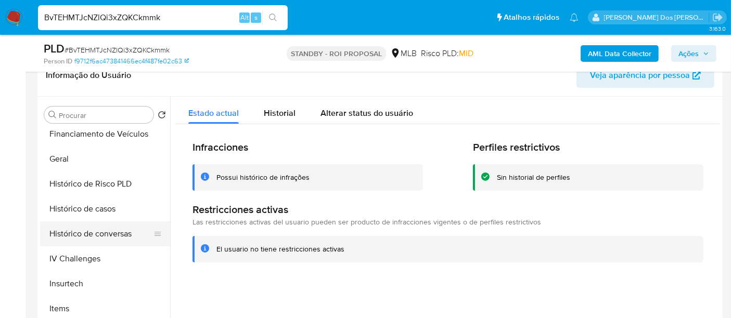
scroll to position [289, 0]
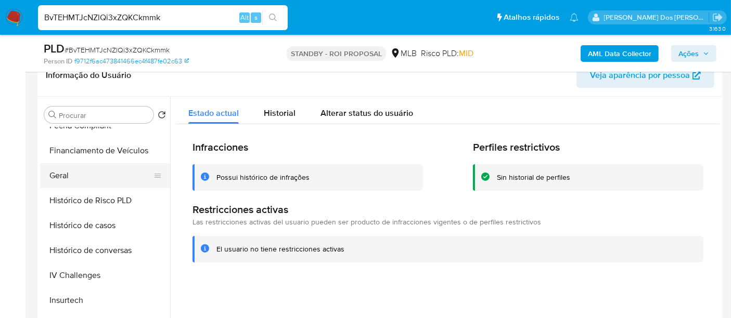
click at [57, 178] on button "Geral" at bounding box center [101, 175] width 122 height 25
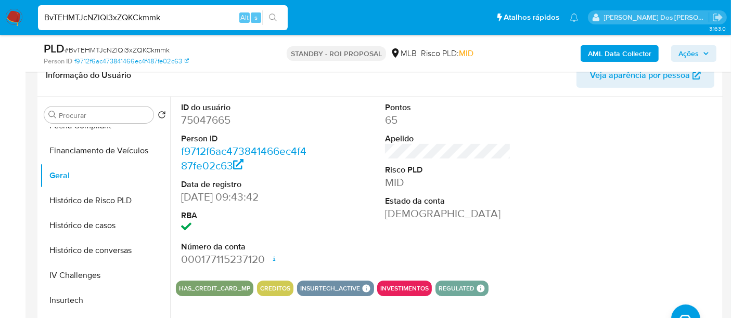
click at [180, 16] on input "BvTEHMTJcNZlQi3xZQKCkmmk" at bounding box center [163, 18] width 250 height 14
paste input "mkuDVD6YCElKtQkaz0RI9pmE"
type input "mkuDVD6YCElKtQkaz0RI9pmE"
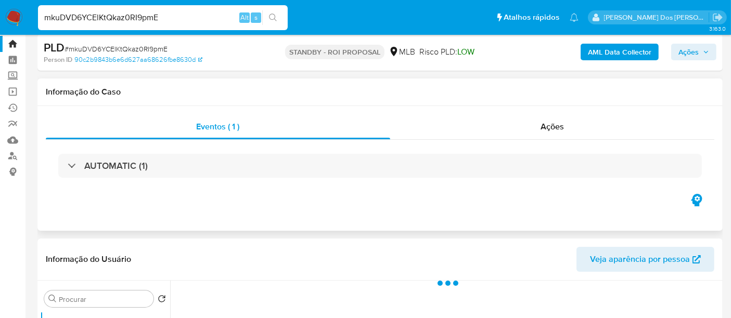
scroll to position [173, 0]
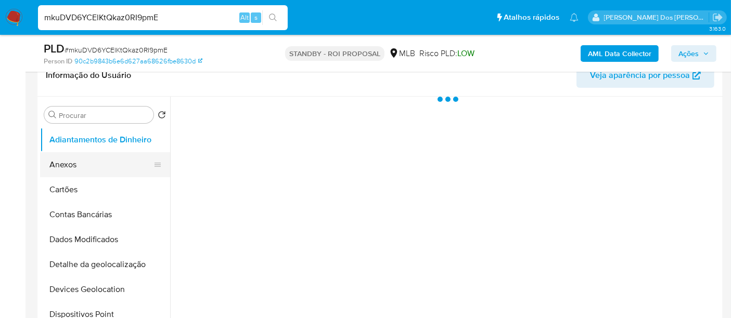
select select "10"
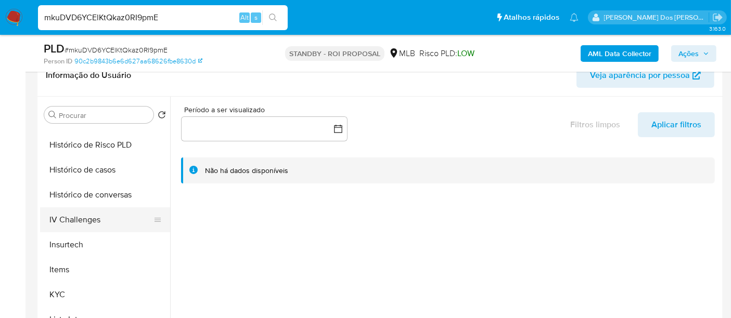
scroll to position [346, 0]
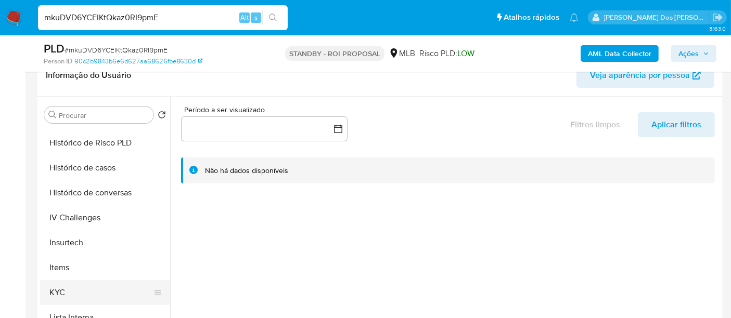
click at [62, 289] on button "KYC" at bounding box center [101, 292] width 122 height 25
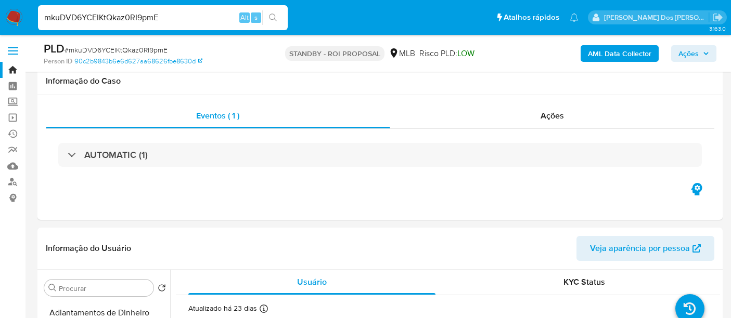
select select "10"
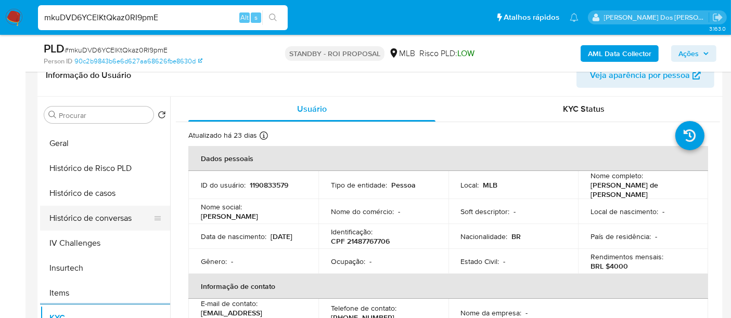
scroll to position [289, 0]
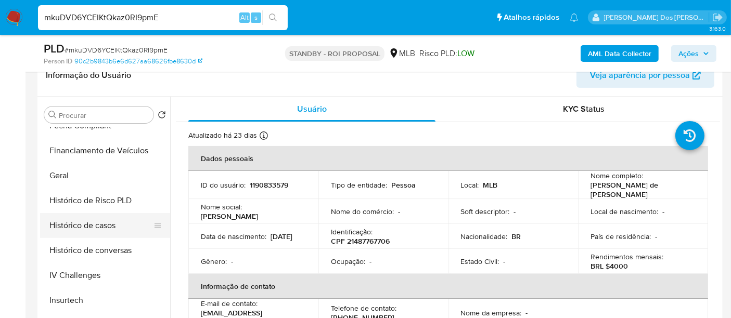
click at [108, 231] on button "Histórico de casos" at bounding box center [101, 225] width 122 height 25
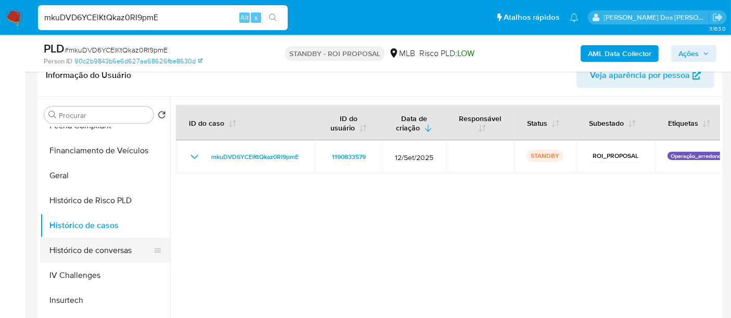
scroll to position [115, 0]
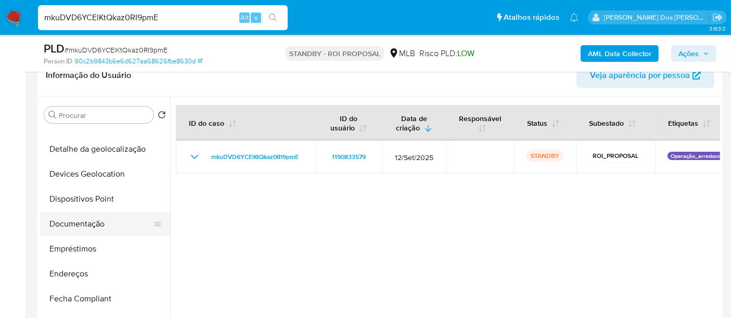
click at [92, 213] on button "Documentação" at bounding box center [101, 224] width 122 height 25
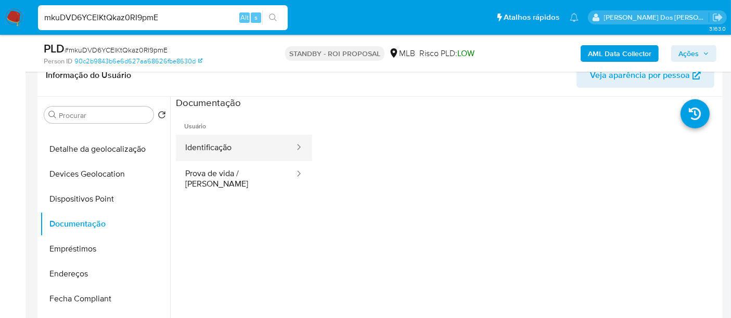
click at [204, 148] on button "Identificação" at bounding box center [236, 148] width 120 height 27
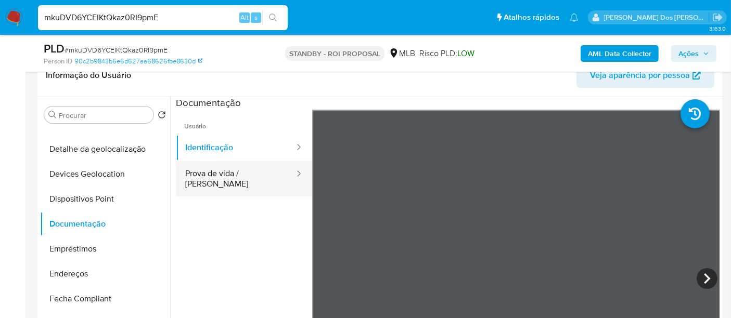
click at [255, 171] on button "Prova de vida / [PERSON_NAME]" at bounding box center [236, 178] width 120 height 35
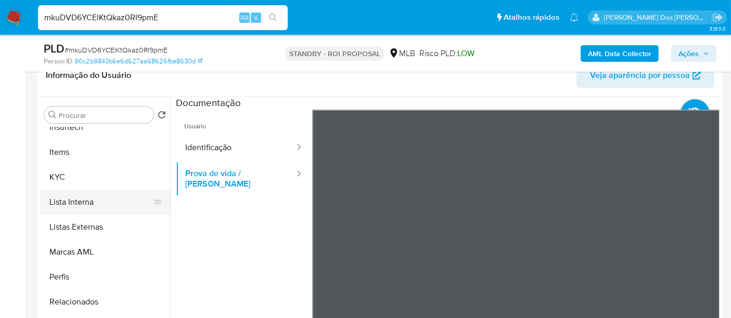
scroll to position [520, 0]
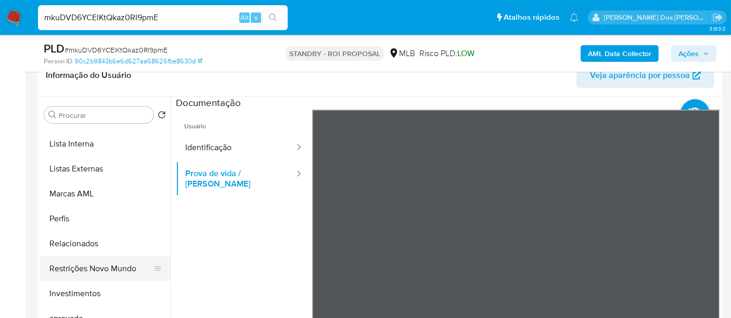
click at [116, 270] on button "Restrições Novo Mundo" at bounding box center [101, 268] width 122 height 25
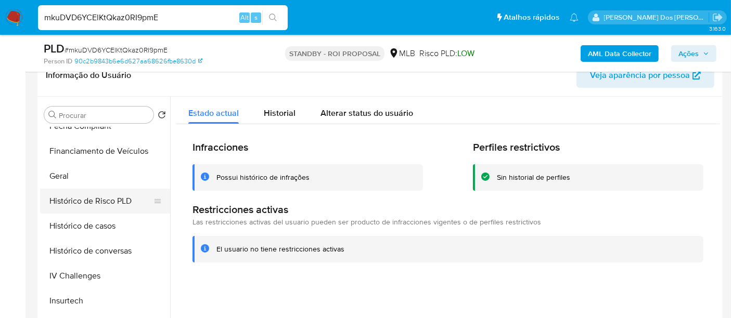
scroll to position [231, 0]
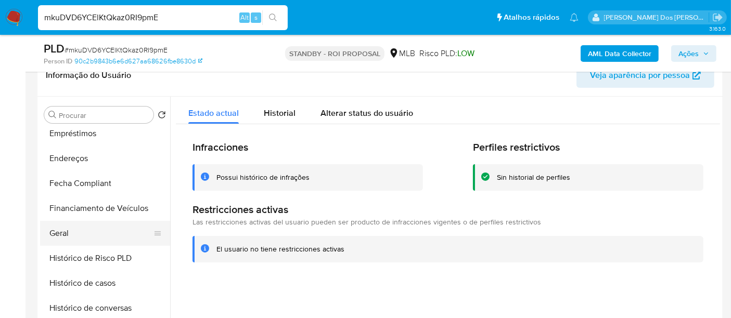
click at [61, 231] on button "Geral" at bounding box center [101, 233] width 122 height 25
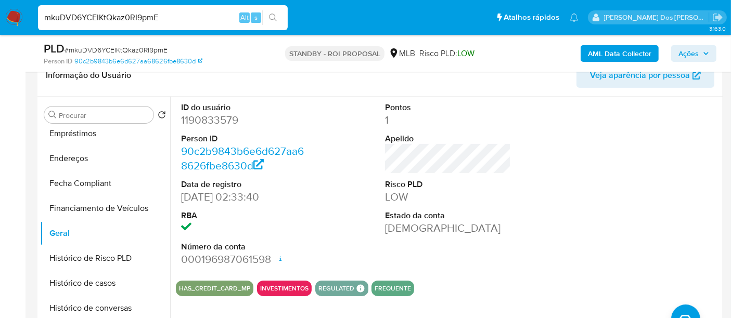
click at [171, 15] on input "mkuDVD6YCElKtQkaz0RI9pmE" at bounding box center [163, 18] width 250 height 14
paste input "yUhlBgxXa7PDLs9Gmm31soSG"
type input "yUhlBgxXa7PDLs9Gmm31soSG"
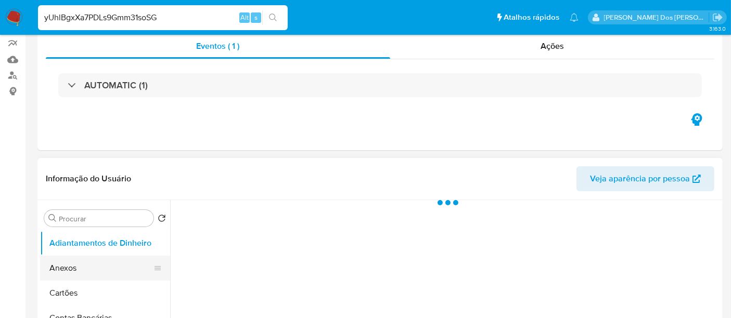
scroll to position [173, 0]
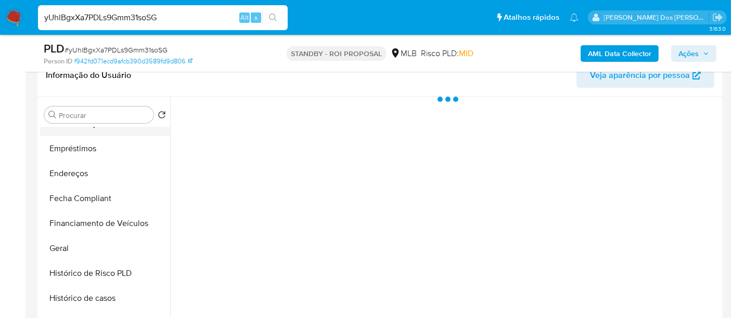
select select "10"
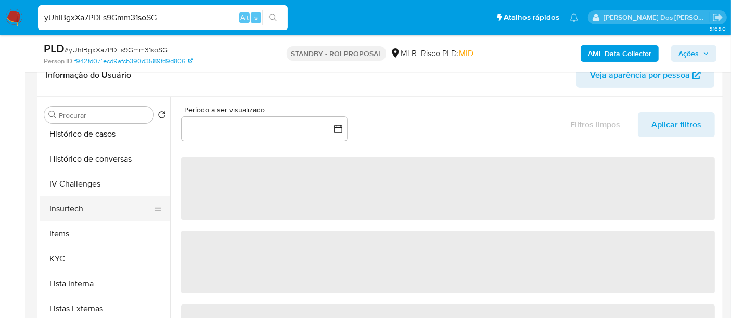
scroll to position [404, 0]
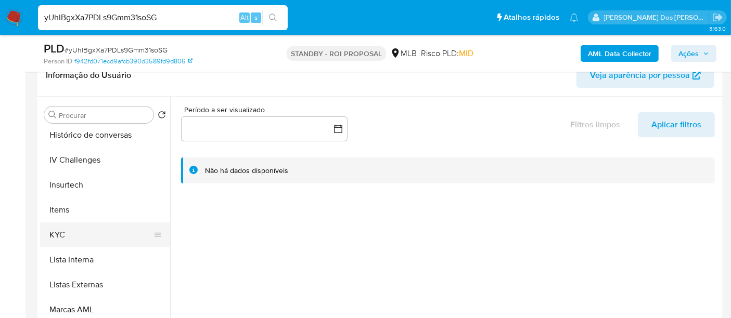
click at [60, 229] on button "KYC" at bounding box center [101, 235] width 122 height 25
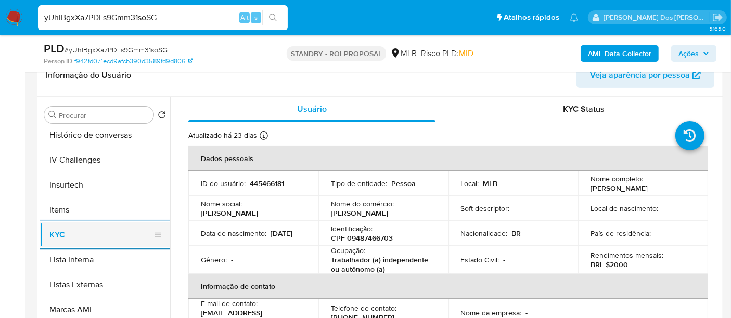
scroll to position [289, 0]
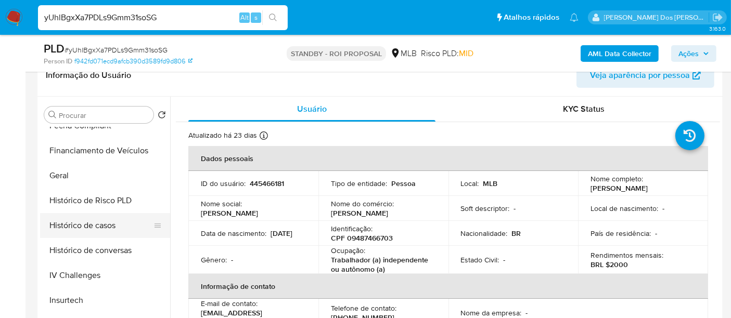
click at [94, 226] on button "Histórico de casos" at bounding box center [101, 225] width 122 height 25
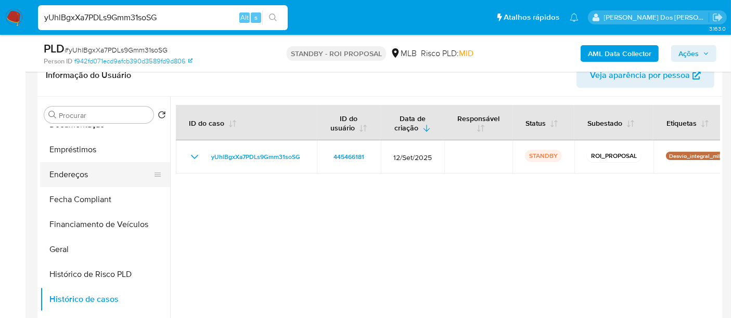
scroll to position [173, 0]
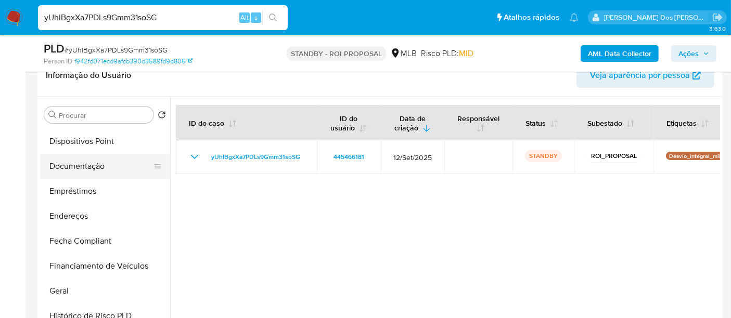
click at [88, 171] on button "Documentação" at bounding box center [101, 166] width 122 height 25
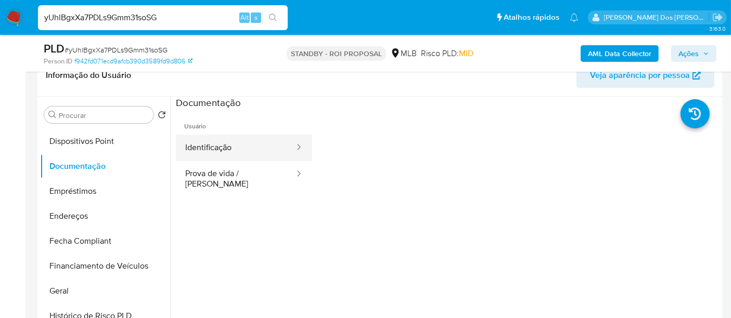
click at [211, 155] on button "Identificação" at bounding box center [236, 148] width 120 height 27
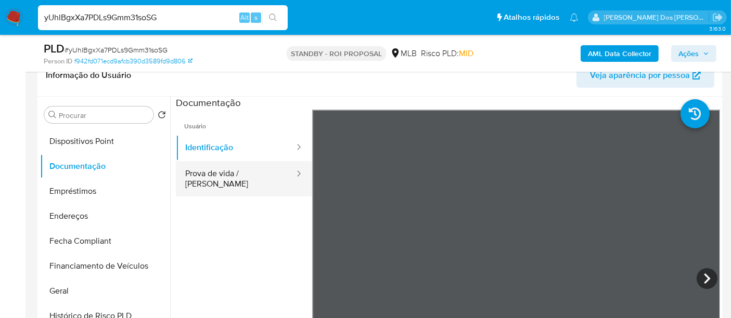
click at [247, 173] on button "Prova de vida / Selfie" at bounding box center [236, 178] width 120 height 35
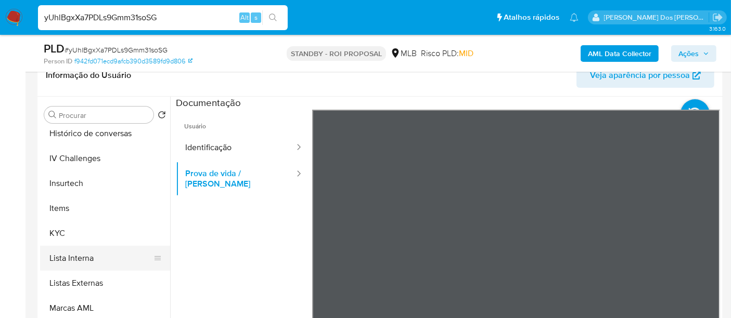
scroll to position [564, 0]
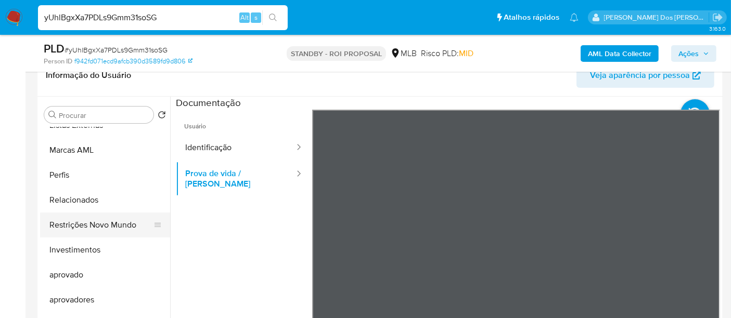
click at [115, 228] on button "Restrições Novo Mundo" at bounding box center [101, 225] width 122 height 25
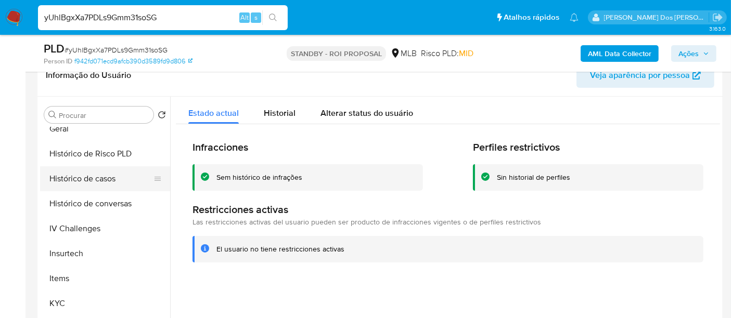
scroll to position [275, 0]
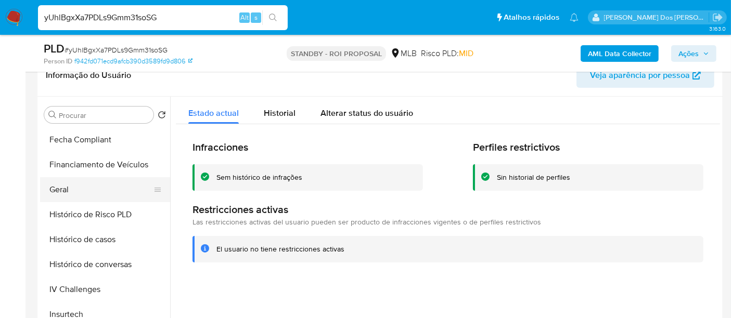
click at [62, 189] on button "Geral" at bounding box center [101, 189] width 122 height 25
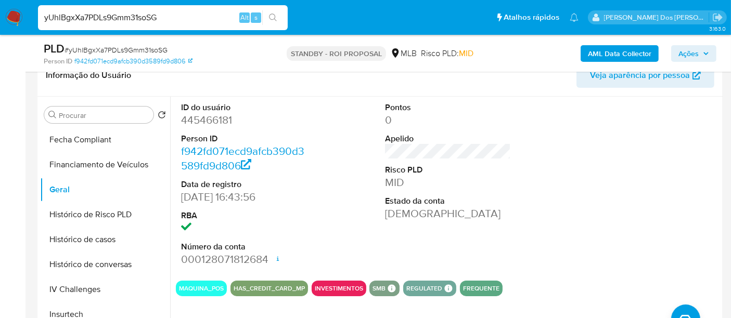
click at [159, 18] on input "yUhlBgxXa7PDLs9Gmm31soSG" at bounding box center [163, 18] width 250 height 14
paste input "ZcLeRi3W4Mb4jimJWpImzpHF"
type input "ZcLeRi3W4Mb4jimJWpImzpHF"
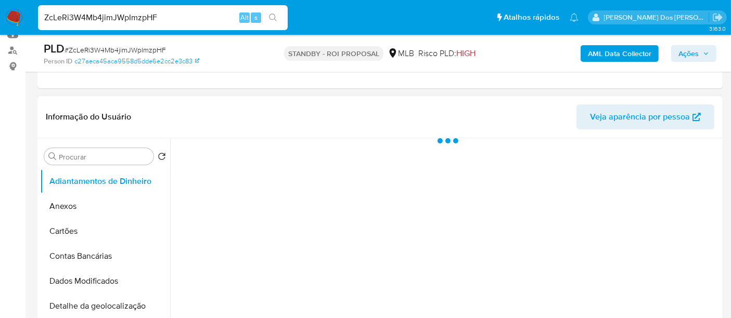
scroll to position [289, 0]
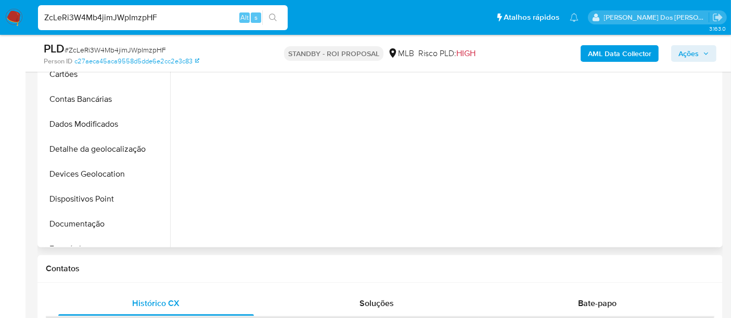
select select "10"
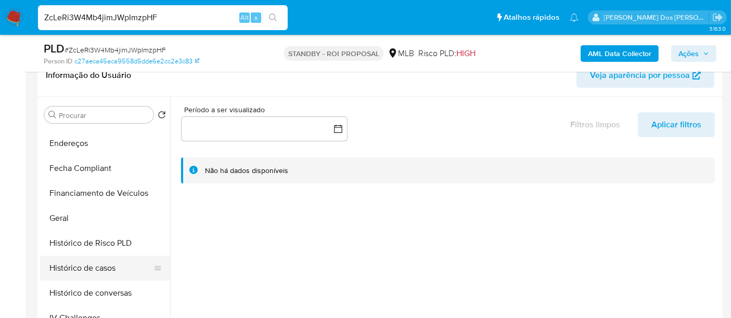
scroll to position [288, 0]
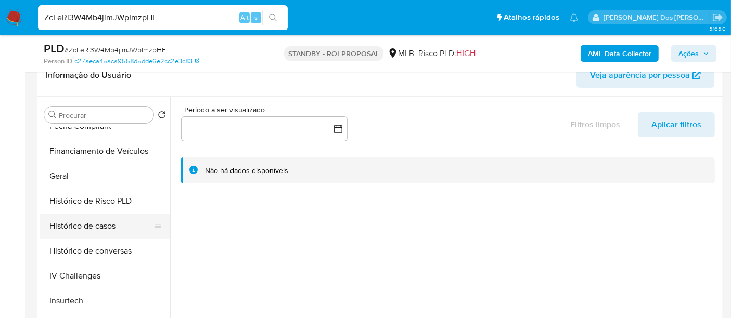
click at [83, 224] on button "Histórico de casos" at bounding box center [101, 226] width 122 height 25
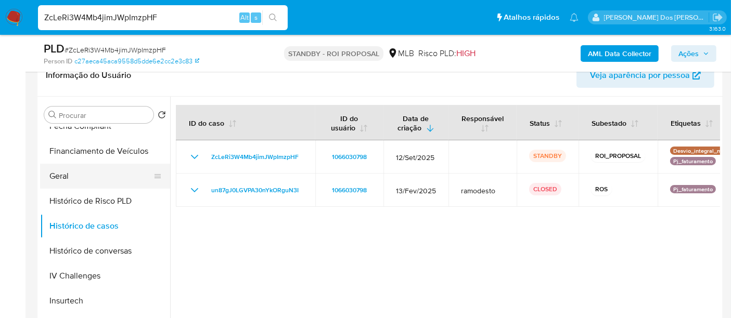
click at [61, 173] on button "Geral" at bounding box center [101, 176] width 122 height 25
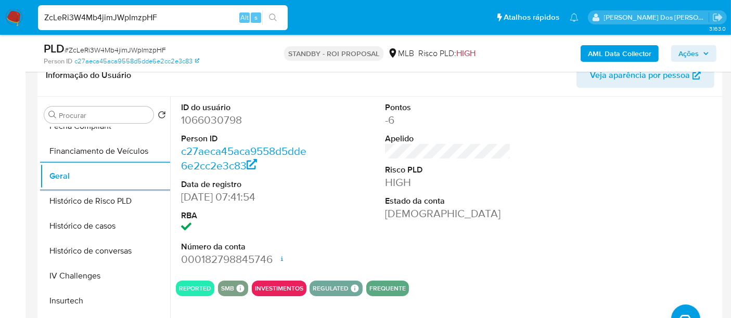
click at [11, 21] on img at bounding box center [14, 18] width 18 height 18
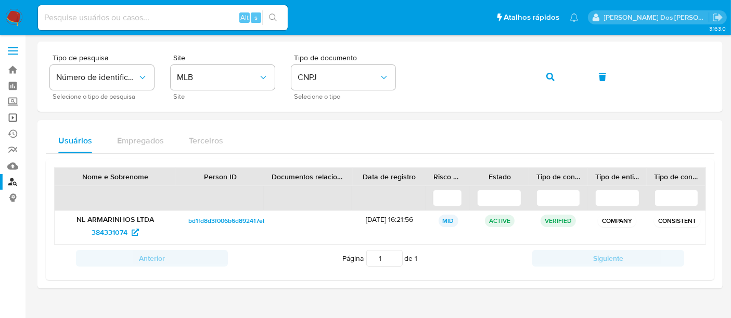
click at [15, 119] on link "Operações em massa" at bounding box center [62, 118] width 124 height 16
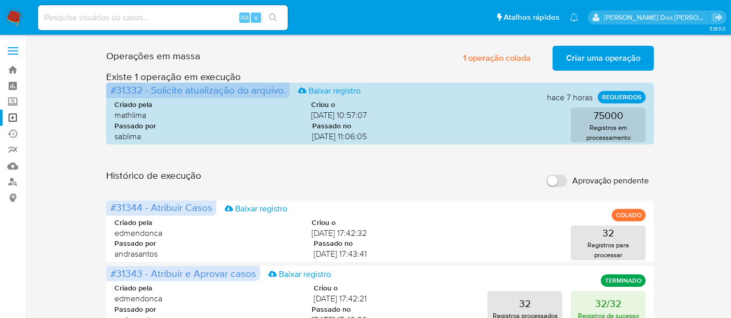
click at [582, 57] on span "Criar uma operação" at bounding box center [603, 58] width 74 height 23
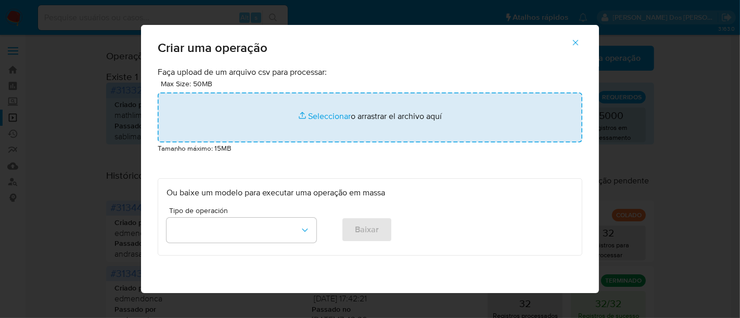
click at [318, 117] on input "file" at bounding box center [370, 118] width 424 height 50
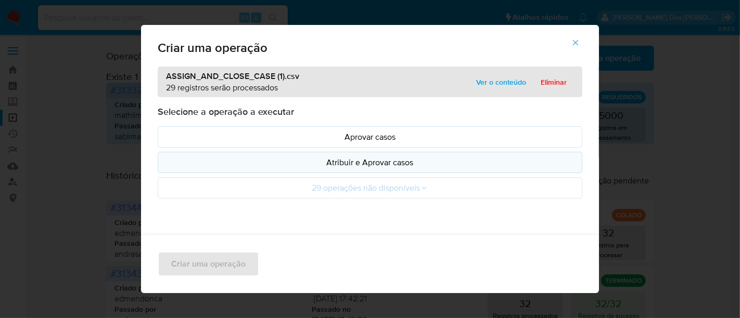
drag, startPoint x: 318, startPoint y: 117, endPoint x: 314, endPoint y: 162, distance: 45.4
click at [314, 162] on p "Atribuir e Aprovar casos" at bounding box center [369, 163] width 407 height 12
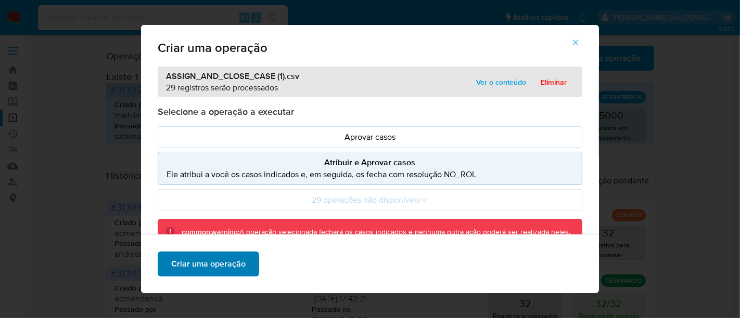
click at [218, 262] on span "Criar uma operação" at bounding box center [208, 264] width 74 height 23
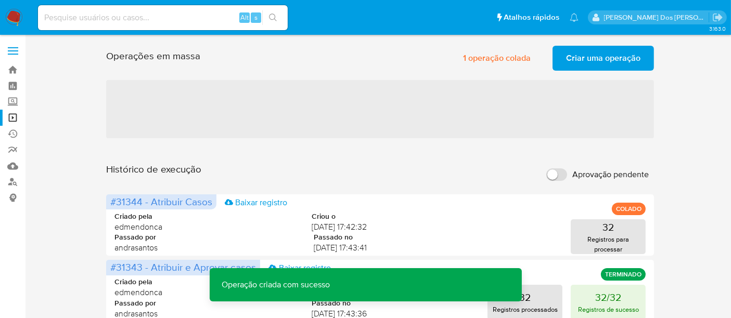
click at [592, 59] on span "Criar uma operação" at bounding box center [603, 58] width 74 height 23
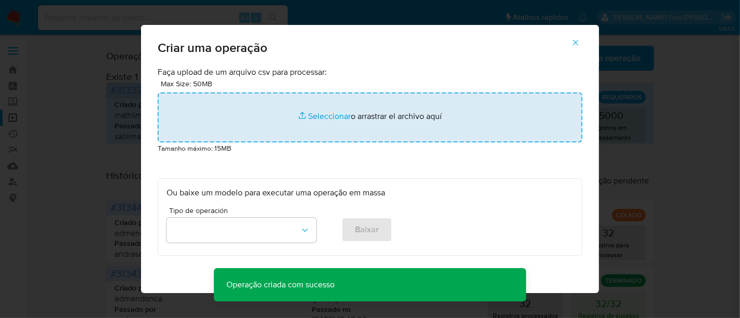
click at [304, 112] on input "file" at bounding box center [370, 118] width 424 height 50
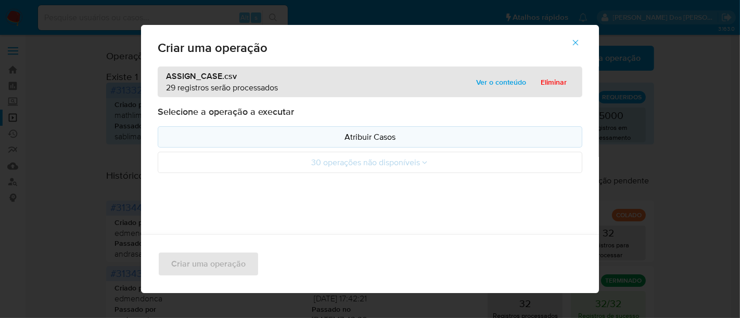
click at [374, 136] on p "Atribuir Casos" at bounding box center [369, 137] width 407 height 12
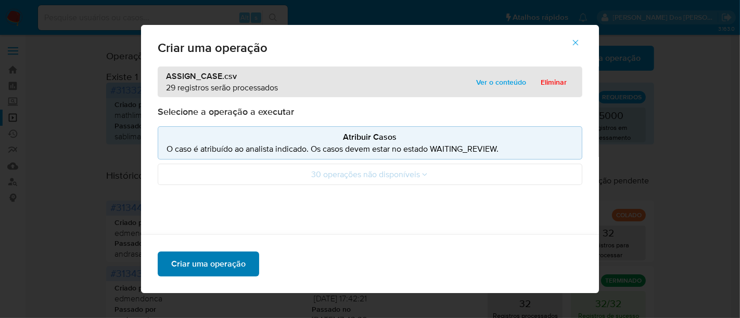
click at [218, 261] on span "Criar uma operação" at bounding box center [208, 264] width 74 height 23
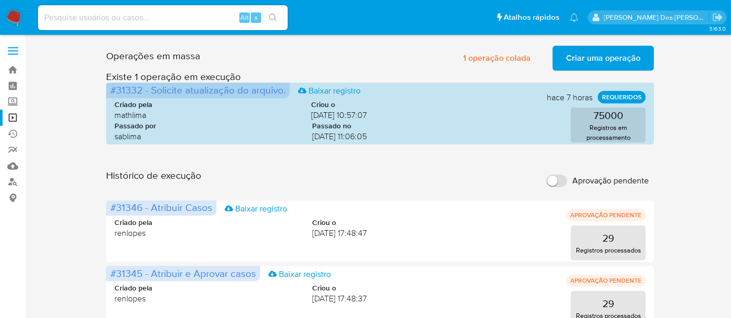
scroll to position [173, 0]
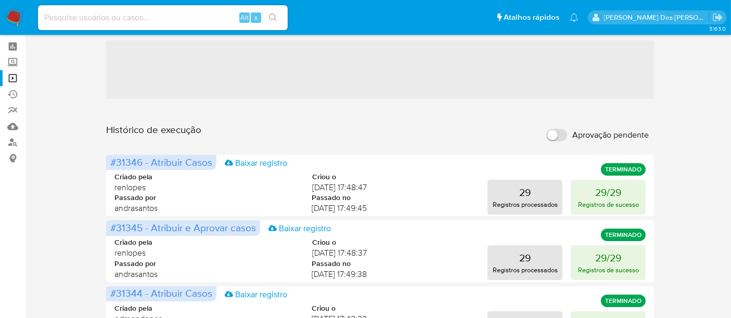
scroll to position [58, 0]
